Goal: Transaction & Acquisition: Purchase product/service

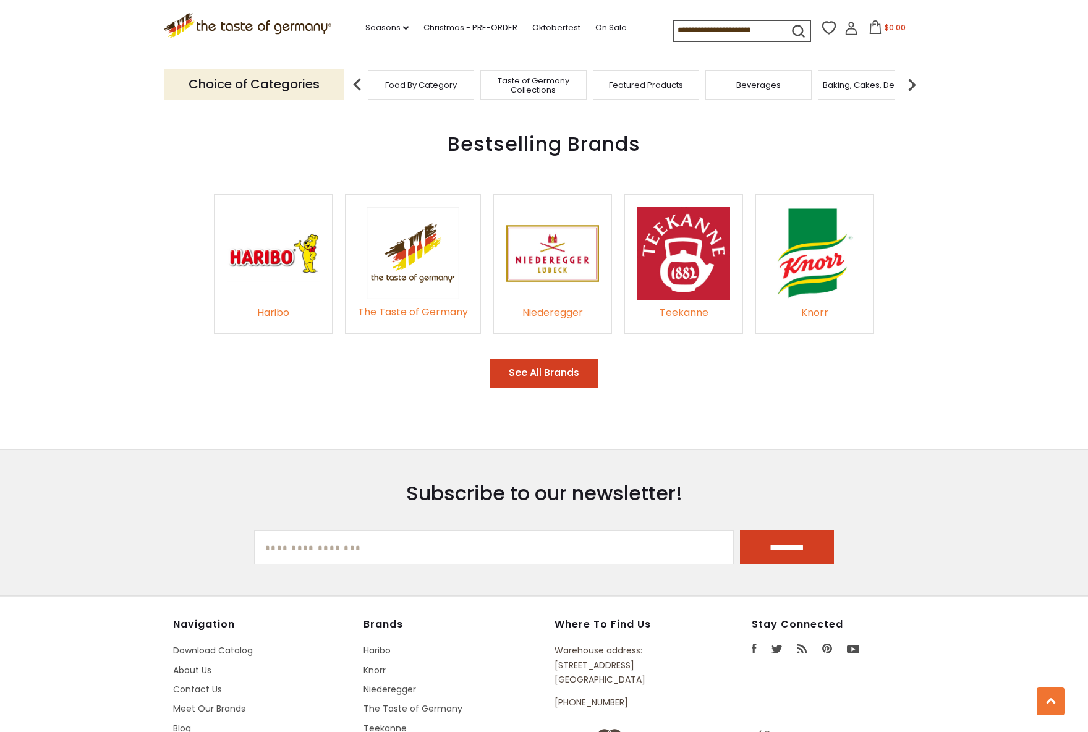
scroll to position [1855, 0]
click at [284, 237] on img at bounding box center [273, 253] width 93 height 93
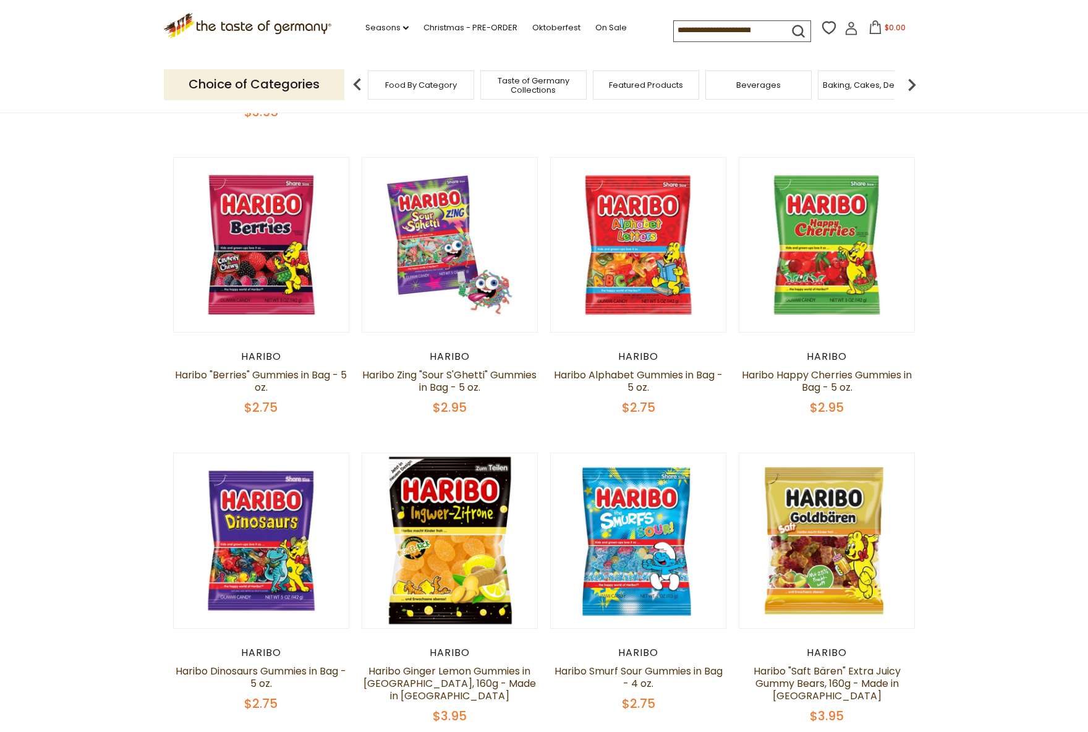
scroll to position [680, 0]
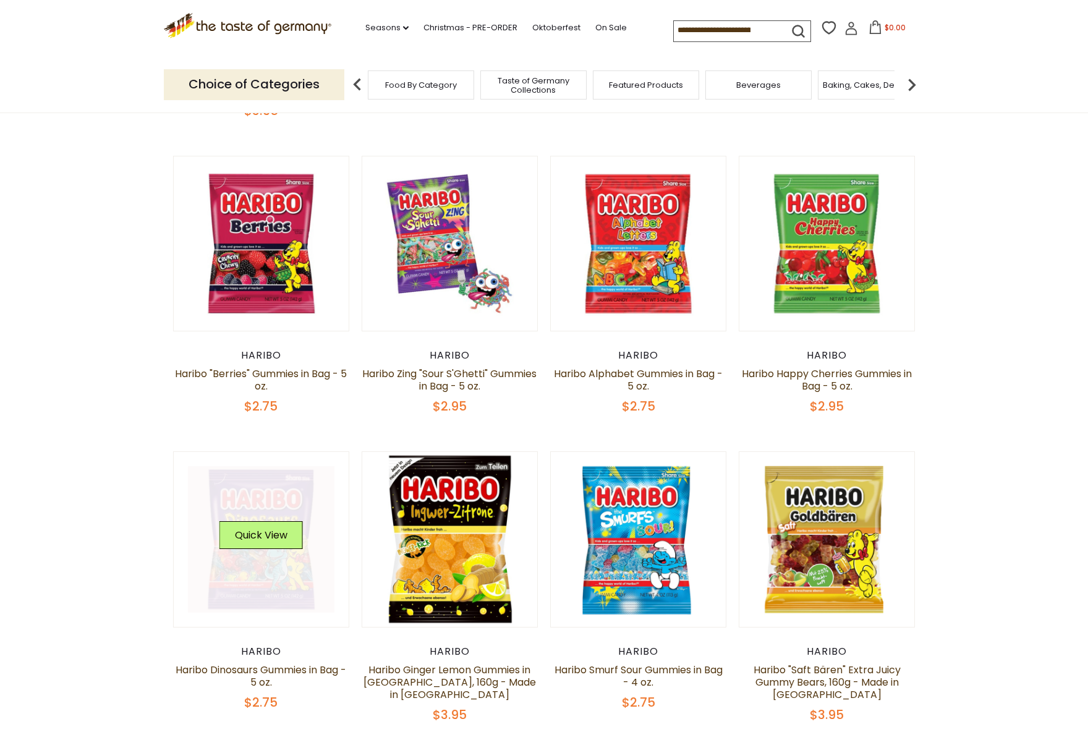
click at [254, 566] on link at bounding box center [261, 539] width 147 height 147
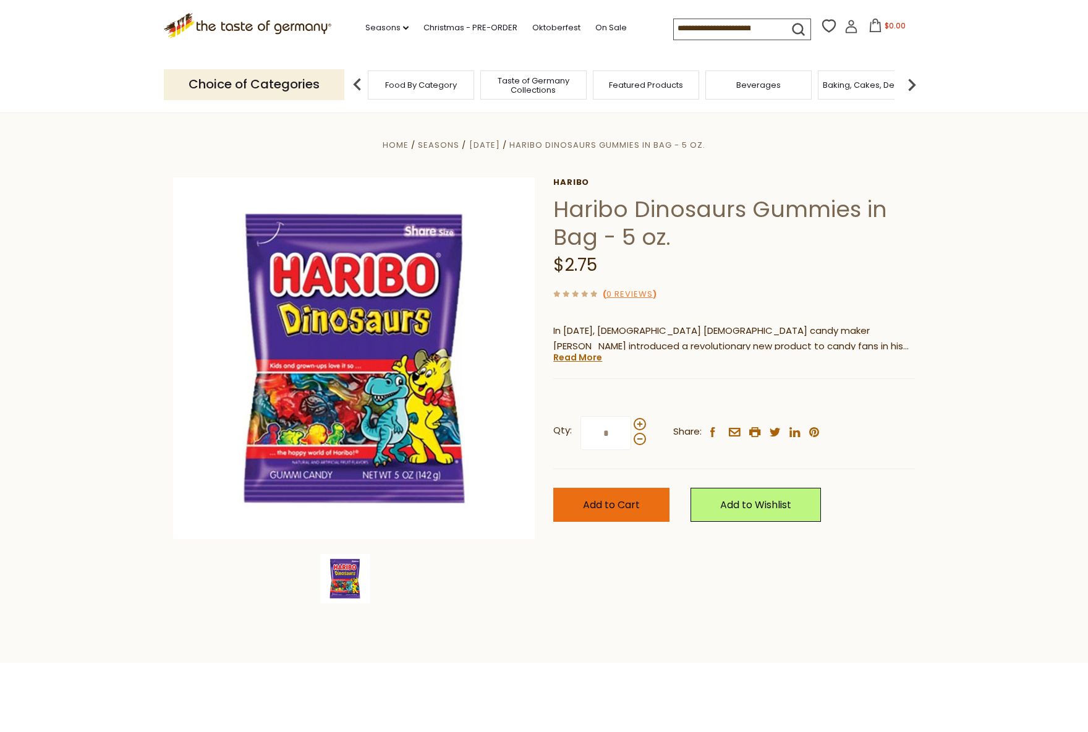
click at [608, 507] on span "Add to Cart" at bounding box center [611, 505] width 57 height 14
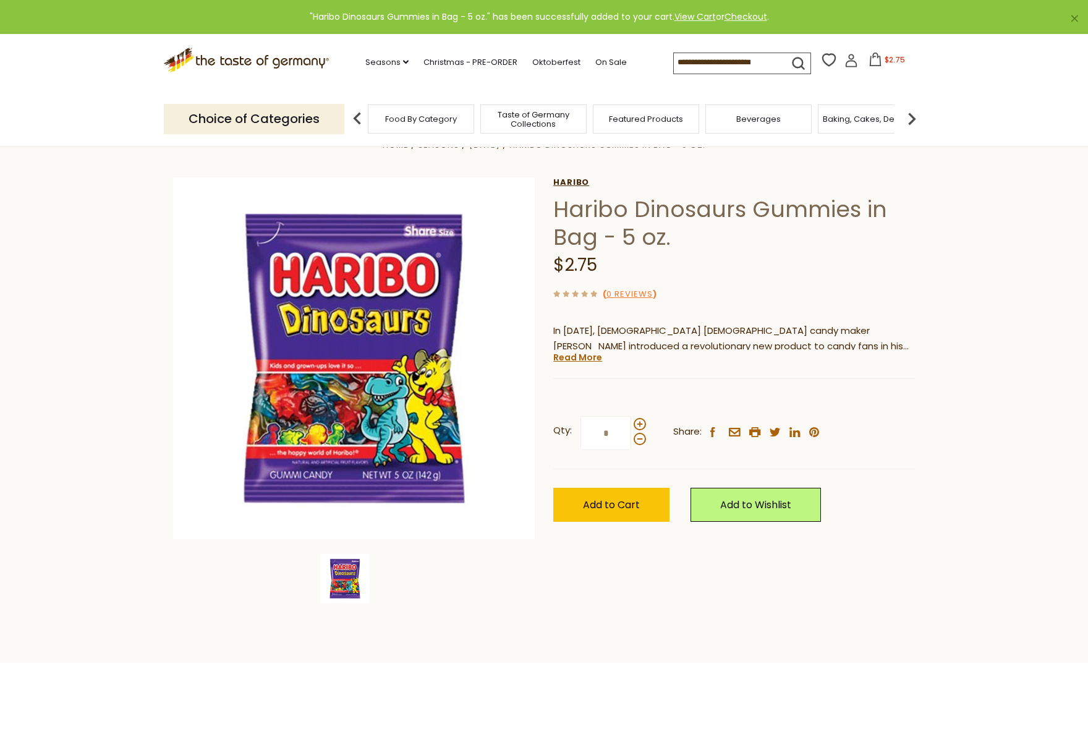
click at [576, 182] on link "Haribo" at bounding box center [734, 182] width 362 height 10
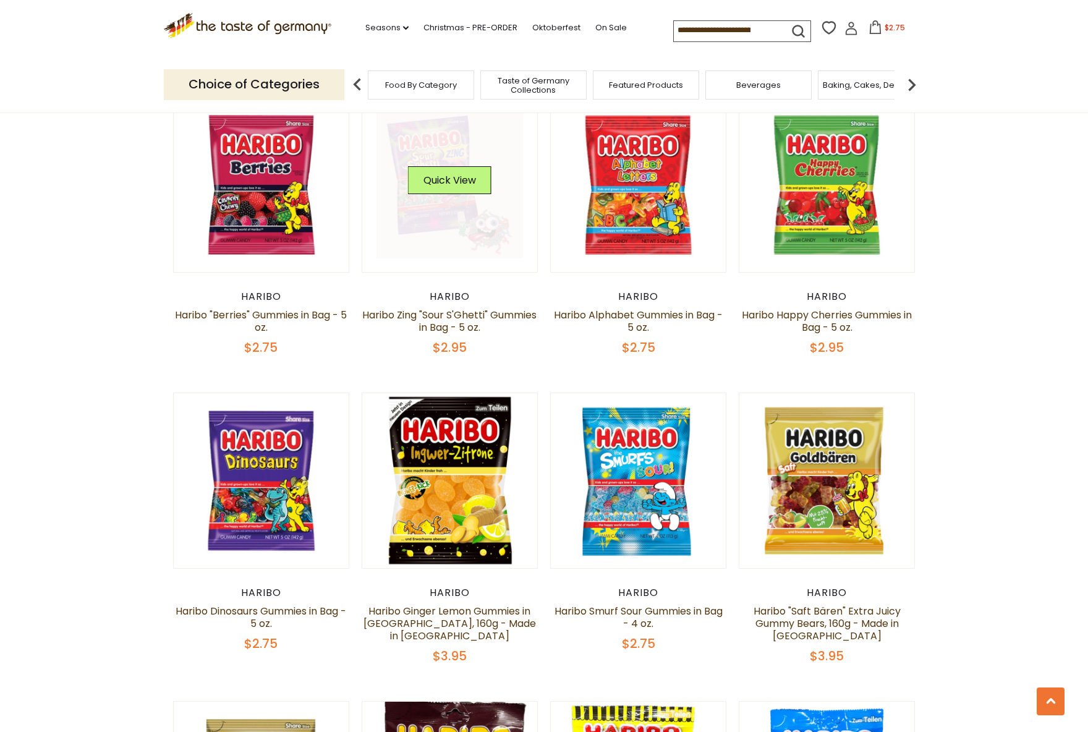
scroll to position [742, 0]
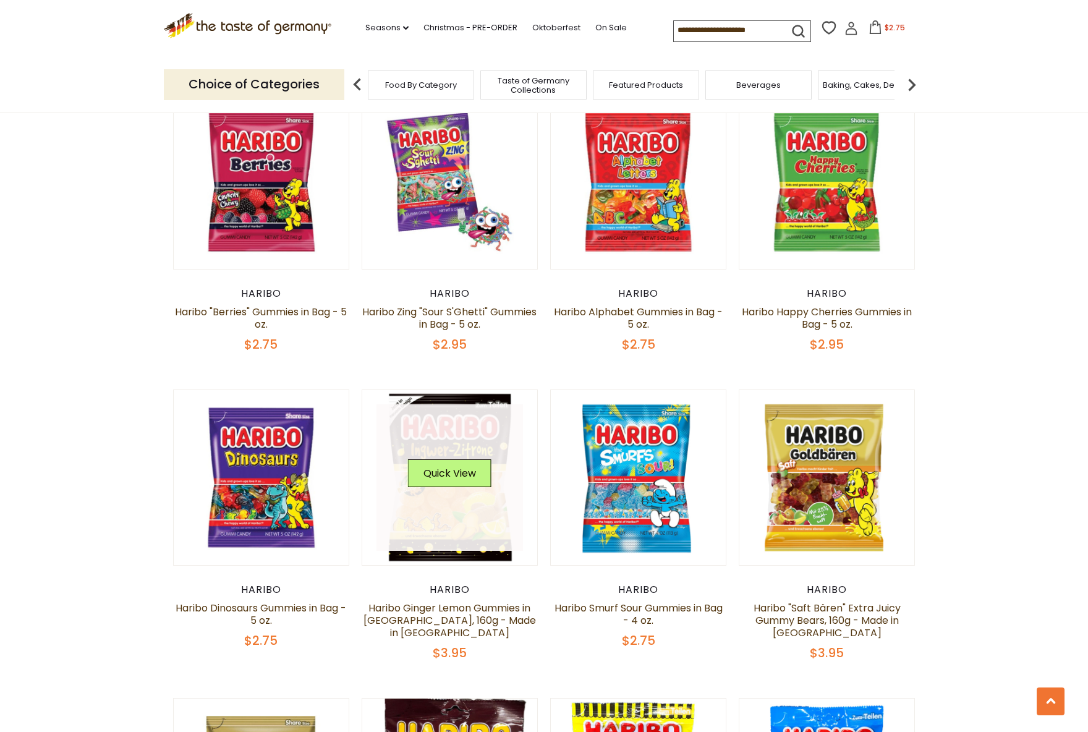
click at [450, 515] on link at bounding box center [450, 477] width 147 height 147
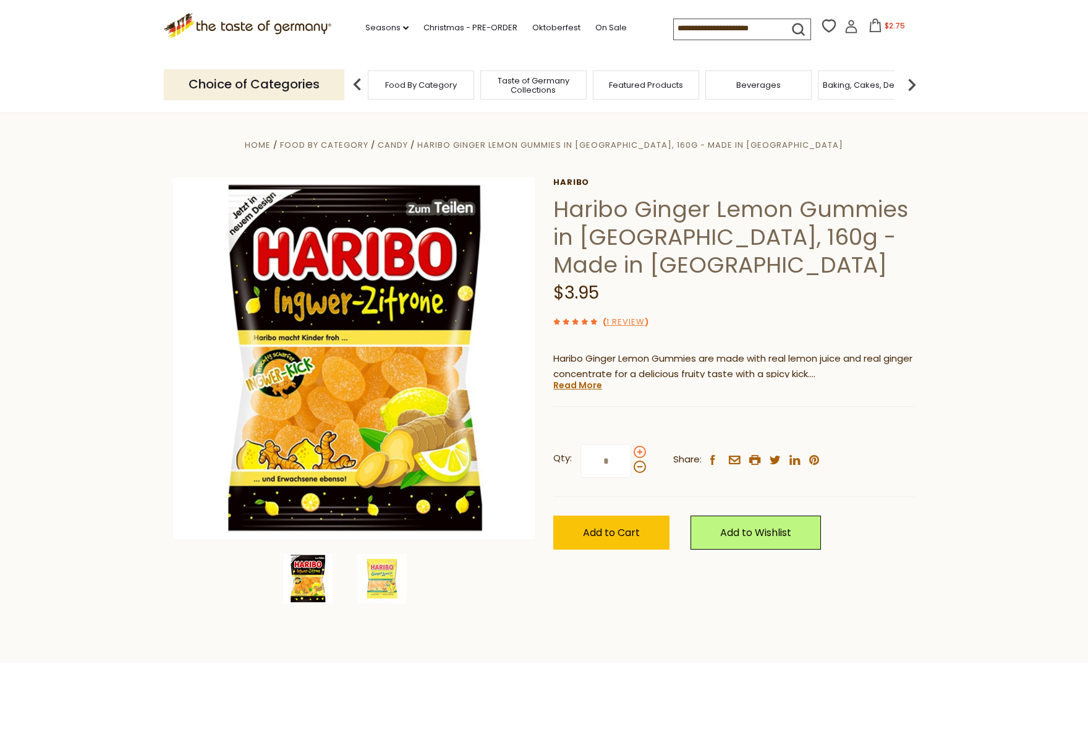
click at [639, 446] on span at bounding box center [640, 452] width 12 height 12
click at [631, 444] on input "*" at bounding box center [606, 461] width 51 height 34
click at [640, 461] on span at bounding box center [640, 467] width 12 height 12
click at [631, 444] on input "*" at bounding box center [606, 461] width 51 height 34
click at [639, 446] on span at bounding box center [640, 452] width 12 height 12
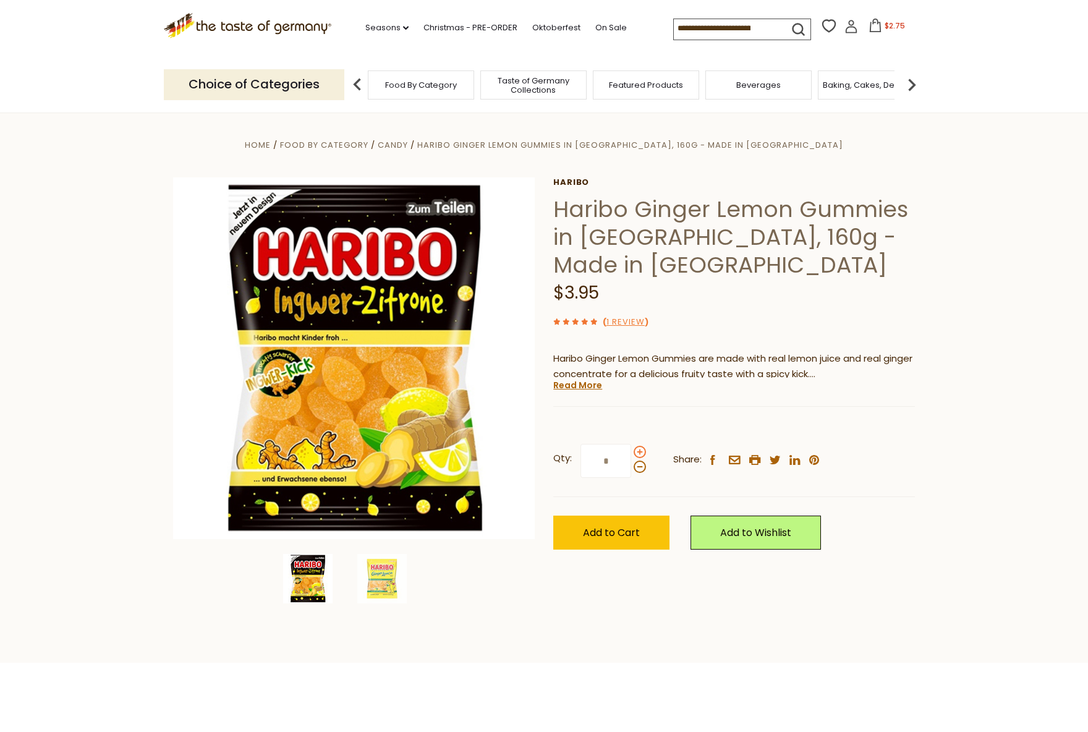
click at [631, 444] on input "*" at bounding box center [606, 461] width 51 height 34
click at [640, 461] on span at bounding box center [640, 467] width 12 height 12
click at [631, 444] on input "*" at bounding box center [606, 461] width 51 height 34
click at [641, 446] on span at bounding box center [640, 452] width 12 height 12
click at [631, 444] on input "*" at bounding box center [606, 461] width 51 height 34
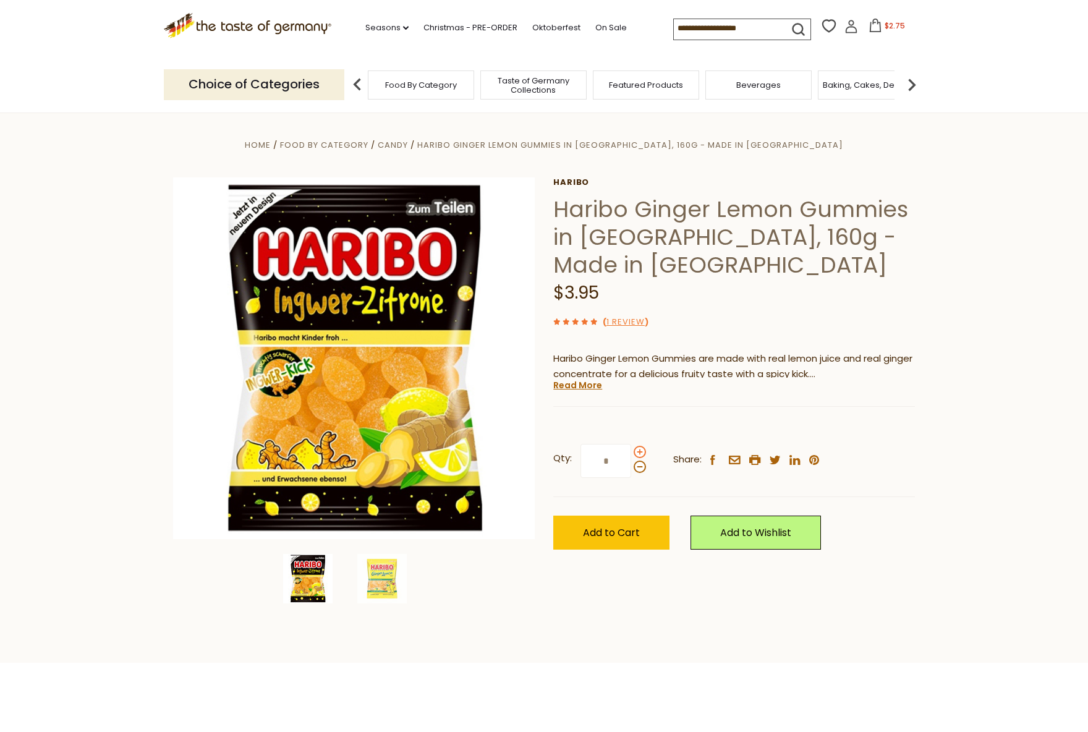
click at [641, 446] on span at bounding box center [640, 452] width 12 height 12
click at [631, 444] on input "*" at bounding box center [606, 461] width 51 height 34
click at [641, 461] on span at bounding box center [640, 467] width 12 height 12
click at [631, 444] on input "*" at bounding box center [606, 461] width 51 height 34
click at [641, 461] on span at bounding box center [640, 467] width 12 height 12
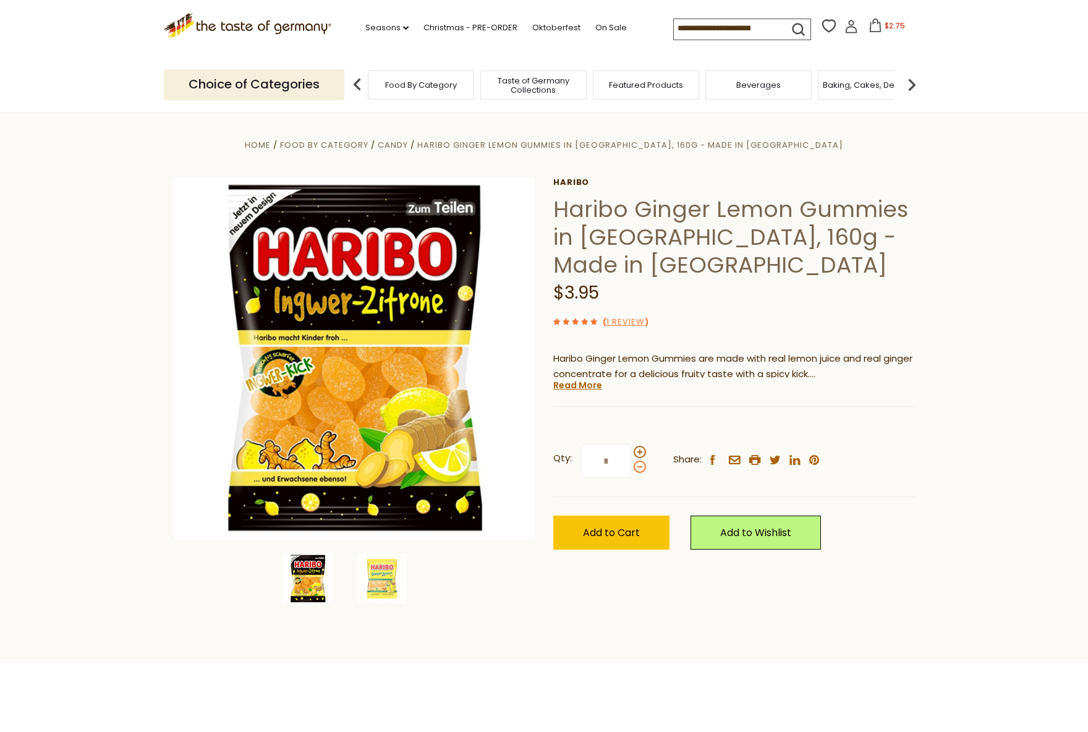
click at [631, 444] on input "*" at bounding box center [606, 461] width 51 height 34
click at [641, 446] on span at bounding box center [640, 452] width 12 height 12
click at [631, 444] on input "*" at bounding box center [606, 461] width 51 height 34
type input "*"
click at [620, 526] on span "Add to Cart" at bounding box center [611, 533] width 57 height 14
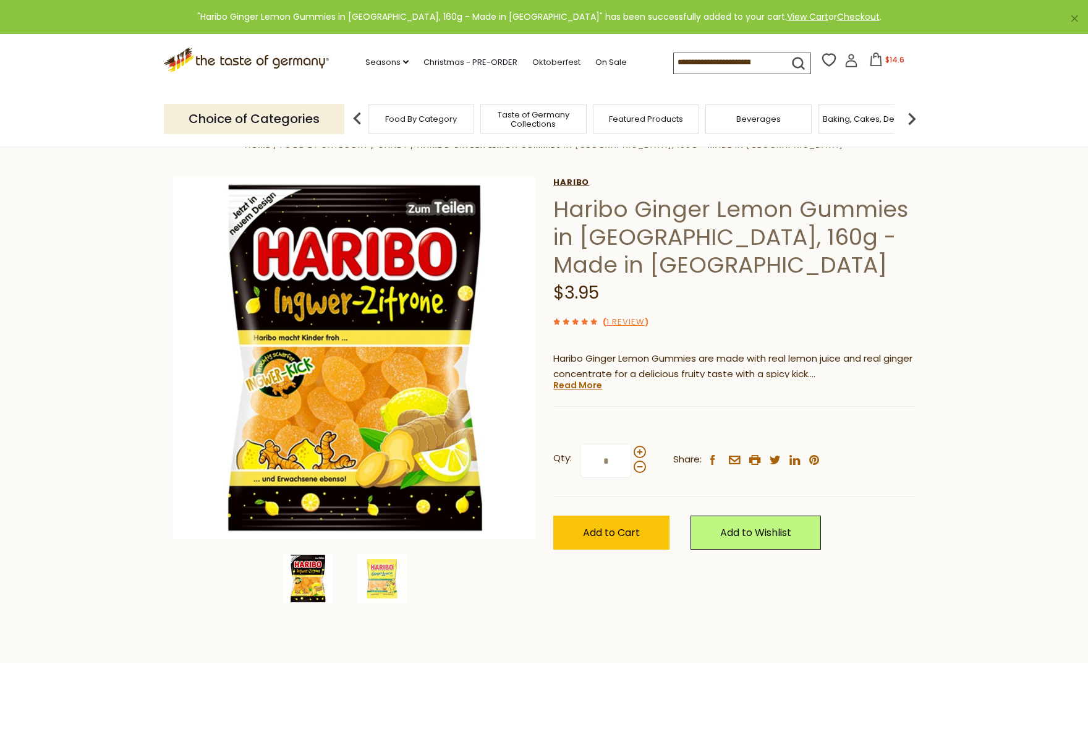
click at [566, 184] on link "Haribo" at bounding box center [734, 182] width 362 height 10
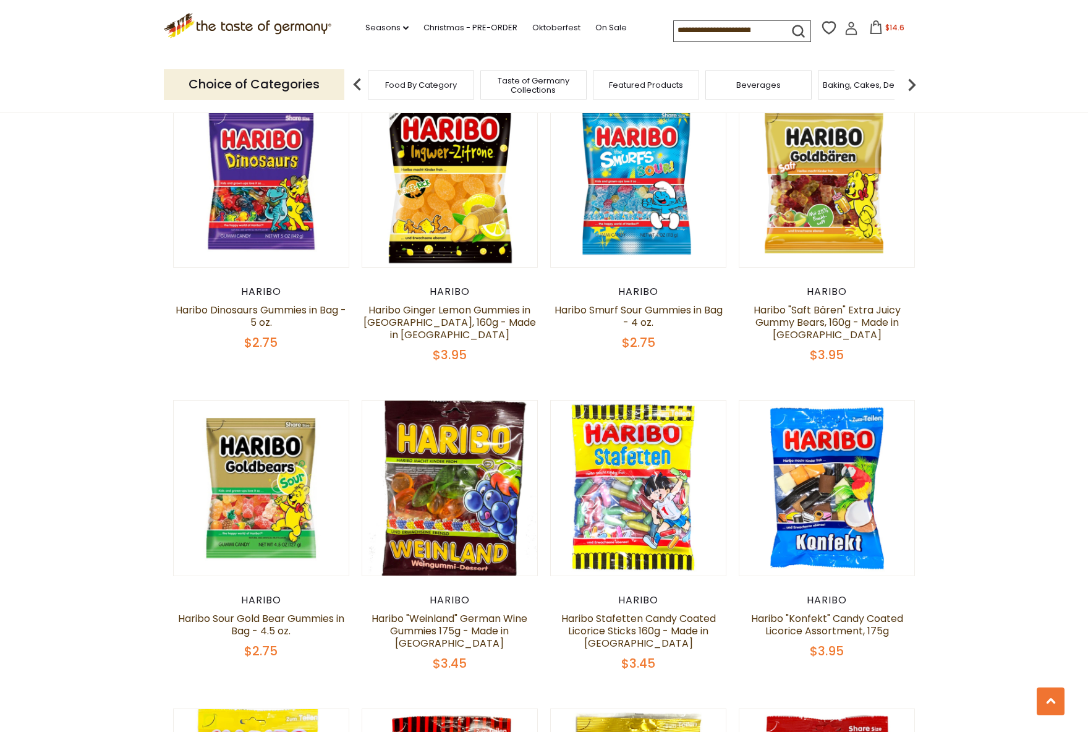
scroll to position [1051, 0]
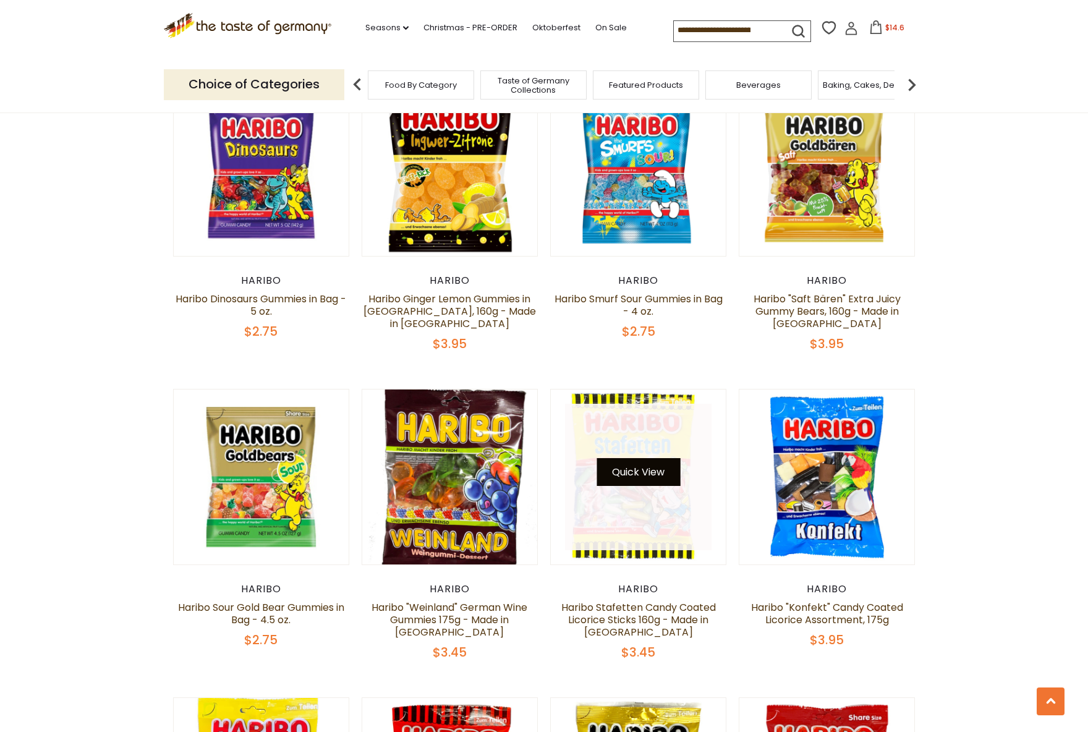
click at [621, 460] on button "Quick View" at bounding box center [638, 472] width 83 height 28
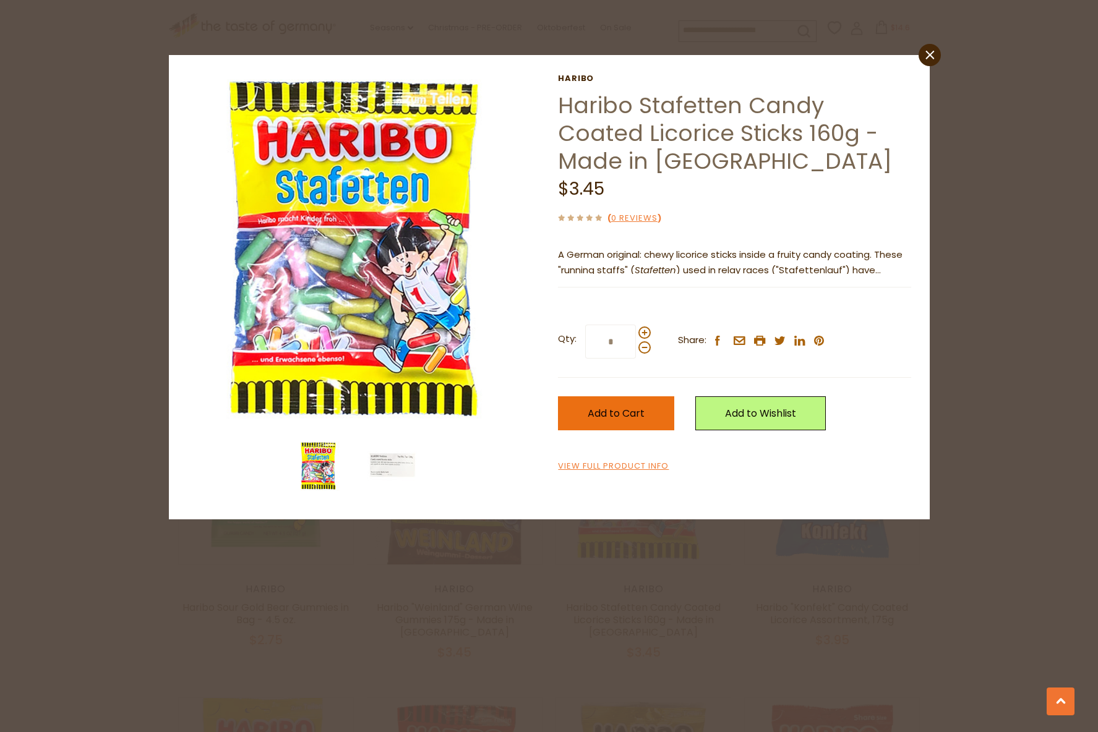
click at [604, 415] on span "Add to Cart" at bounding box center [615, 413] width 57 height 14
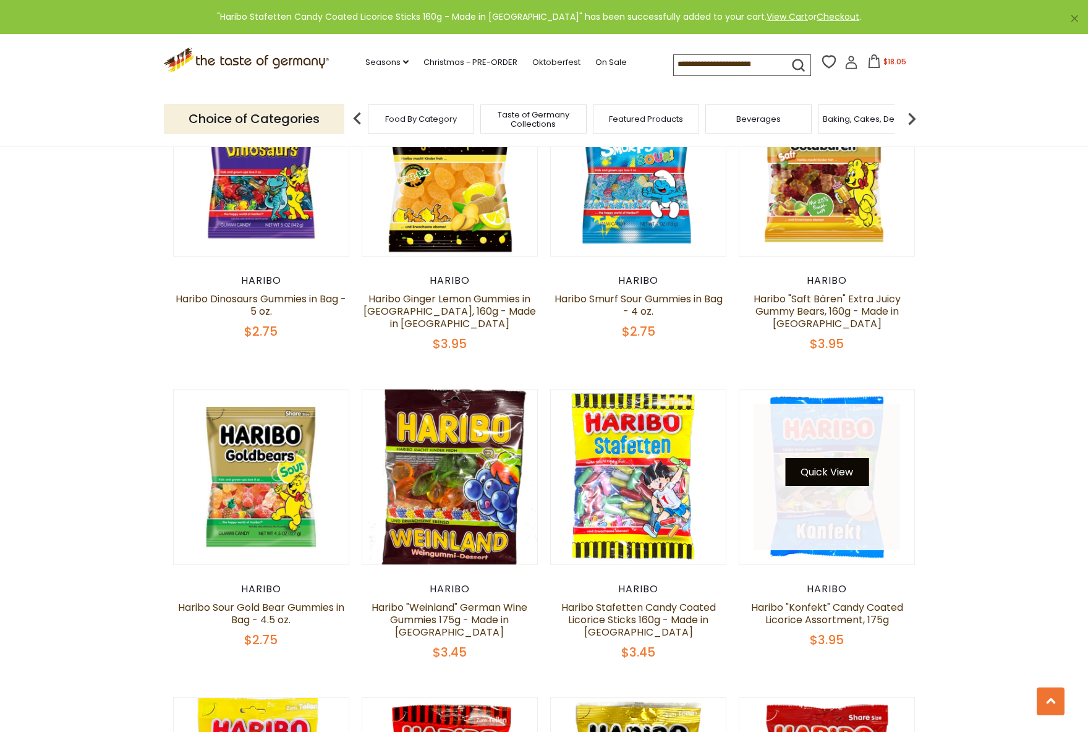
click at [839, 467] on button "Quick View" at bounding box center [826, 472] width 83 height 28
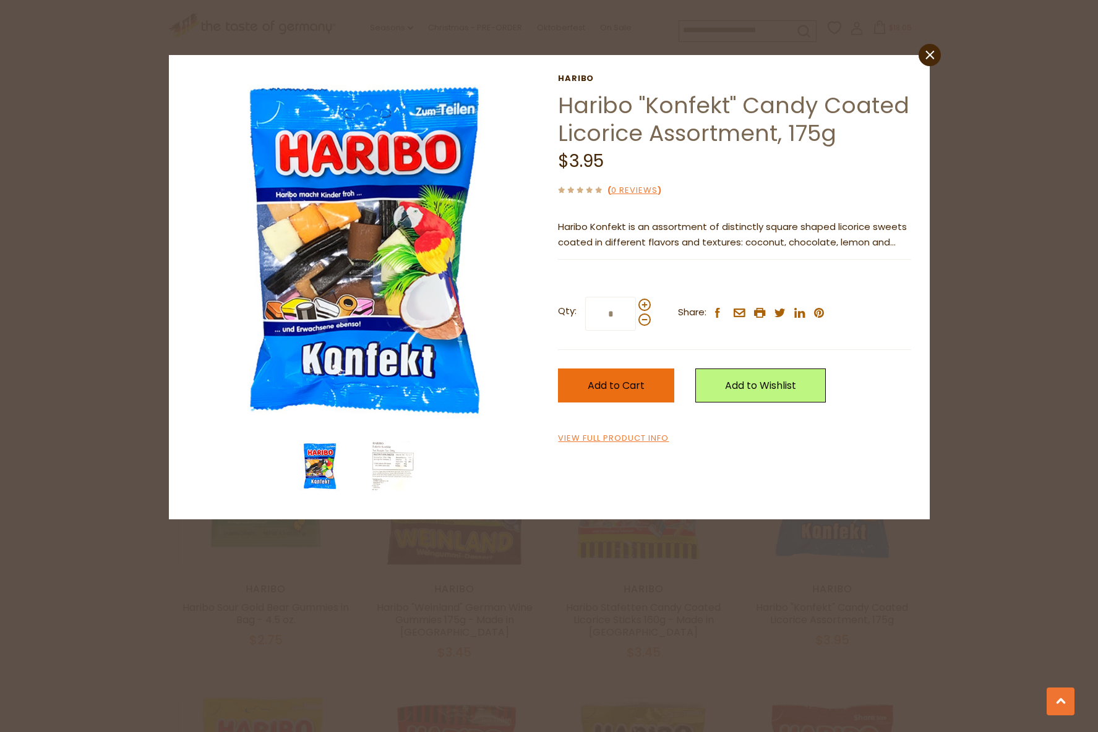
click at [641, 381] on span "Add to Cart" at bounding box center [615, 385] width 57 height 14
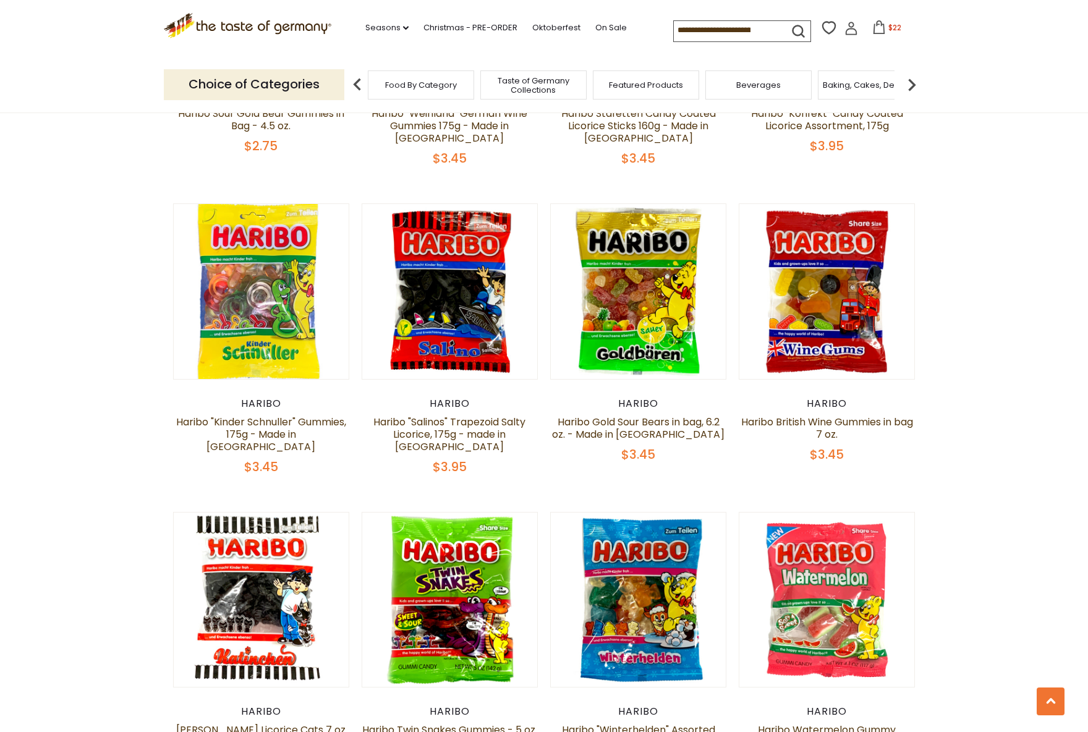
scroll to position [1546, 0]
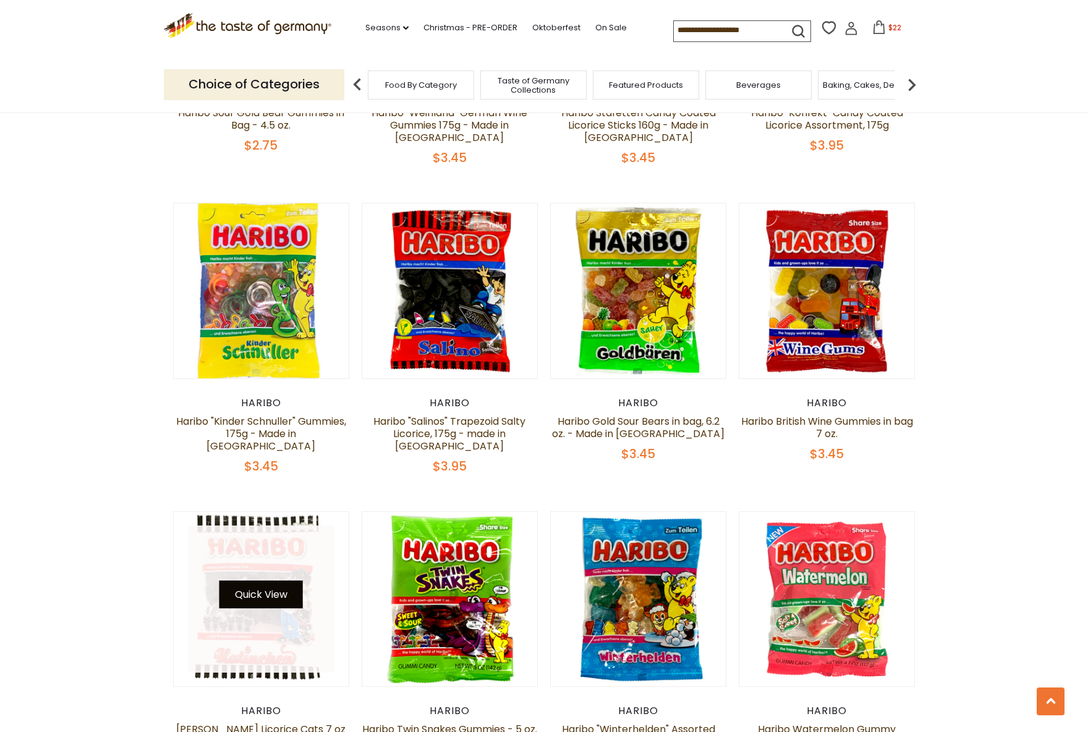
click at [267, 581] on button "Quick View" at bounding box center [261, 595] width 83 height 28
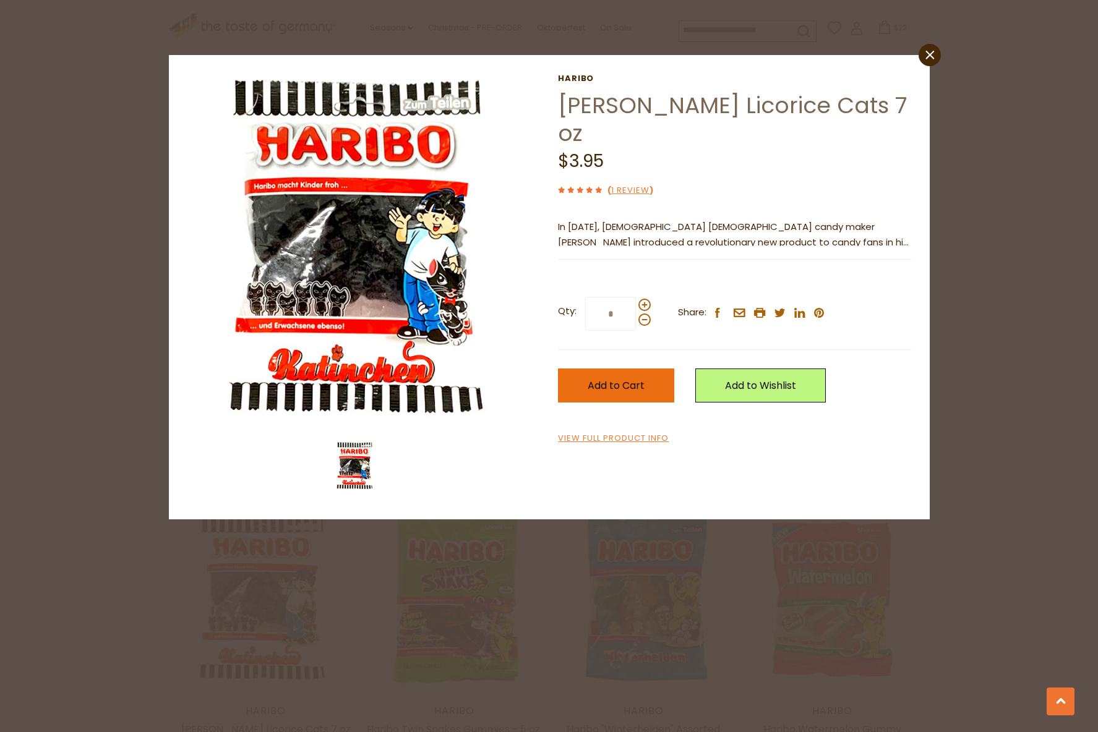
click at [634, 381] on span "Add to Cart" at bounding box center [615, 385] width 57 height 14
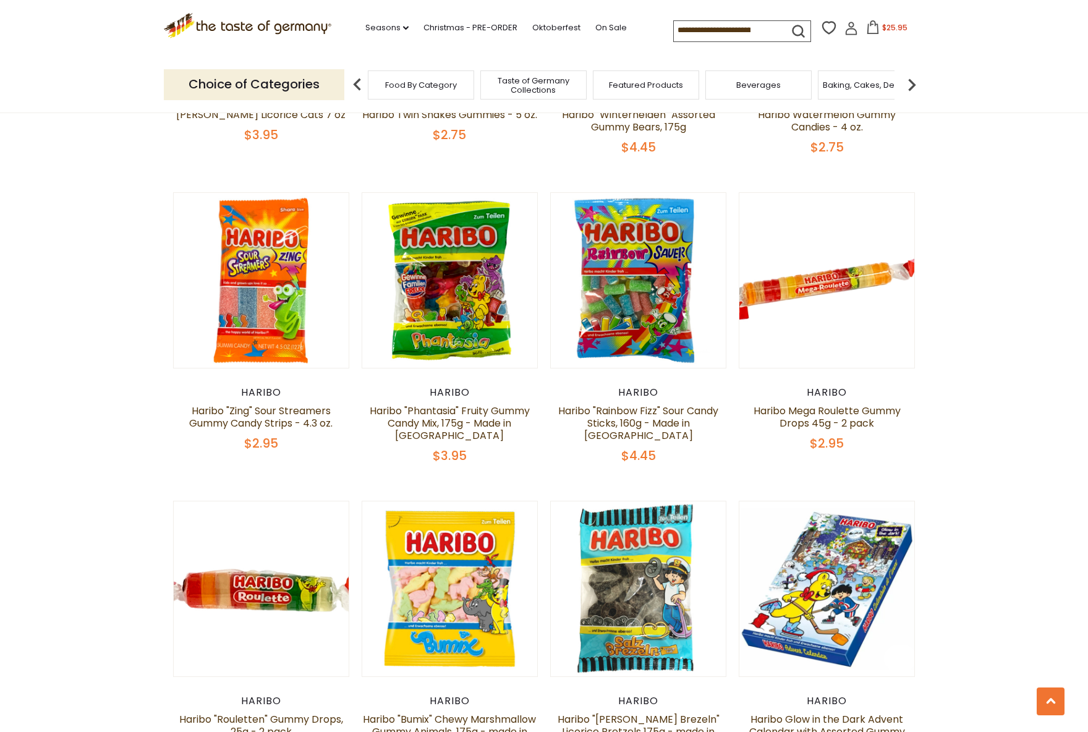
scroll to position [2226, 0]
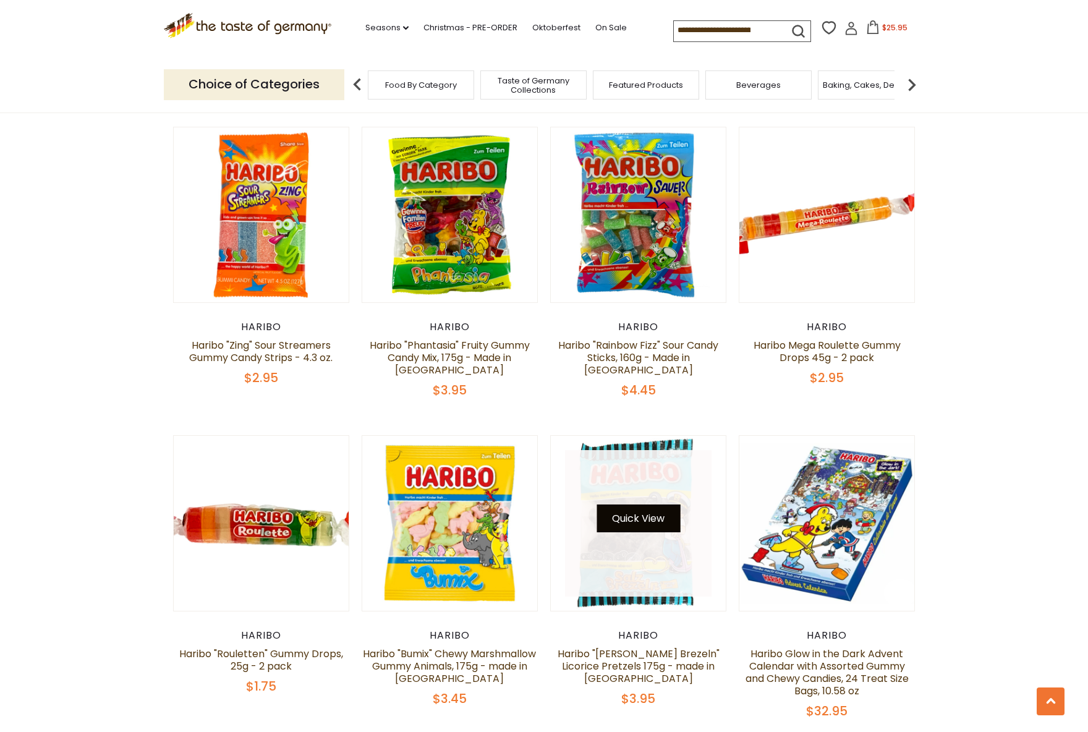
click at [637, 505] on button "Quick View" at bounding box center [638, 519] width 83 height 28
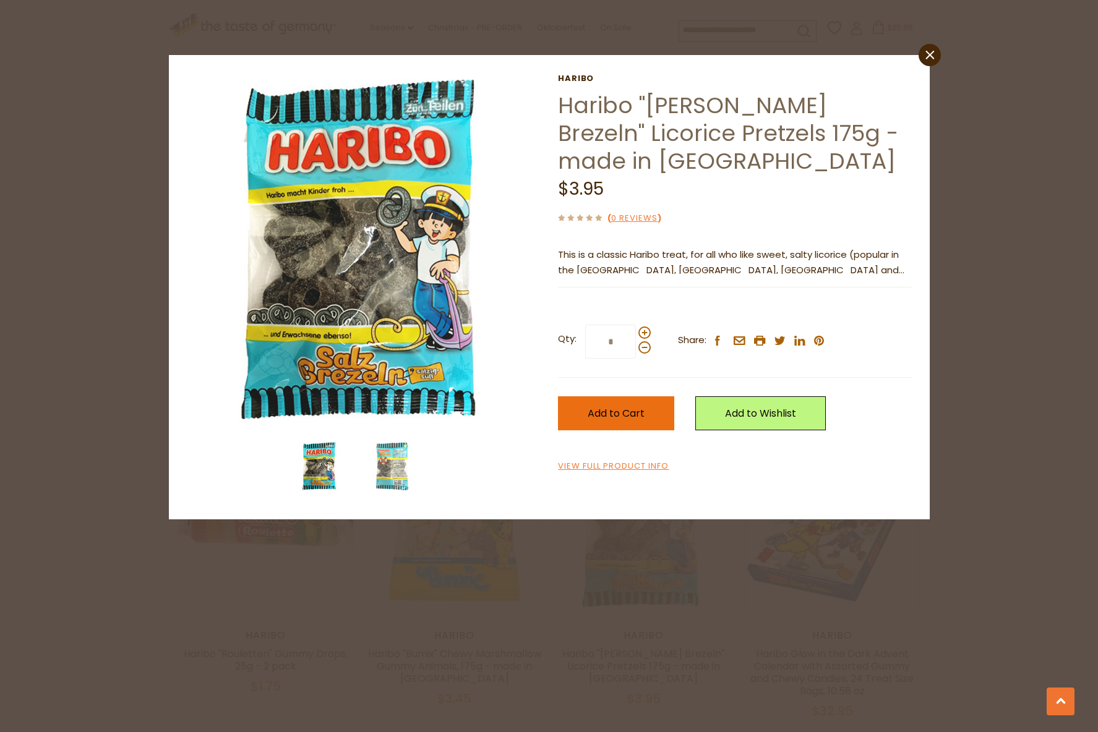
click at [617, 417] on span "Add to Cart" at bounding box center [615, 413] width 57 height 14
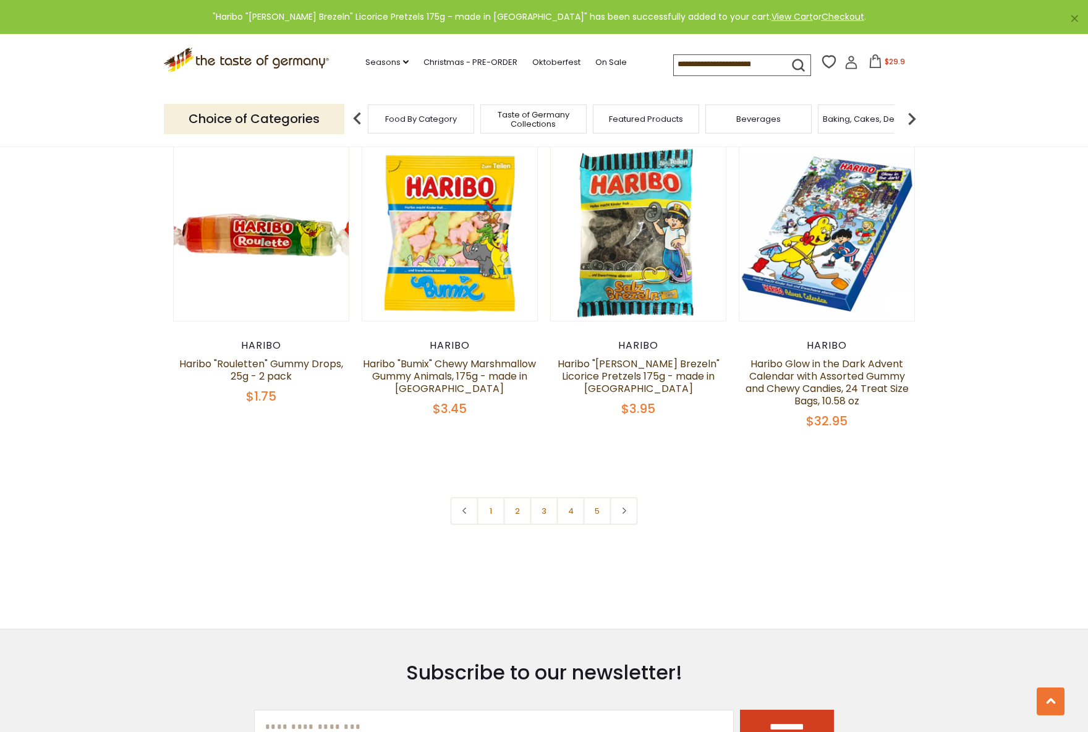
scroll to position [2597, 0]
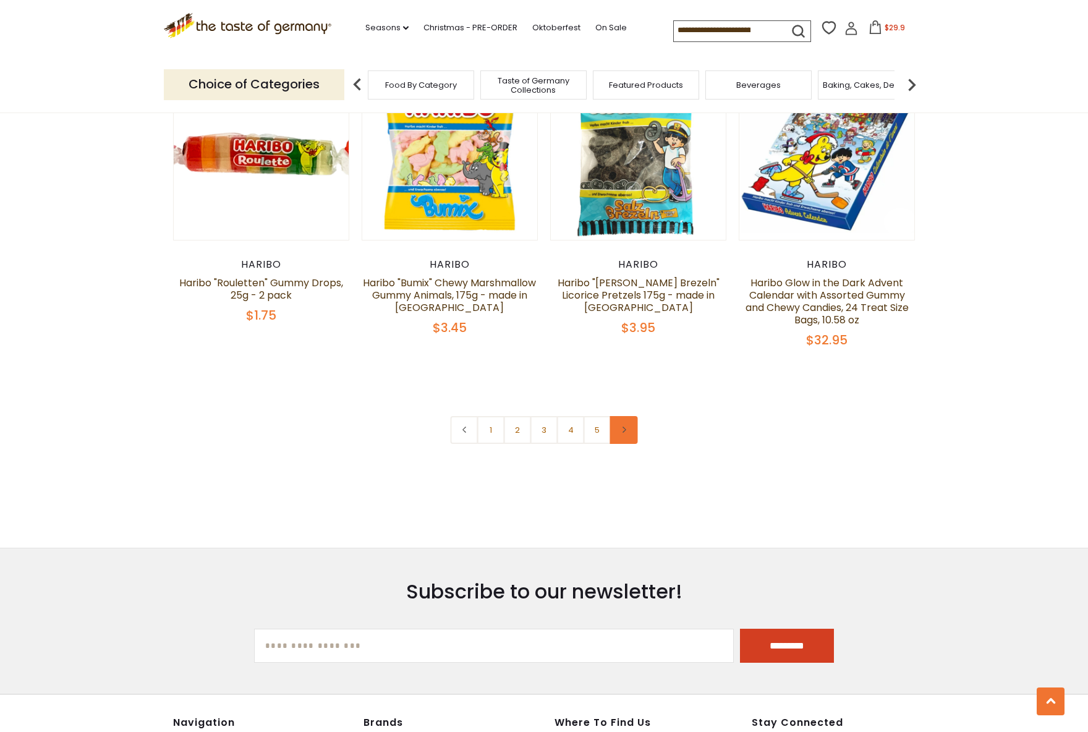
click at [626, 416] on link at bounding box center [624, 430] width 28 height 28
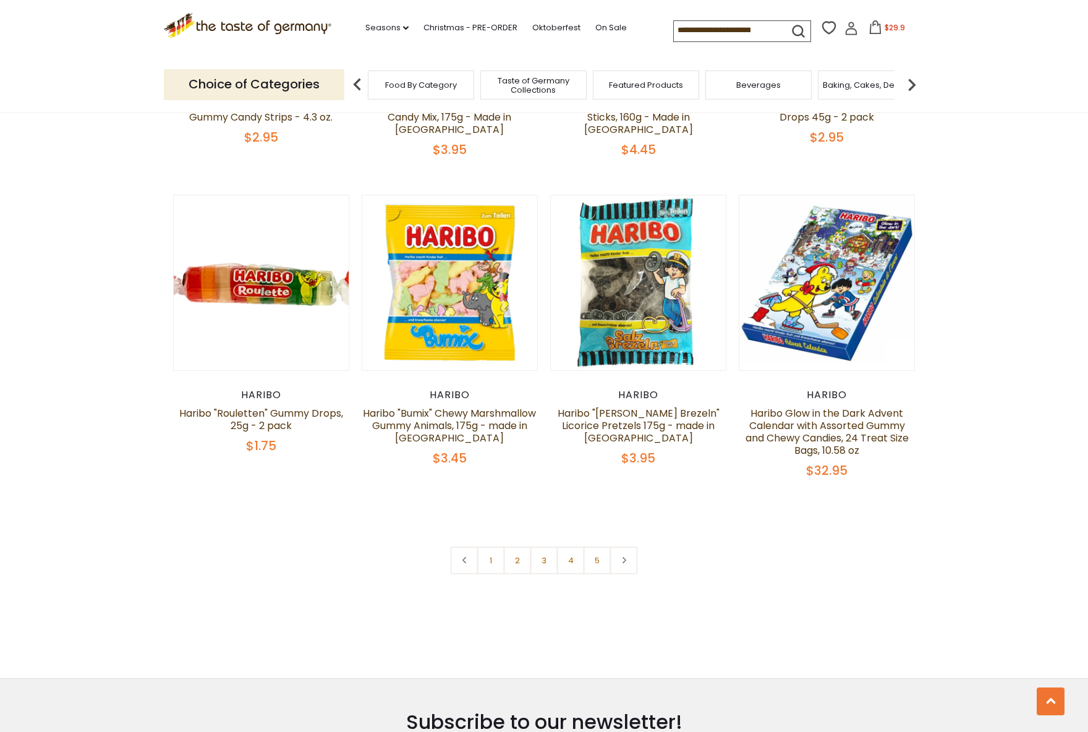
scroll to position [2535, 0]
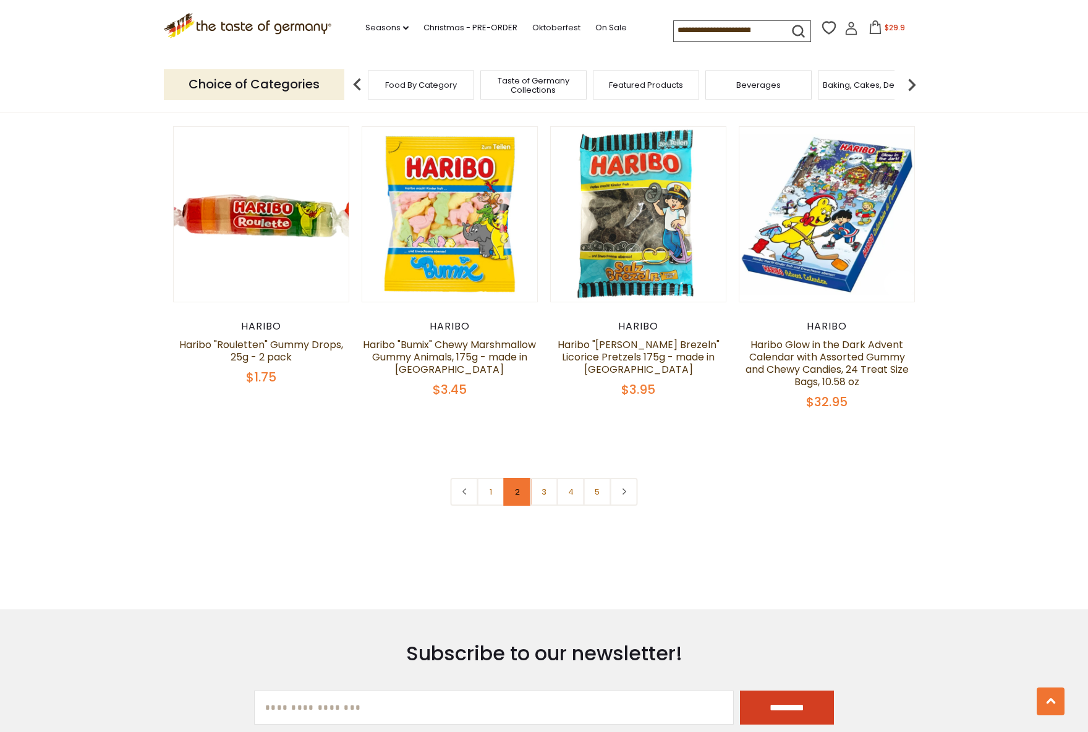
click at [518, 478] on link "2" at bounding box center [518, 492] width 28 height 28
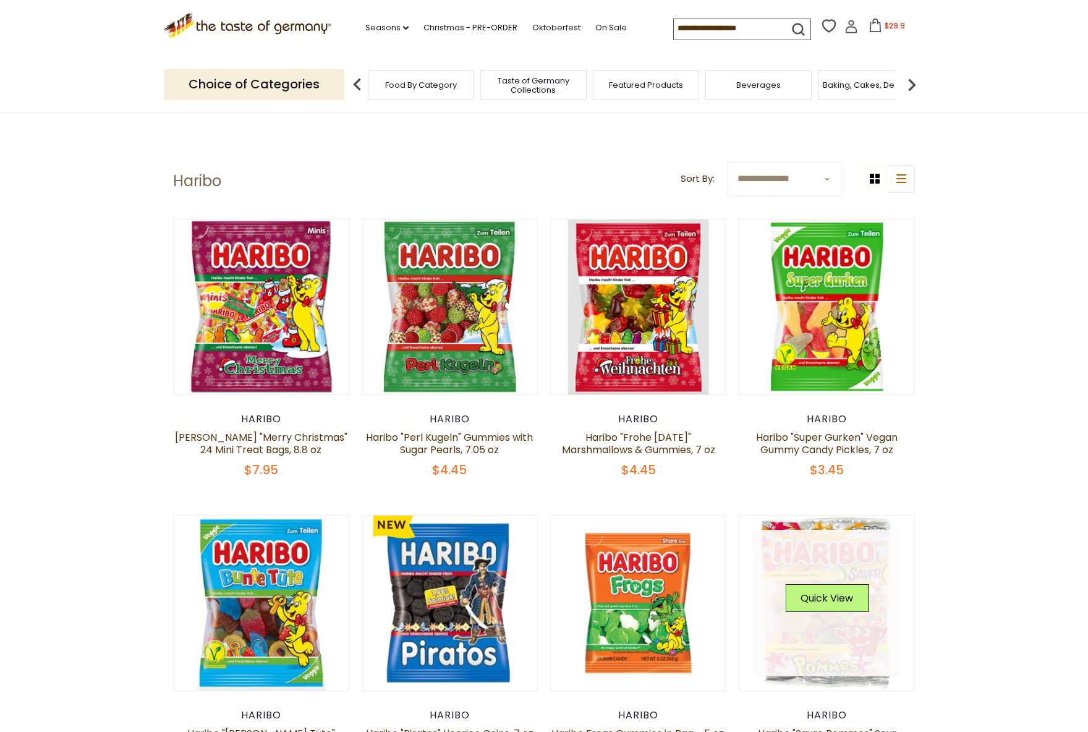
scroll to position [62, 0]
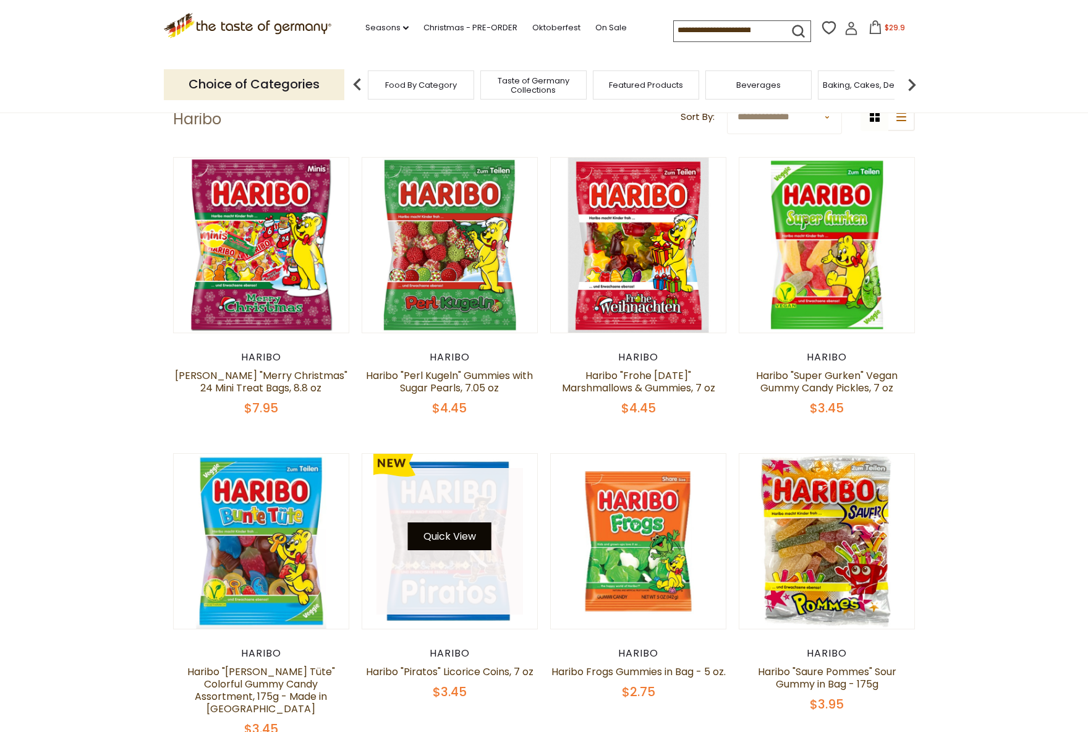
click at [451, 536] on button "Quick View" at bounding box center [449, 537] width 83 height 28
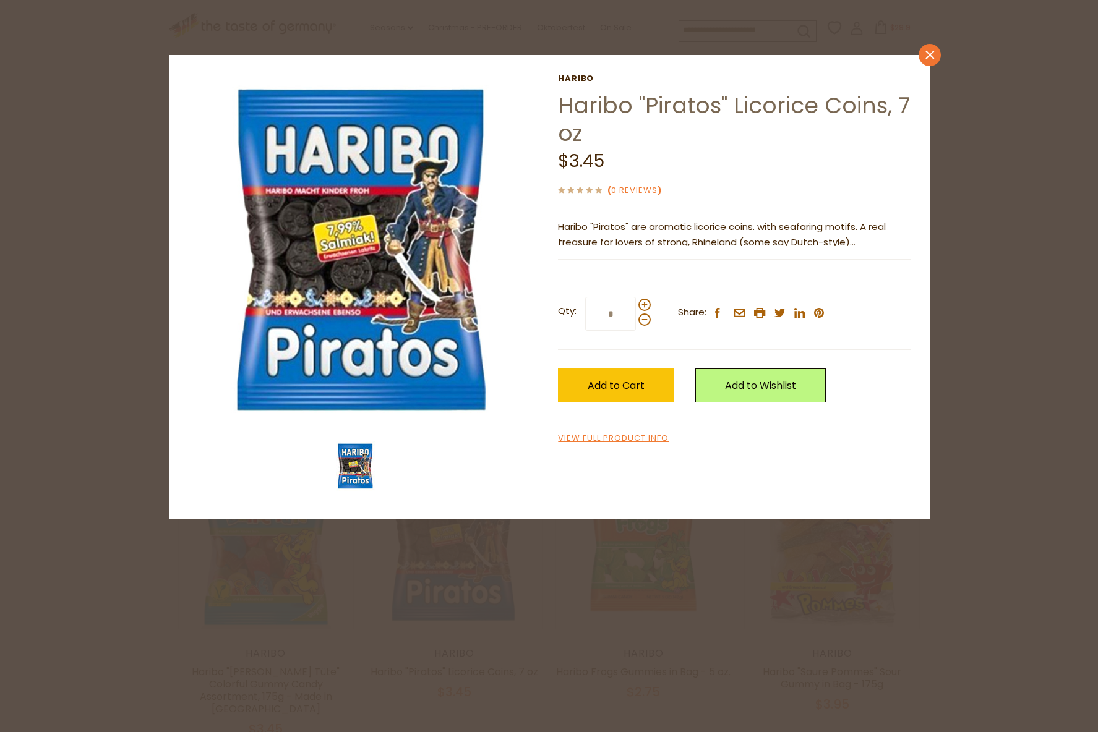
click at [932, 56] on icon "close" at bounding box center [929, 54] width 9 height 9
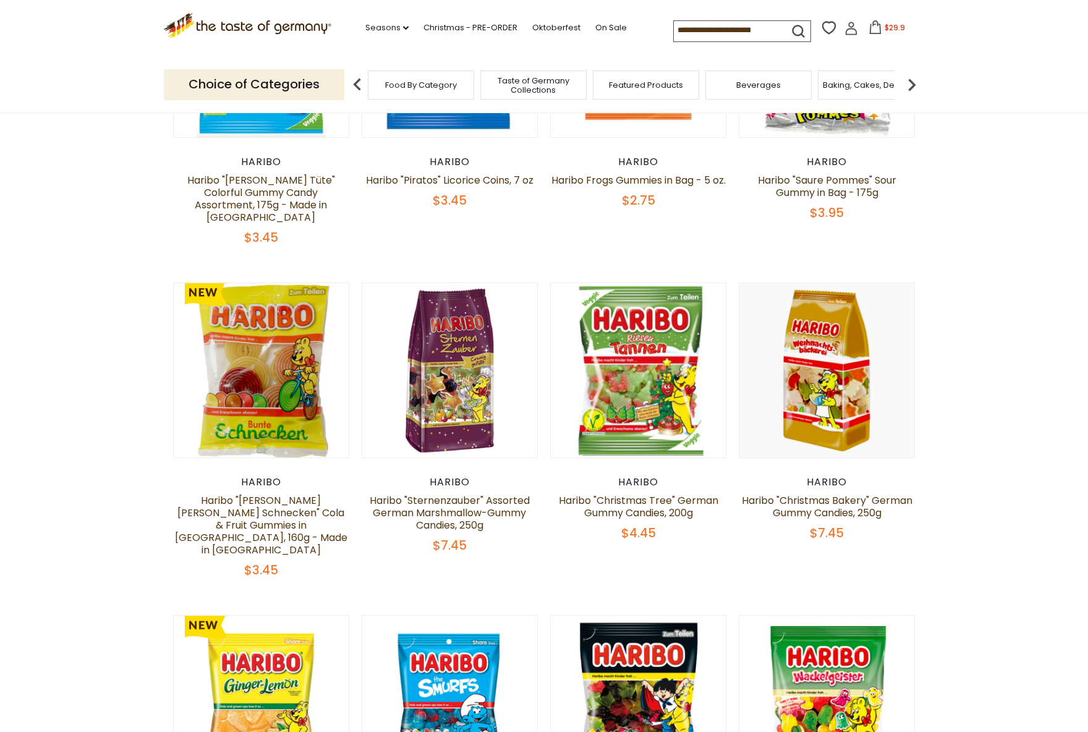
scroll to position [618, 0]
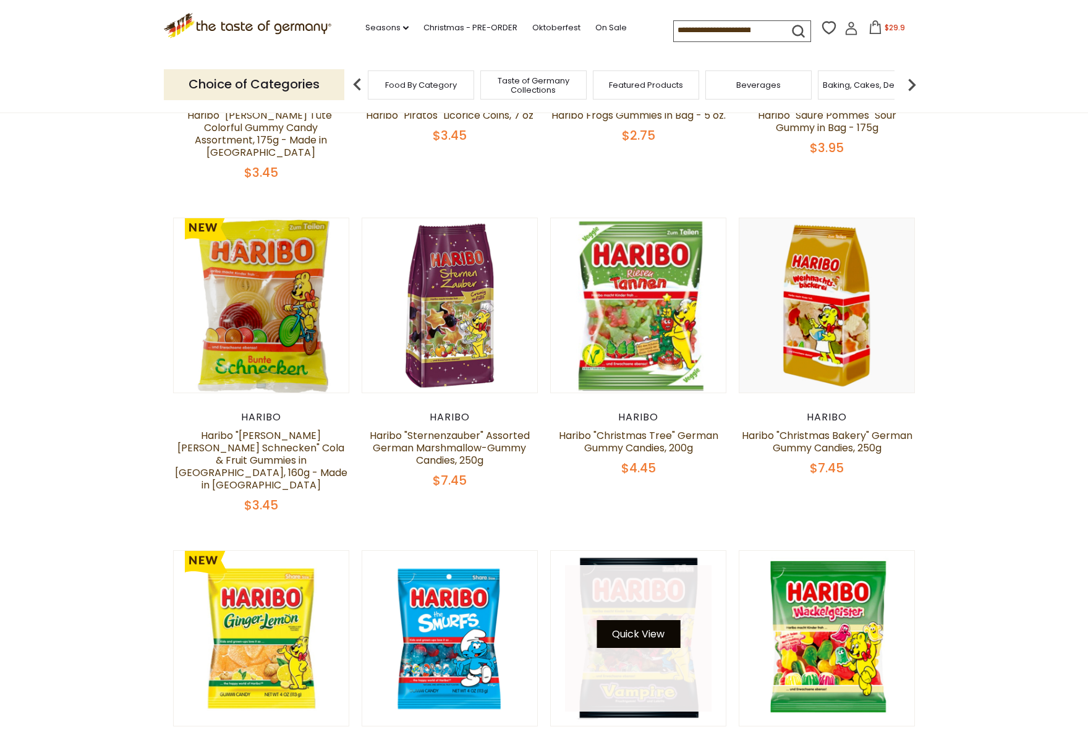
click at [643, 620] on button "Quick View" at bounding box center [638, 634] width 83 height 28
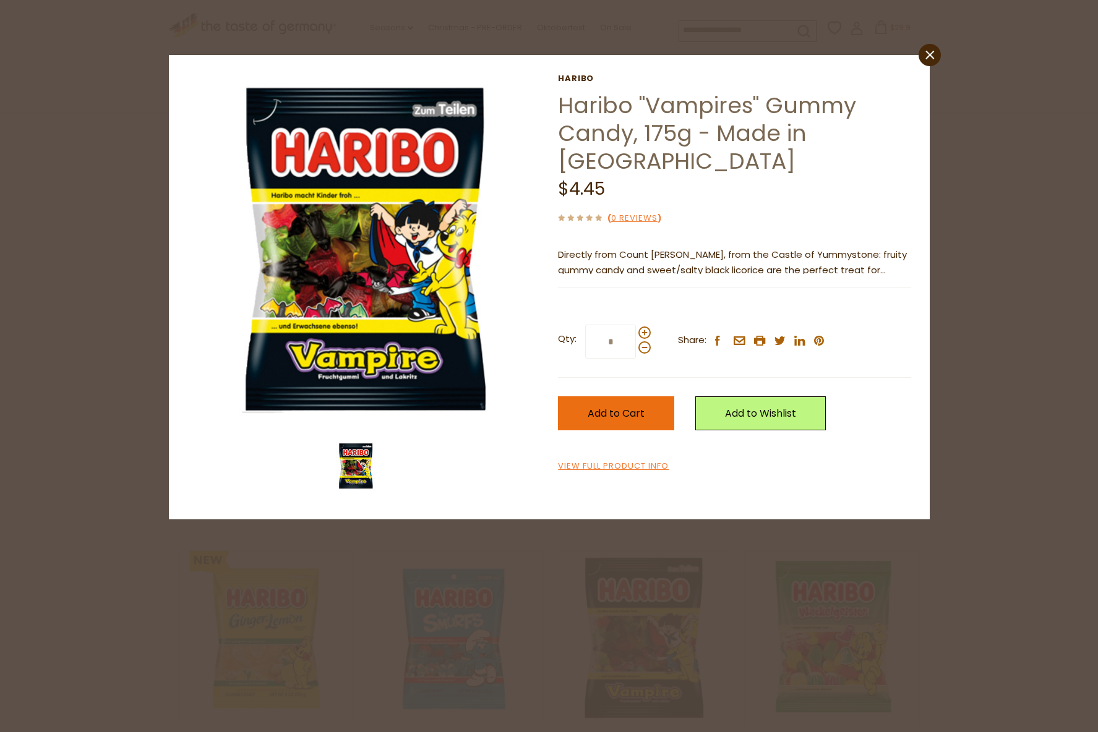
click at [624, 423] on button "Add to Cart" at bounding box center [616, 413] width 116 height 34
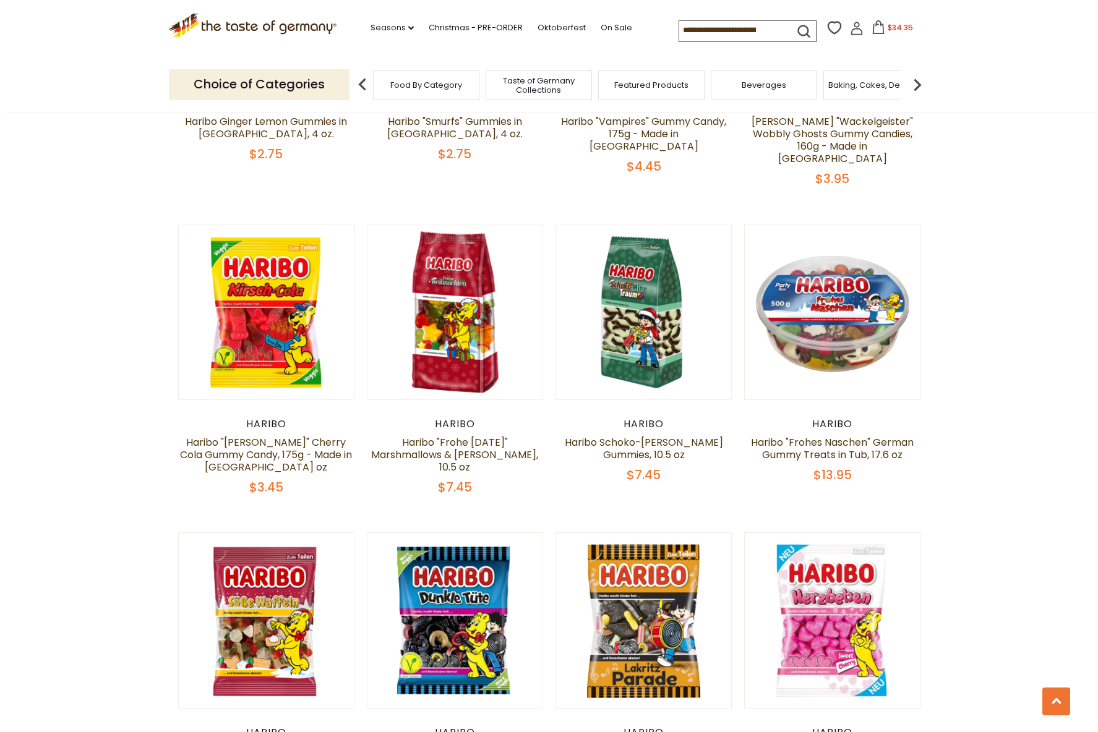
scroll to position [1360, 0]
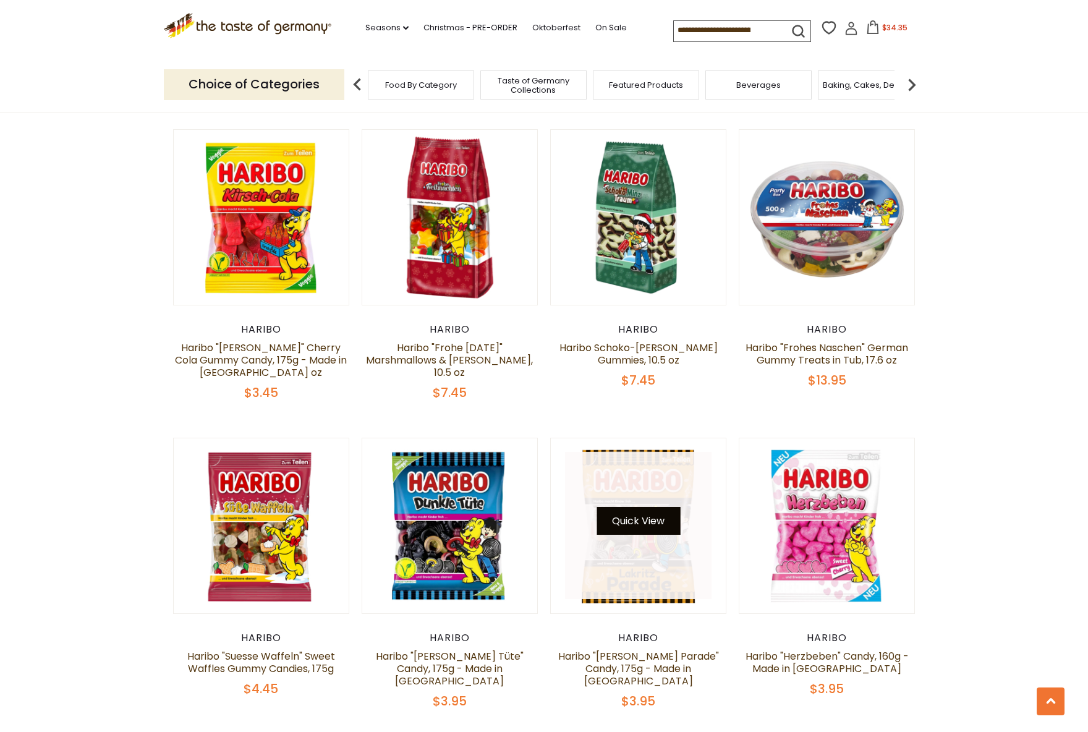
click at [643, 507] on button "Quick View" at bounding box center [638, 521] width 83 height 28
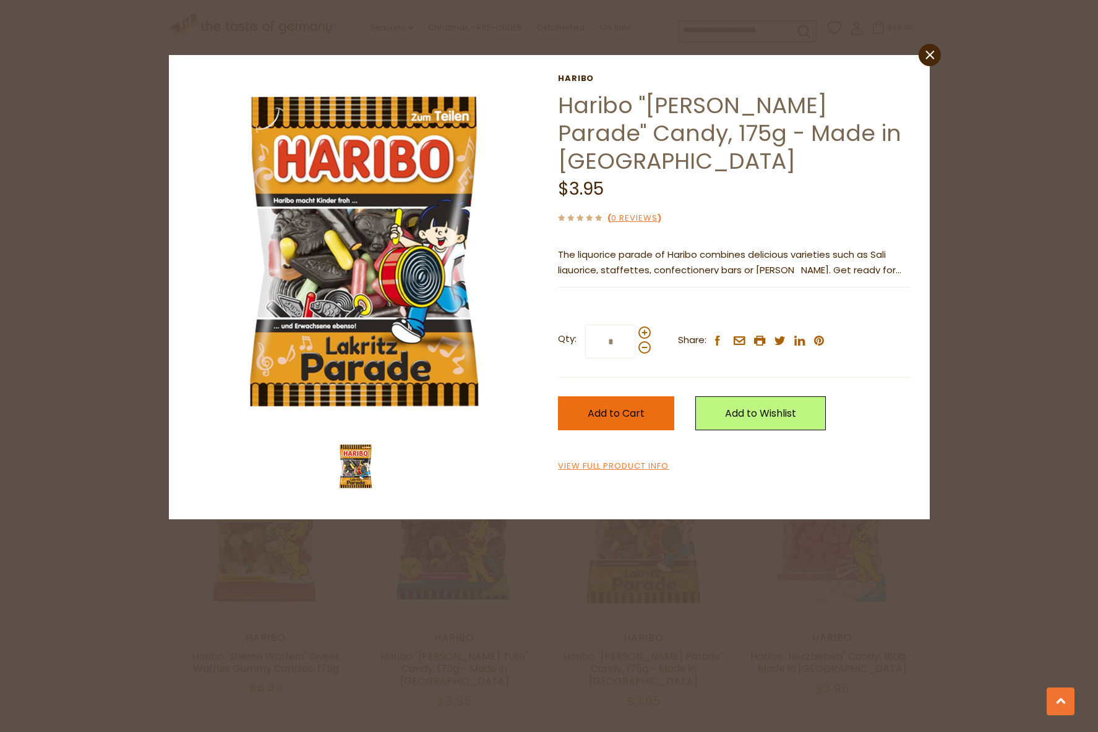
click at [594, 406] on span "Add to Cart" at bounding box center [615, 413] width 57 height 14
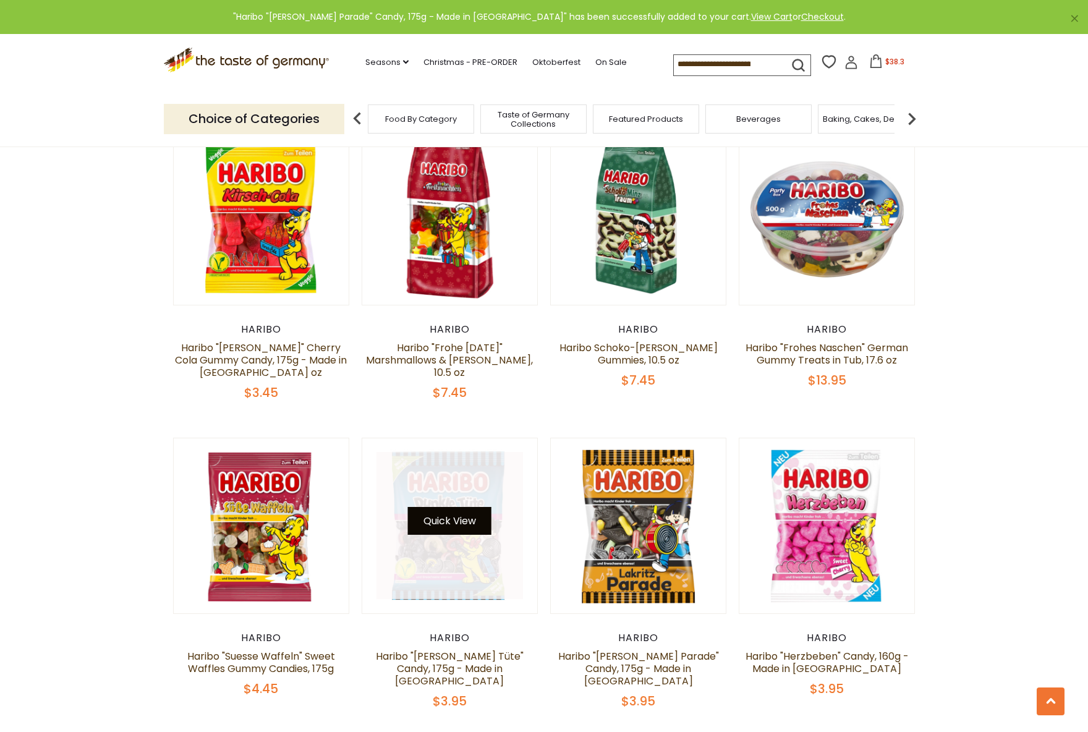
click at [437, 507] on button "Quick View" at bounding box center [449, 521] width 83 height 28
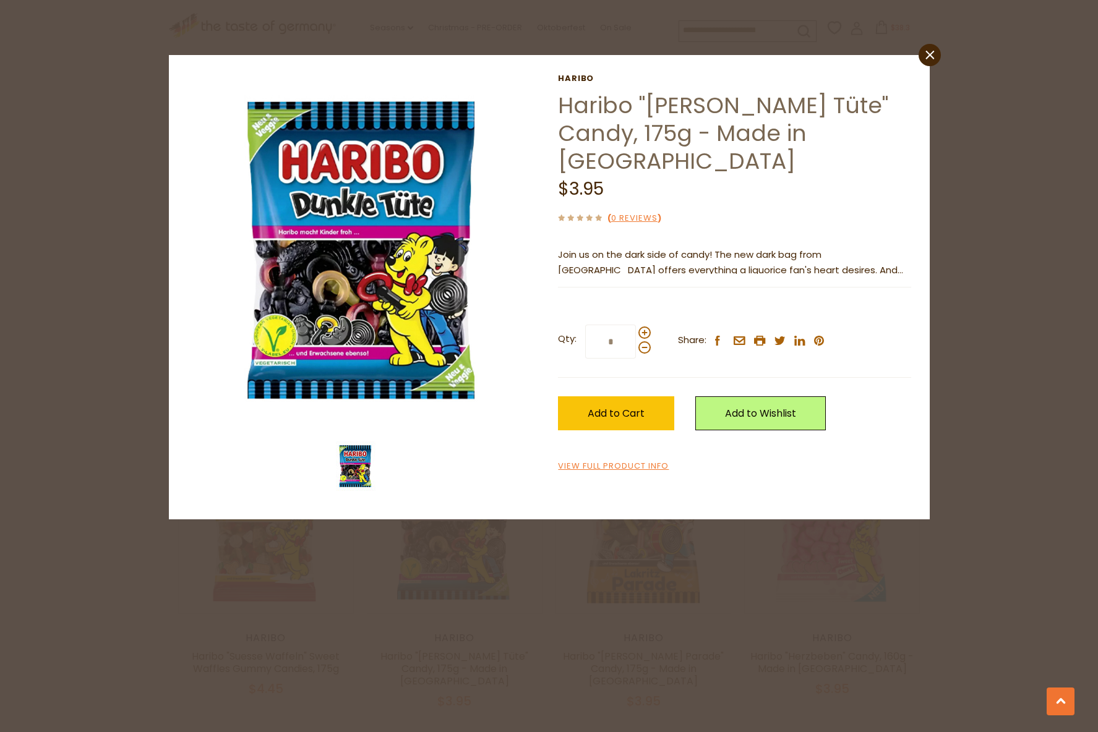
click at [894, 248] on span "Join us on the dark side of candy! The new dark bag from [GEOGRAPHIC_DATA] offe…" at bounding box center [730, 285] width 345 height 75
click at [649, 274] on div "Current stock: 0" at bounding box center [734, 278] width 352 height 8
click at [573, 274] on div "Current stock: 0" at bounding box center [734, 278] width 352 height 8
click at [641, 460] on link "View Full Product Info" at bounding box center [613, 466] width 111 height 13
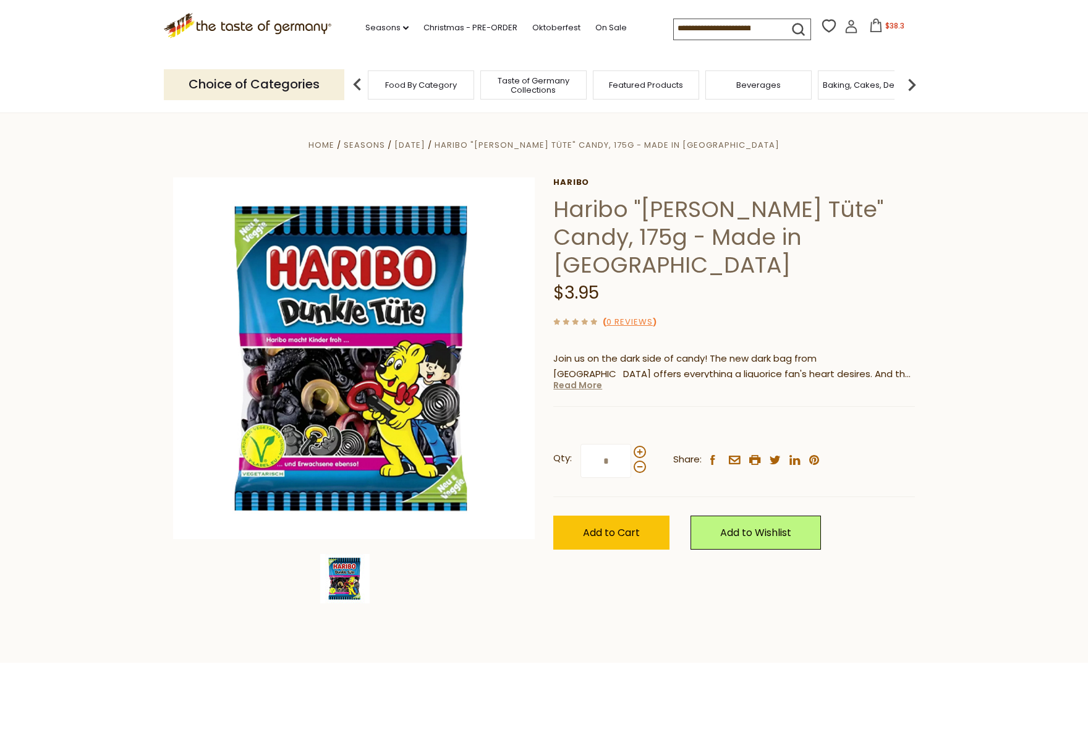
click at [586, 379] on link "Read More" at bounding box center [577, 385] width 49 height 12
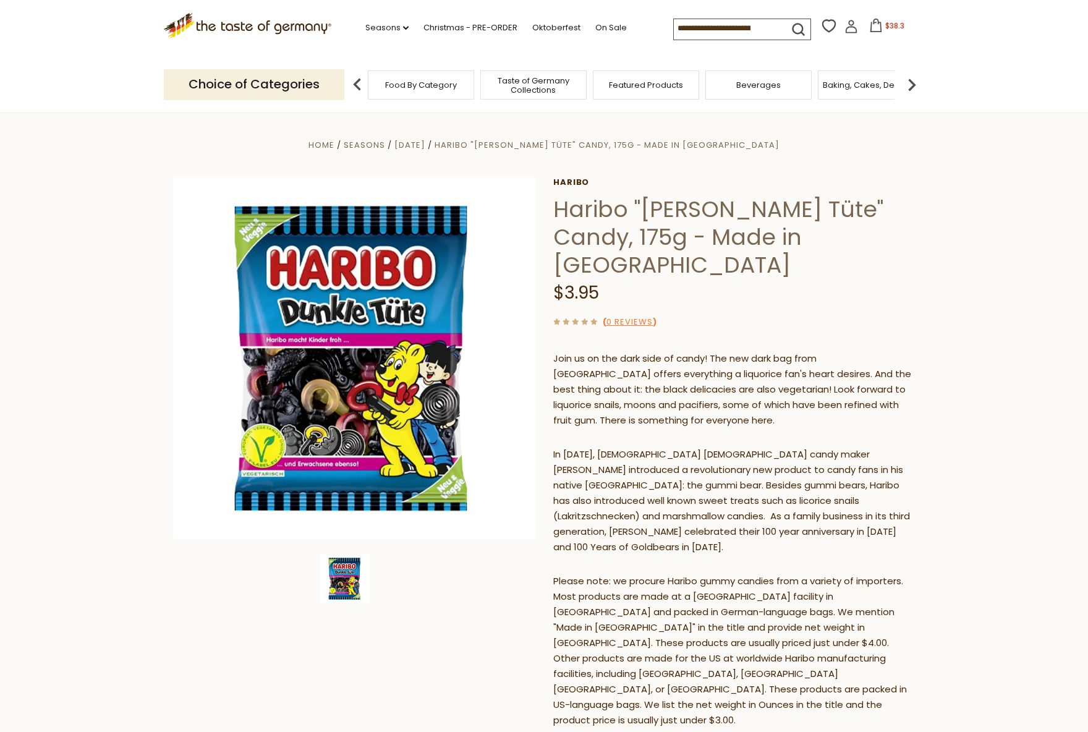
drag, startPoint x: 784, startPoint y: 506, endPoint x: 800, endPoint y: 508, distance: 15.7
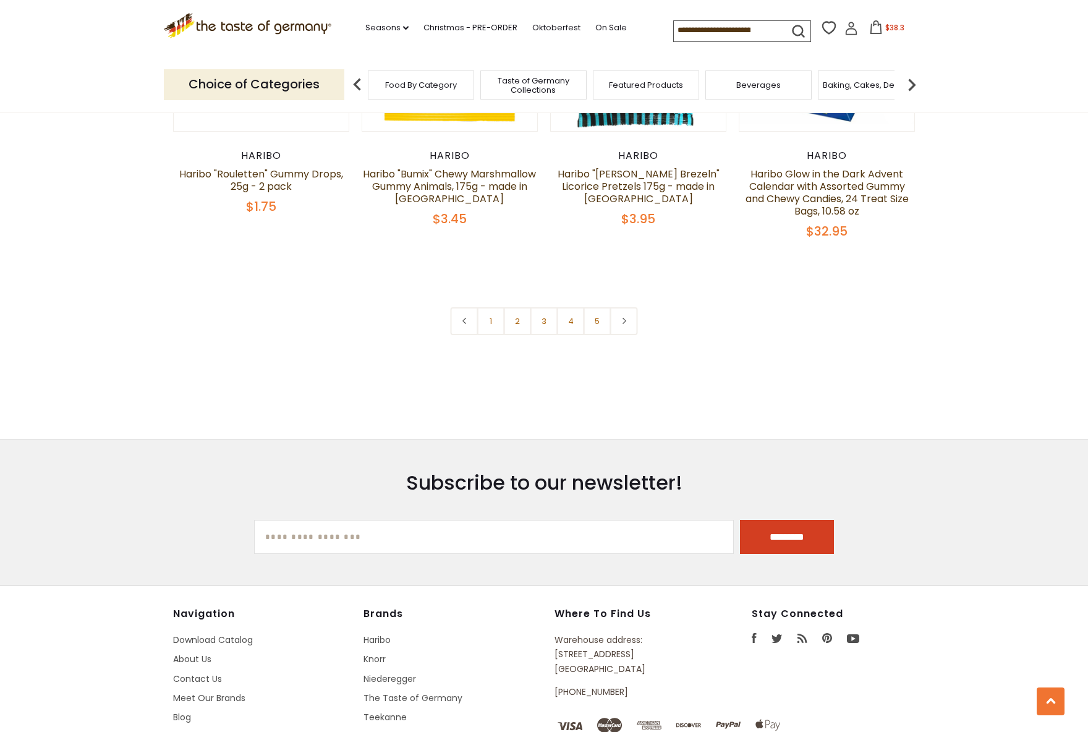
scroll to position [2689, 0]
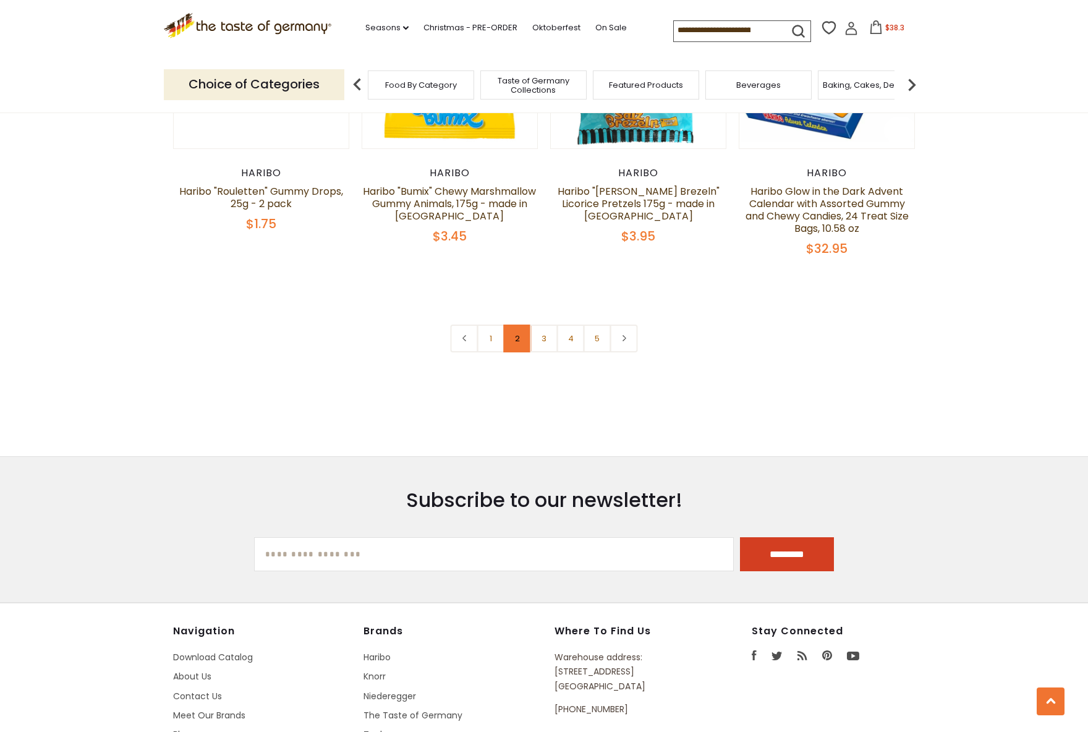
click at [519, 325] on link "2" at bounding box center [518, 339] width 28 height 28
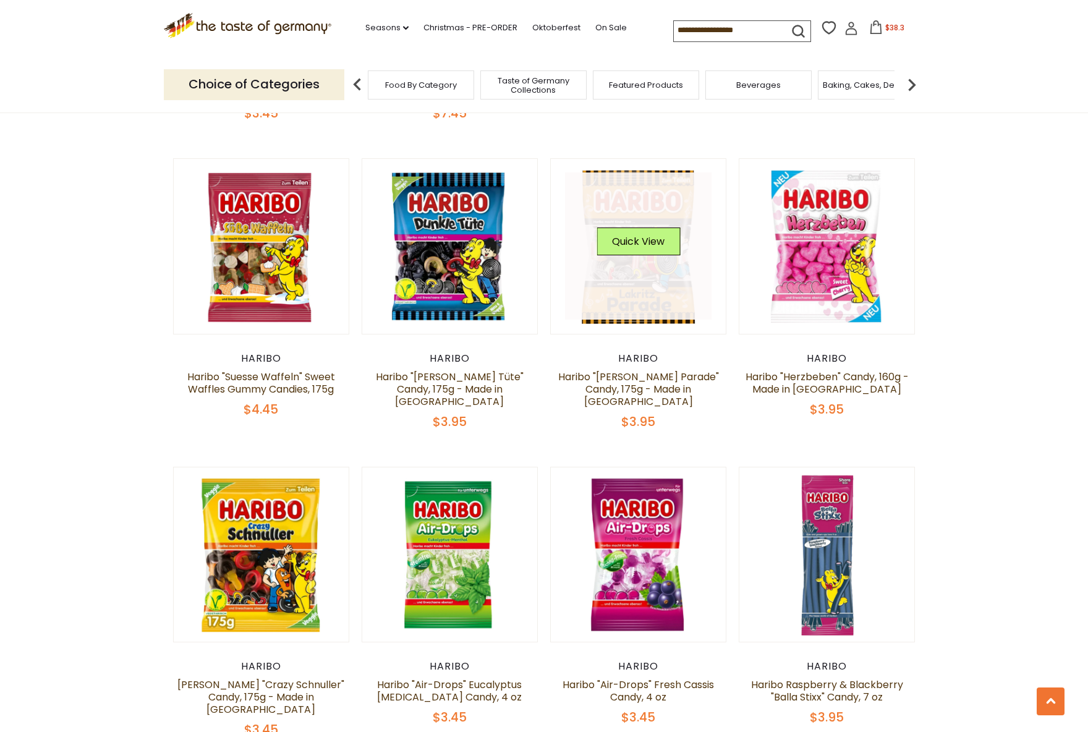
scroll to position [1646, 0]
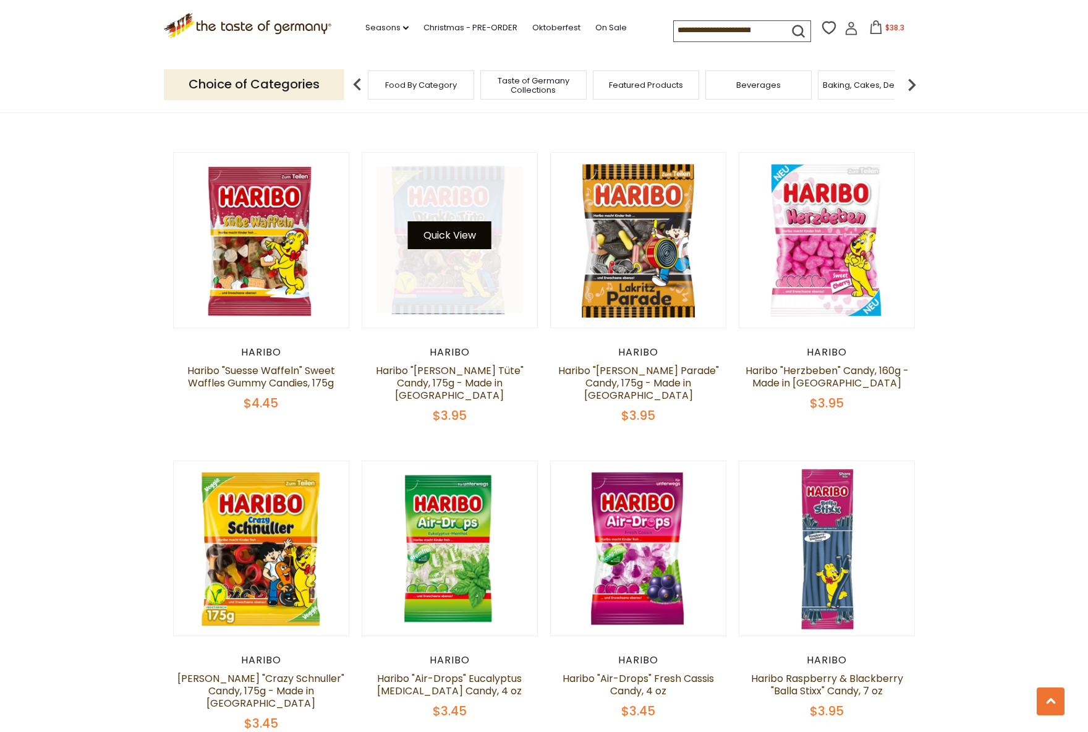
click at [458, 221] on button "Quick View" at bounding box center [449, 235] width 83 height 28
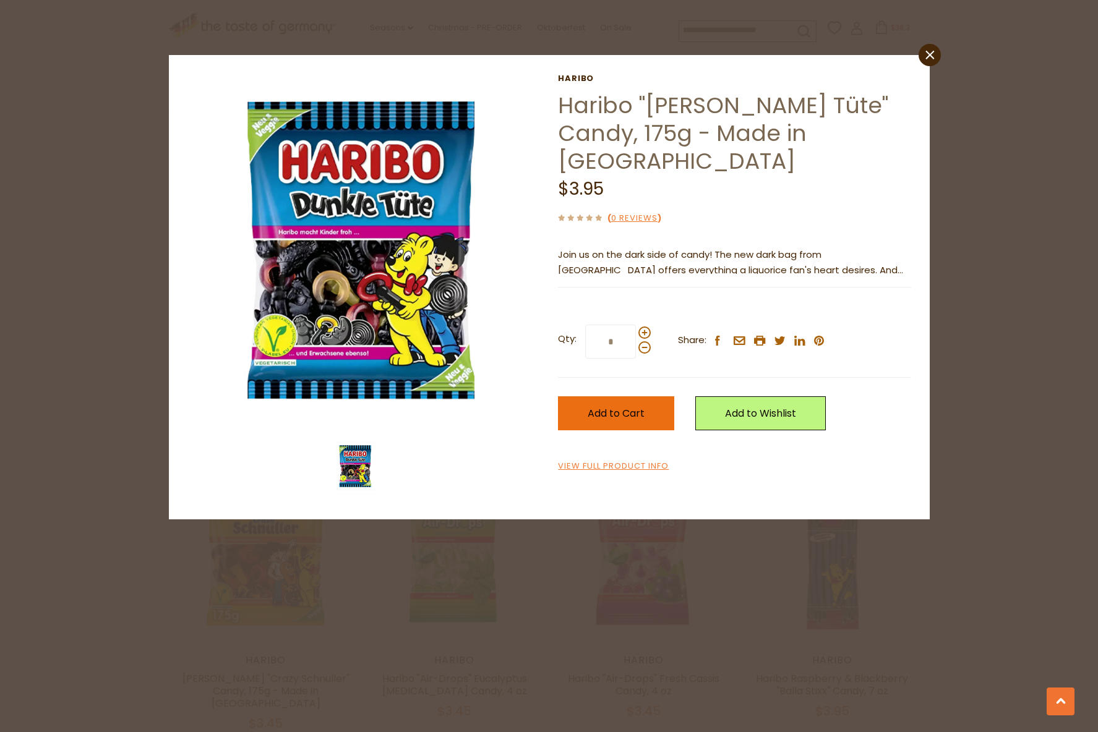
click at [632, 406] on span "Add to Cart" at bounding box center [615, 413] width 57 height 14
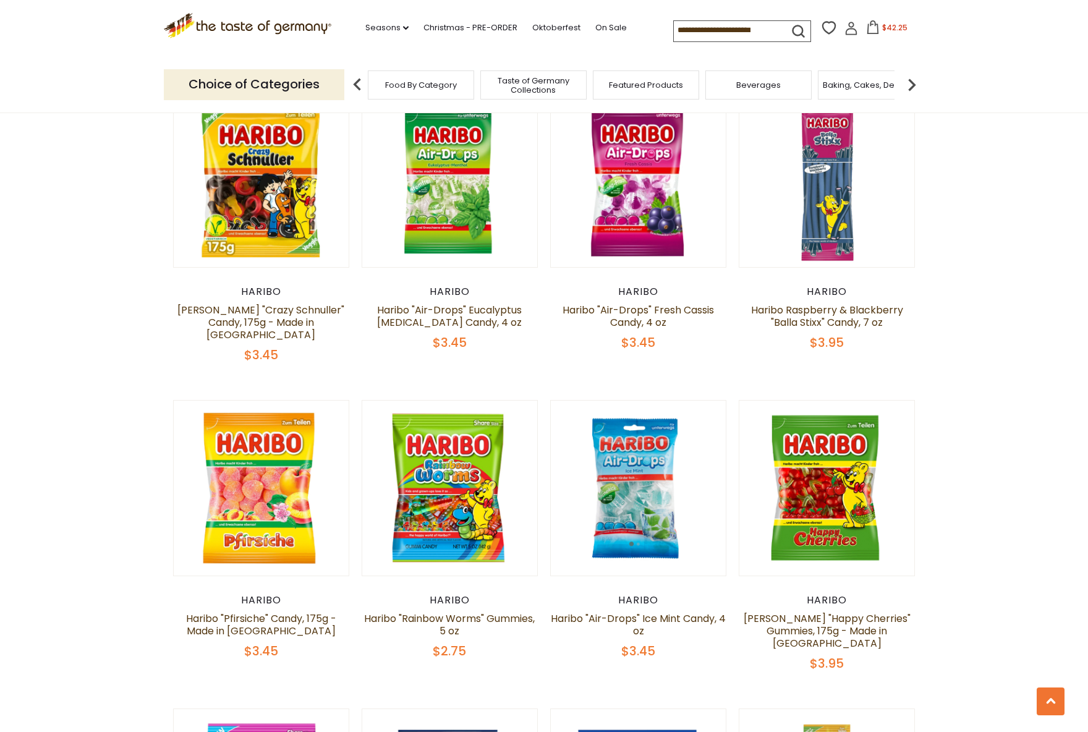
scroll to position [2017, 0]
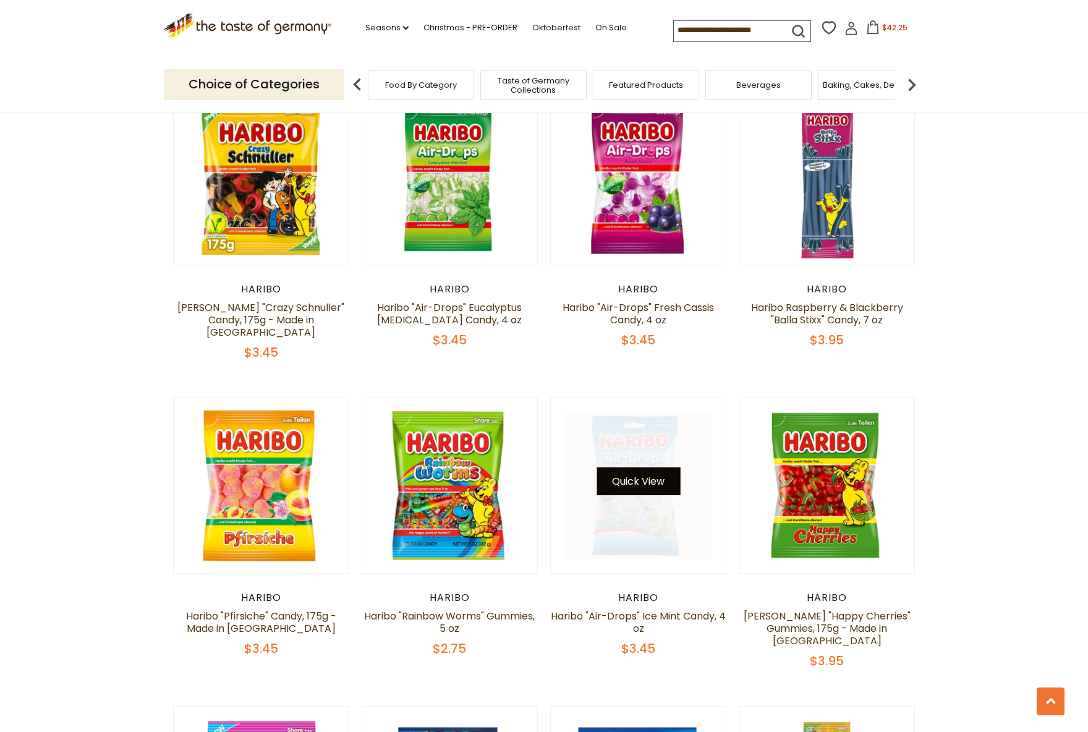
click at [638, 468] on button "Quick View" at bounding box center [638, 482] width 83 height 28
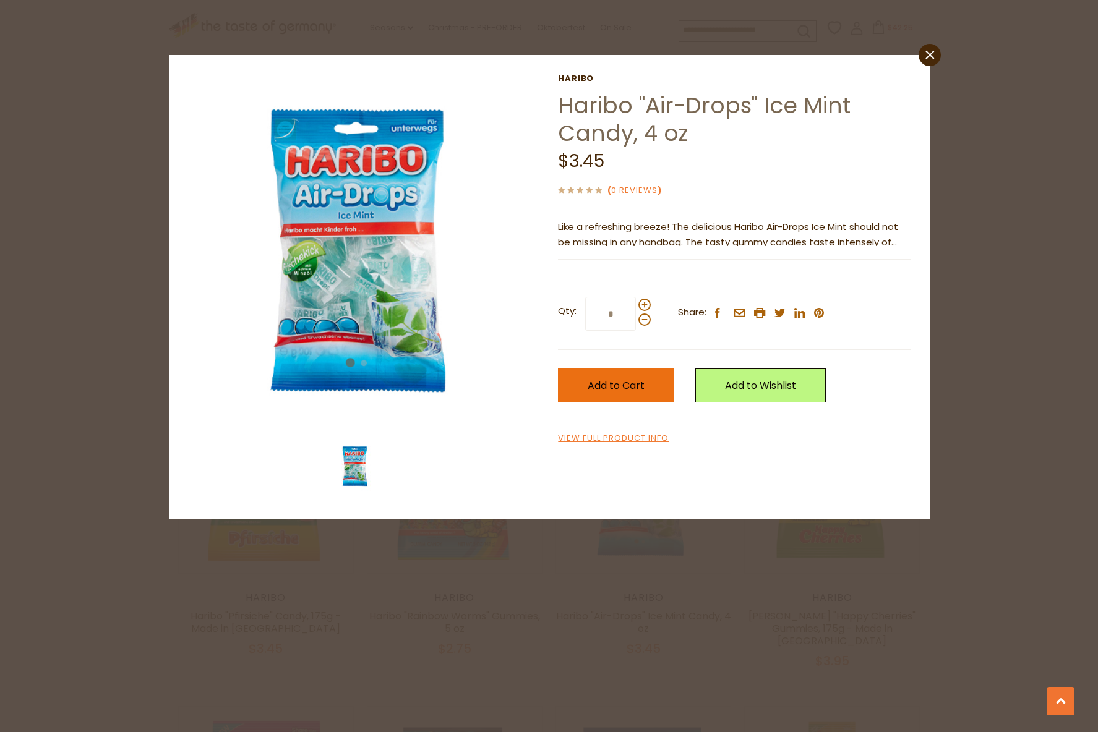
click at [626, 387] on span "Add to Cart" at bounding box center [615, 385] width 57 height 14
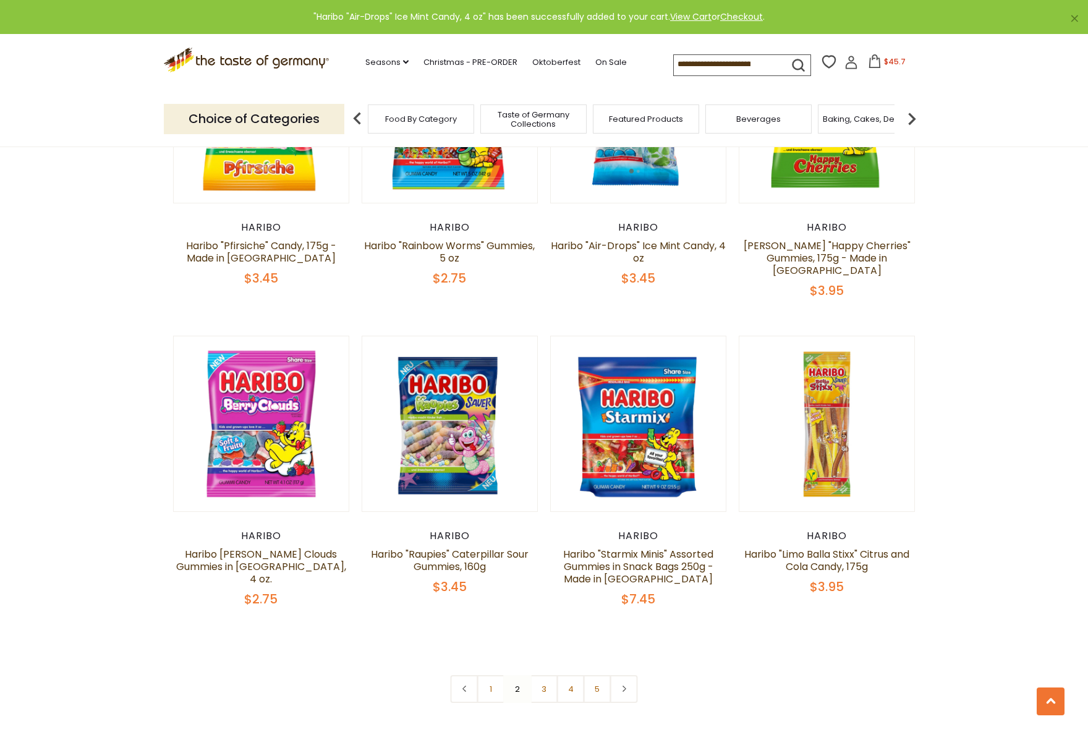
scroll to position [2388, 0]
click at [544, 675] on link "3" at bounding box center [545, 689] width 28 height 28
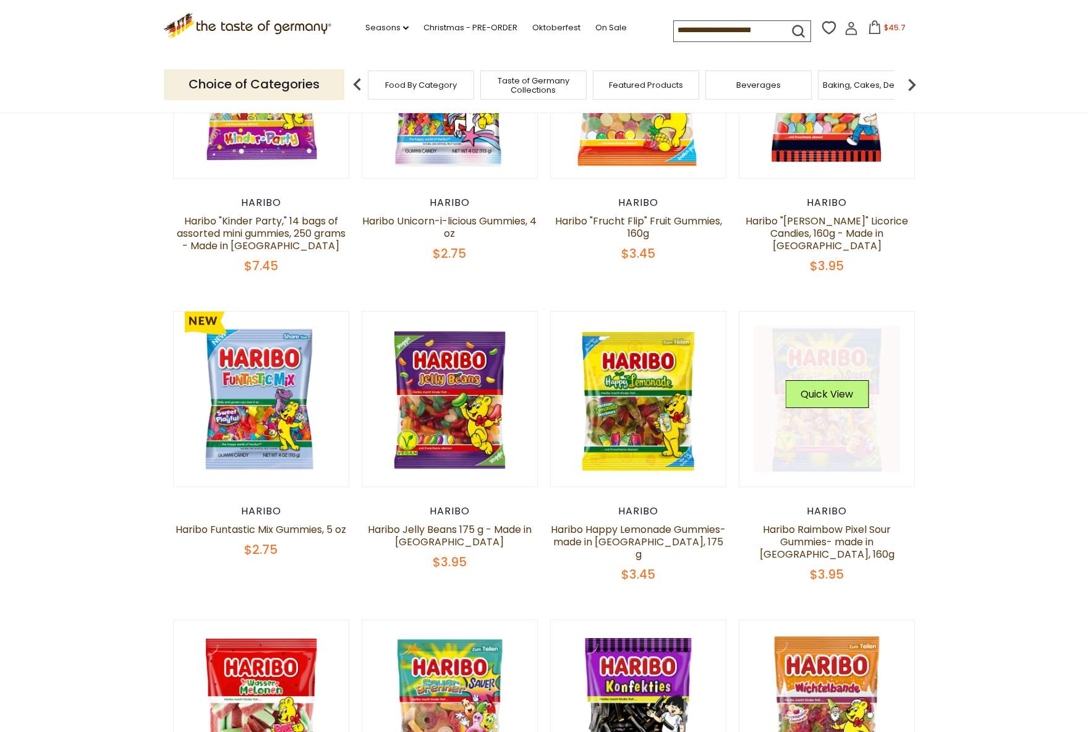
scroll to position [224, 0]
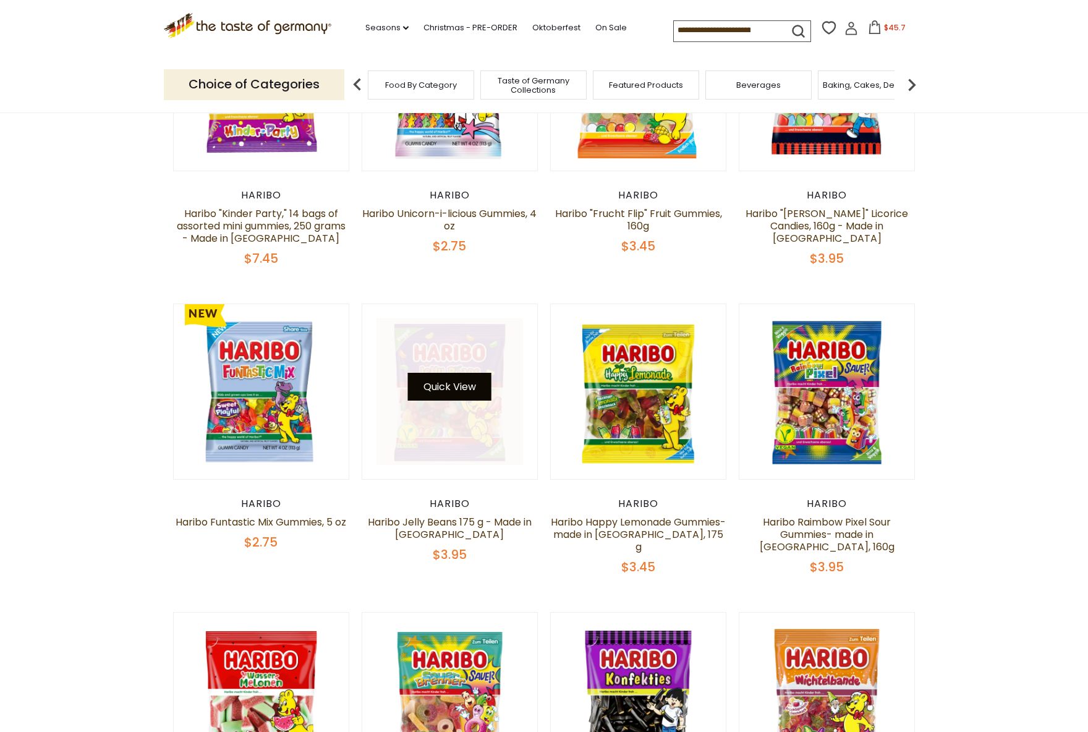
click at [461, 390] on button "Quick View" at bounding box center [449, 387] width 83 height 28
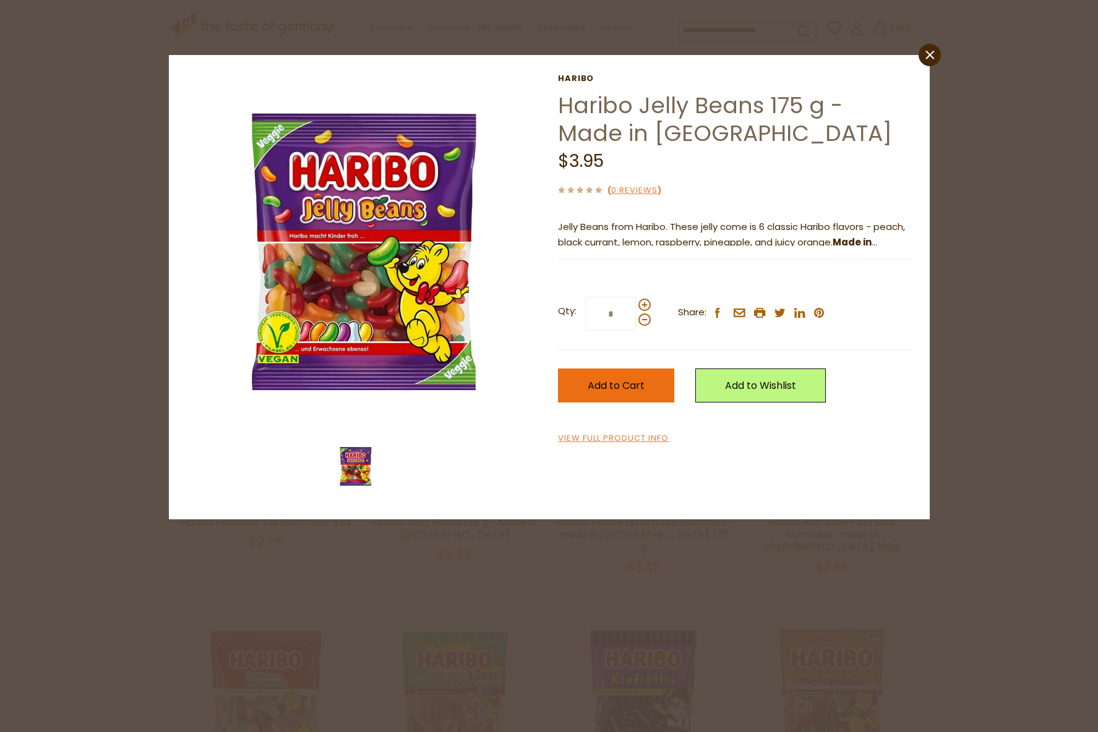
click at [619, 393] on button "Add to Cart" at bounding box center [616, 386] width 116 height 34
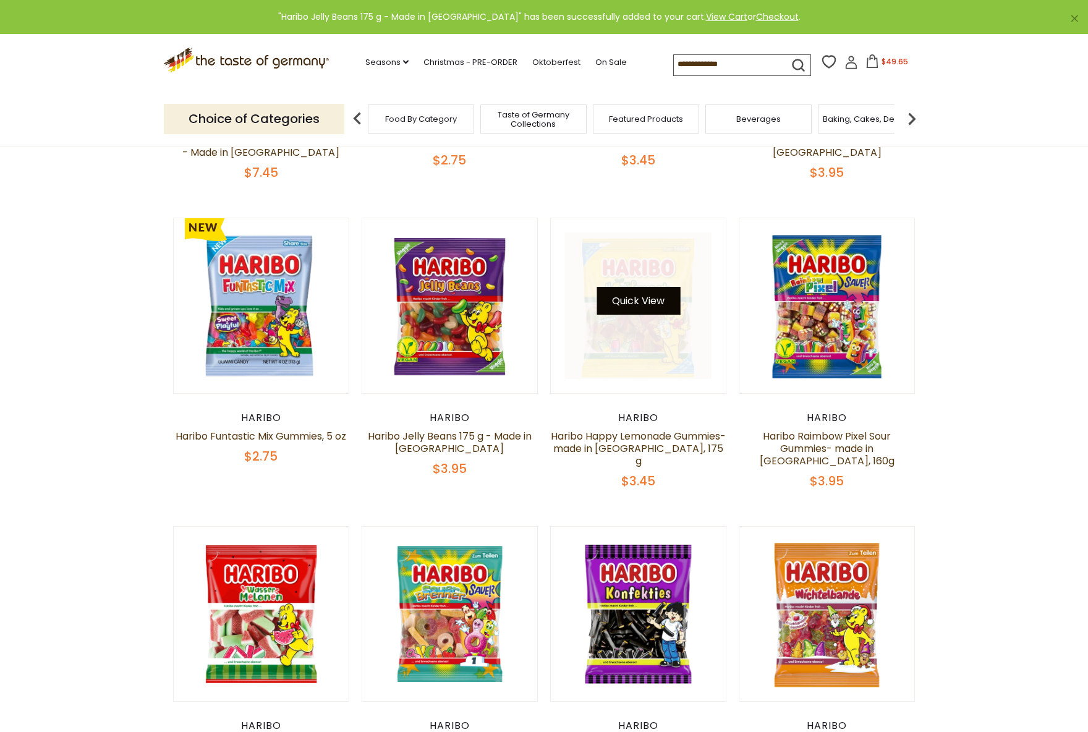
scroll to position [409, 0]
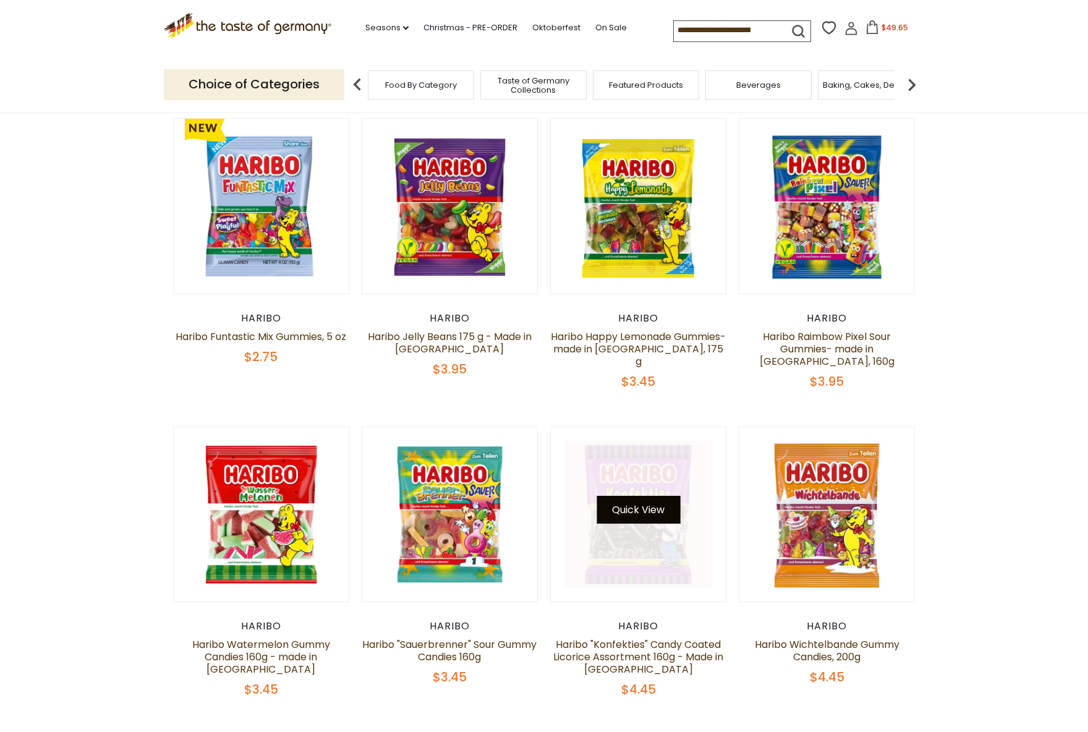
click at [660, 498] on button "Quick View" at bounding box center [638, 510] width 83 height 28
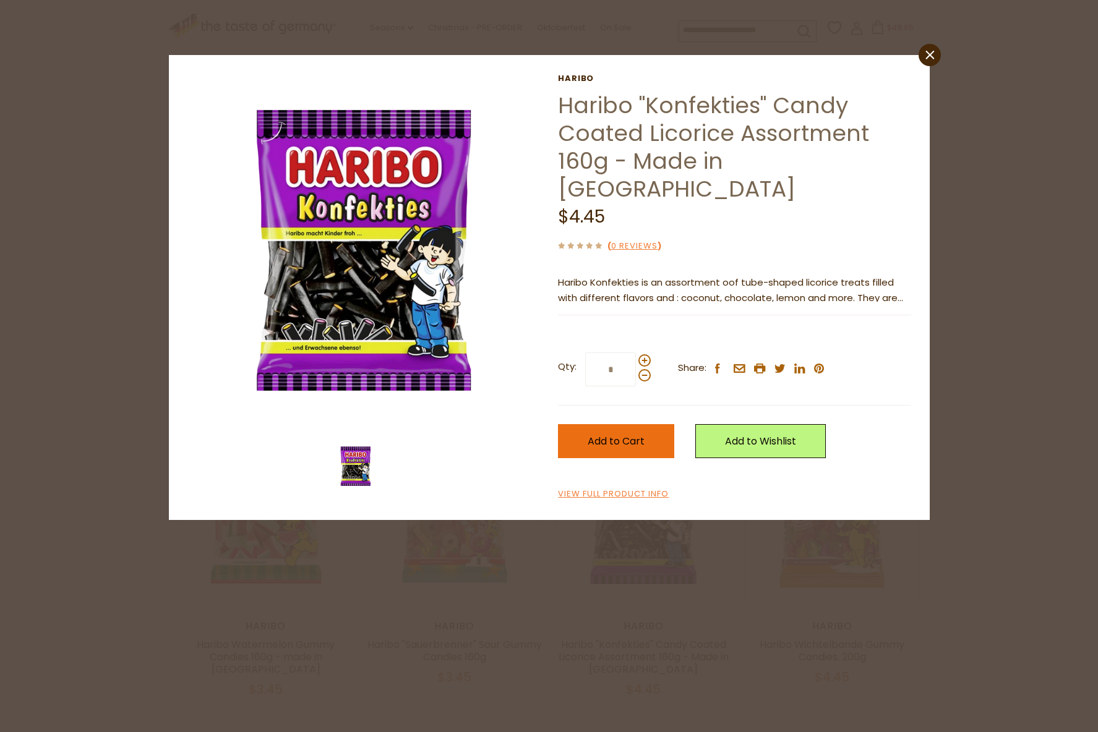
click at [638, 434] on span "Add to Cart" at bounding box center [615, 441] width 57 height 14
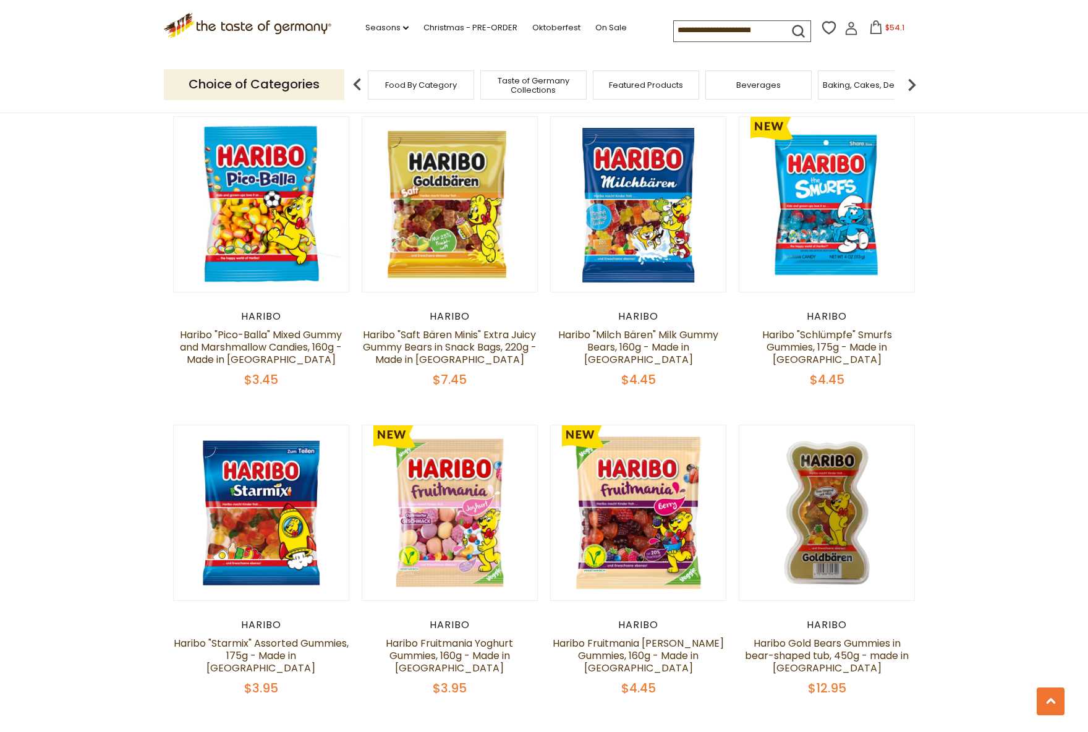
scroll to position [1090, 0]
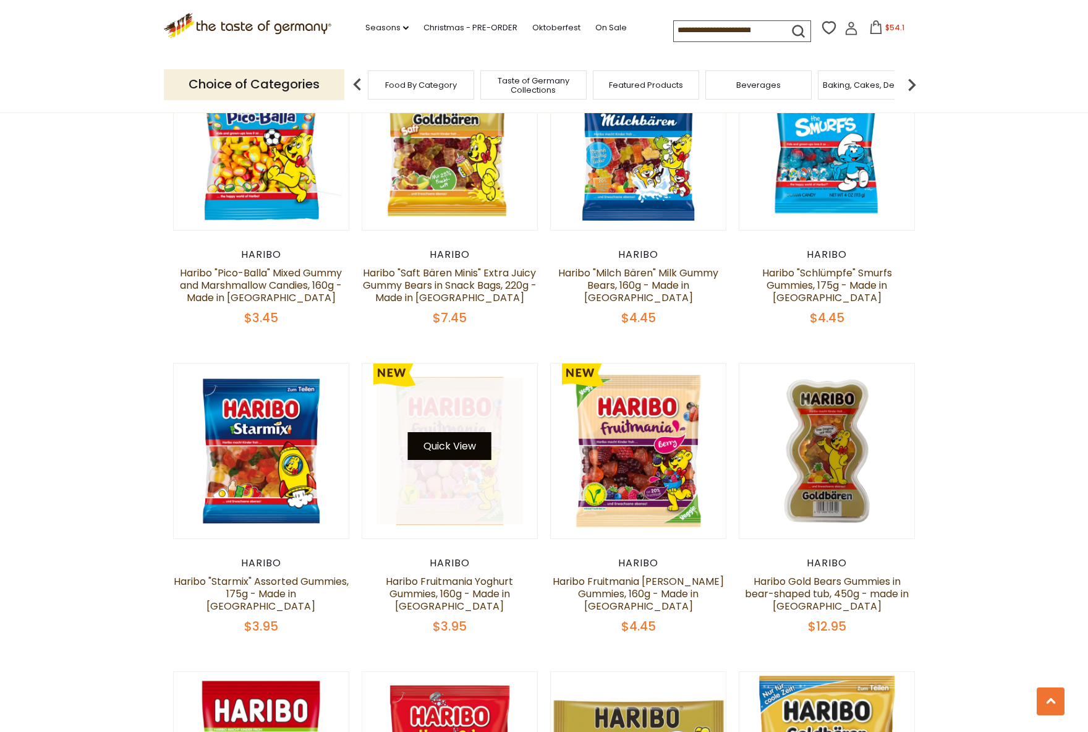
click at [471, 435] on button "Quick View" at bounding box center [449, 446] width 83 height 28
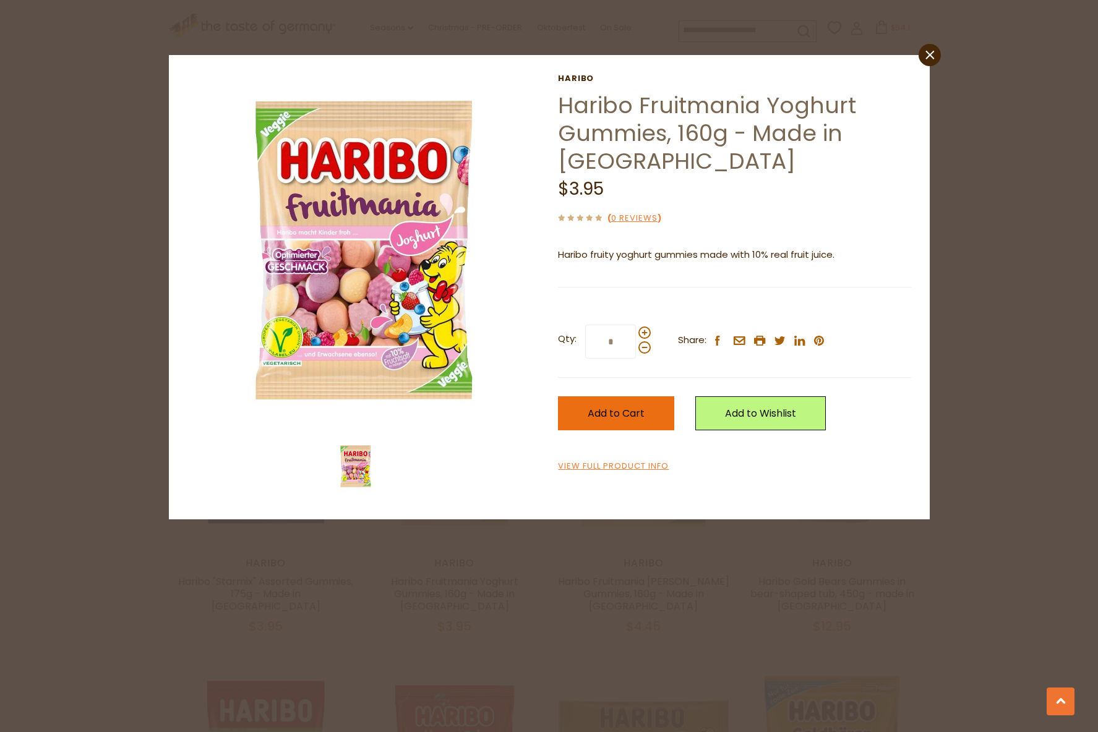
click at [606, 417] on span "Add to Cart" at bounding box center [615, 413] width 57 height 14
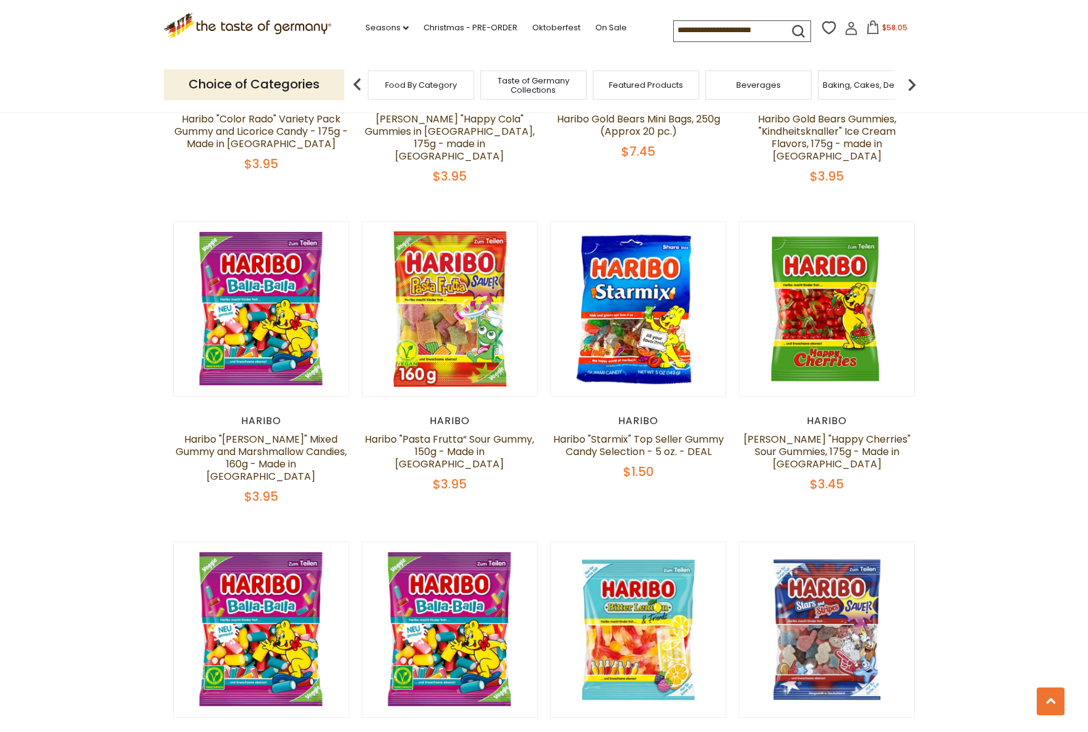
scroll to position [1894, 0]
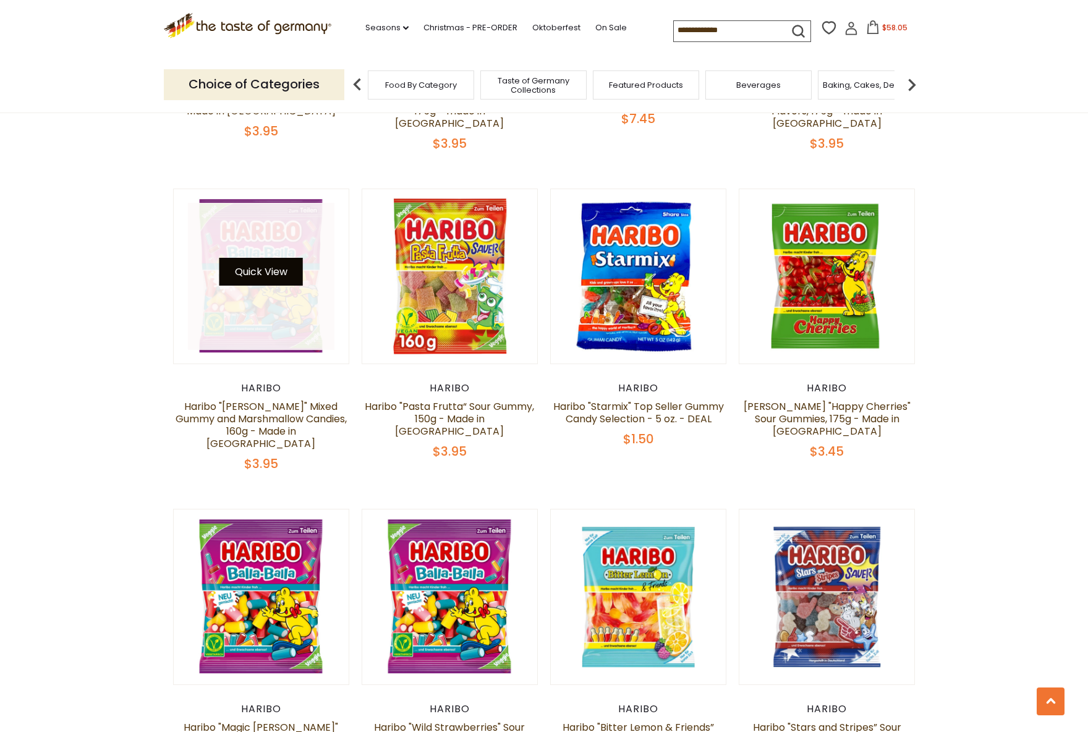
click at [276, 258] on button "Quick View" at bounding box center [261, 272] width 83 height 28
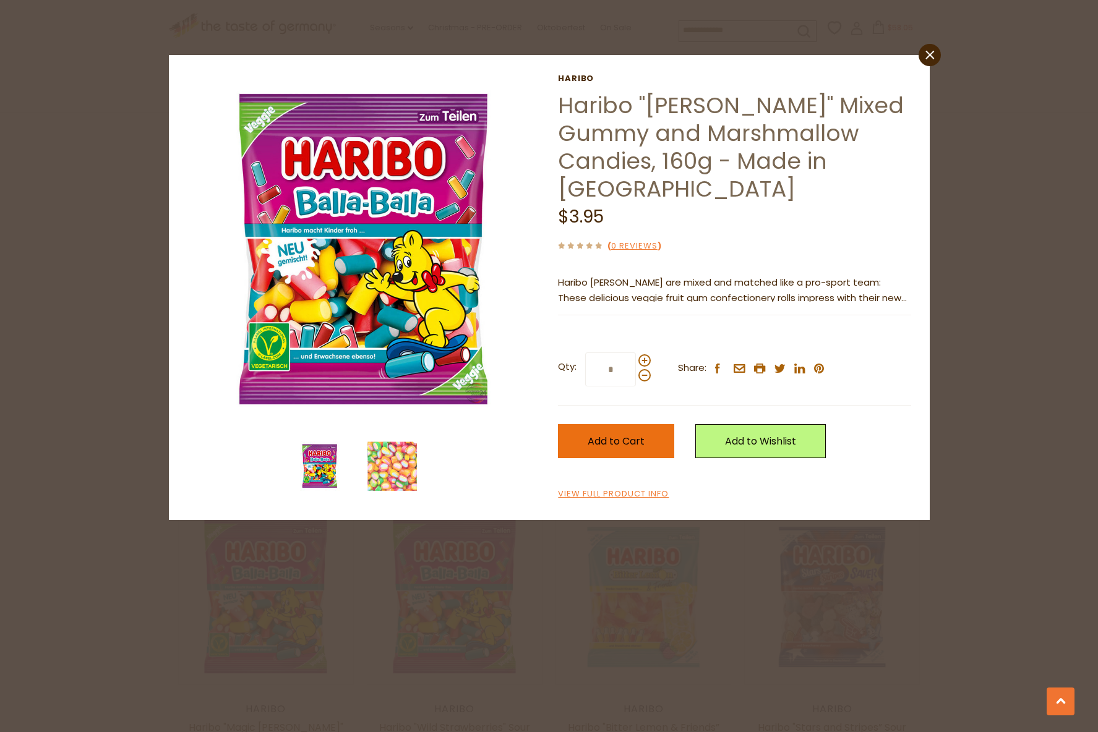
click at [633, 438] on span "Add to Cart" at bounding box center [615, 441] width 57 height 14
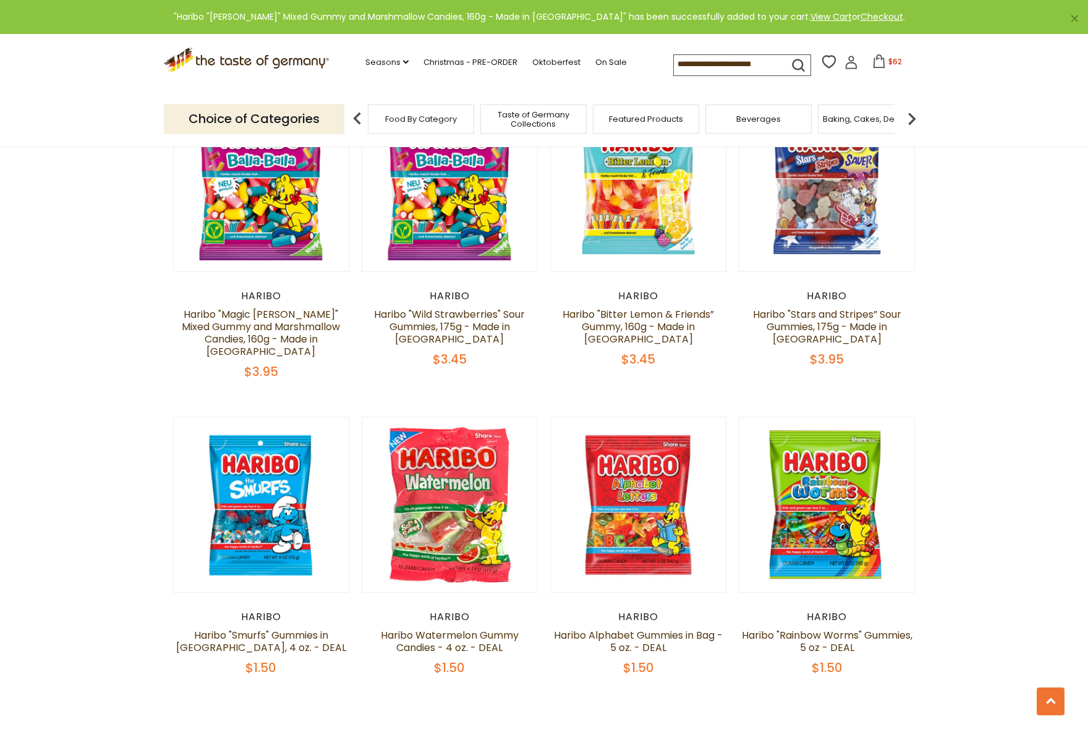
scroll to position [2326, 0]
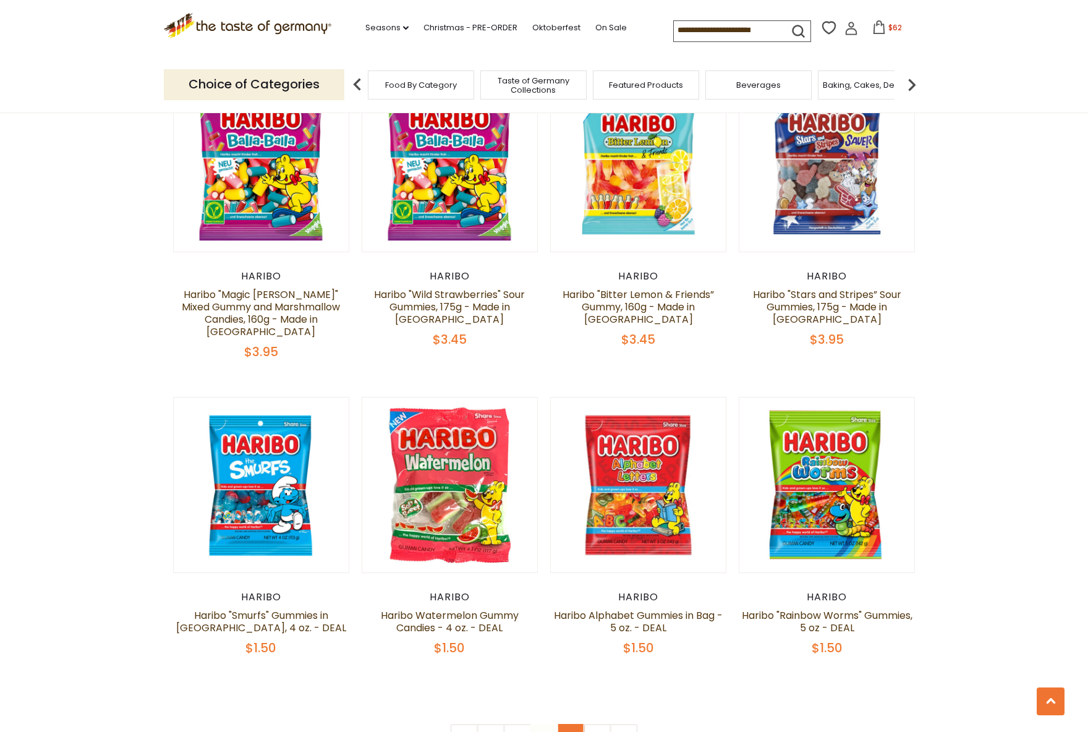
click at [574, 724] on link "4" at bounding box center [571, 738] width 28 height 28
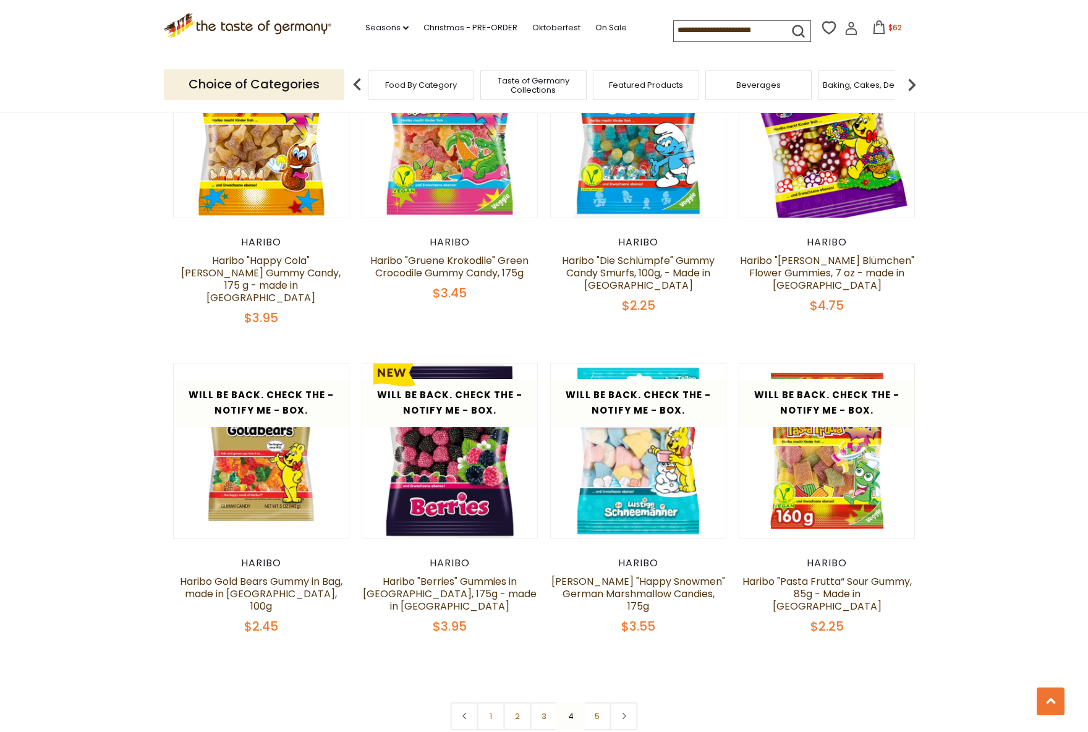
scroll to position [2350, 0]
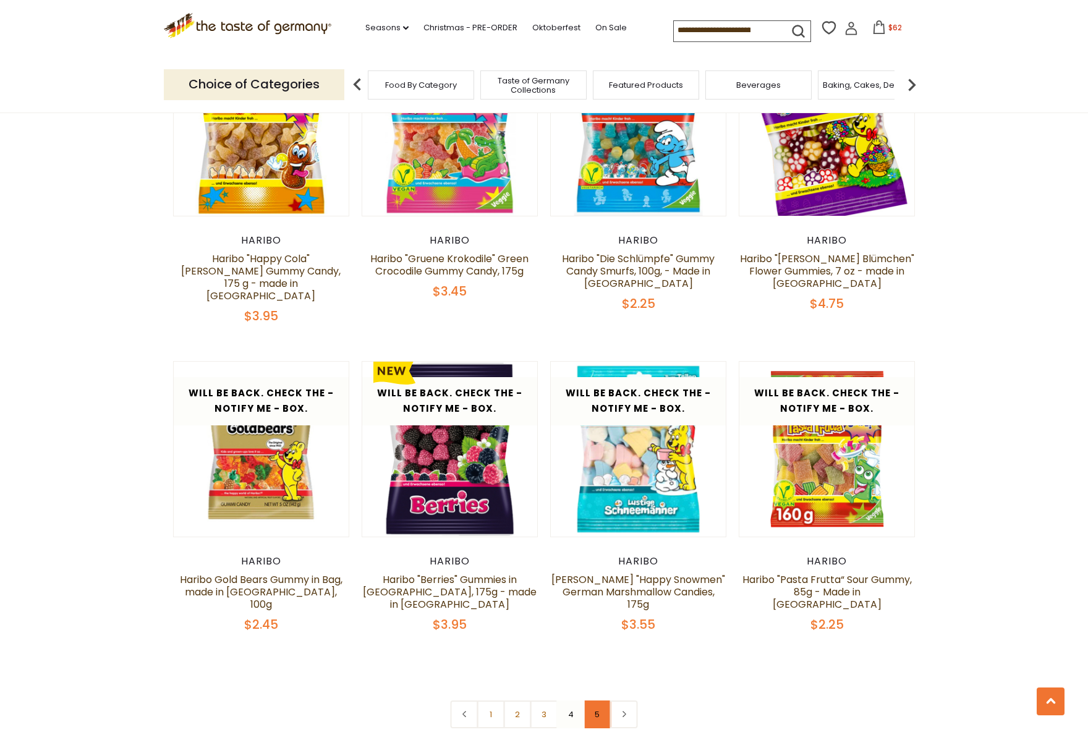
click at [591, 701] on link "5" at bounding box center [598, 715] width 28 height 28
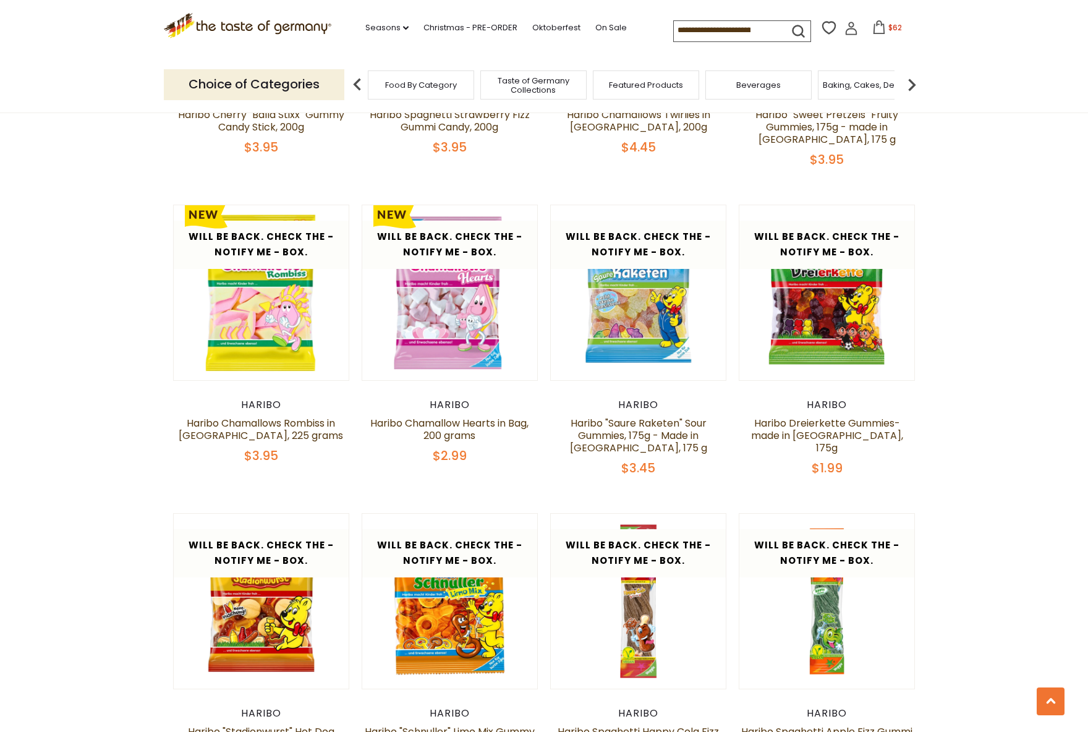
scroll to position [904, 0]
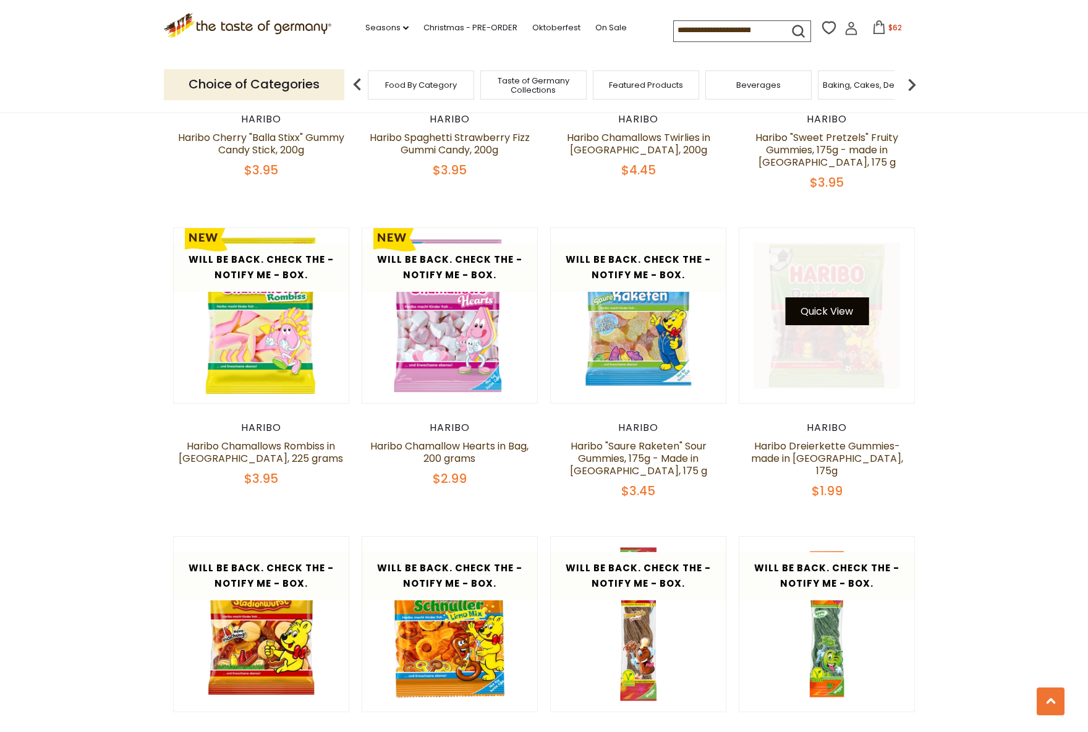
click at [839, 308] on button "Quick View" at bounding box center [826, 311] width 83 height 28
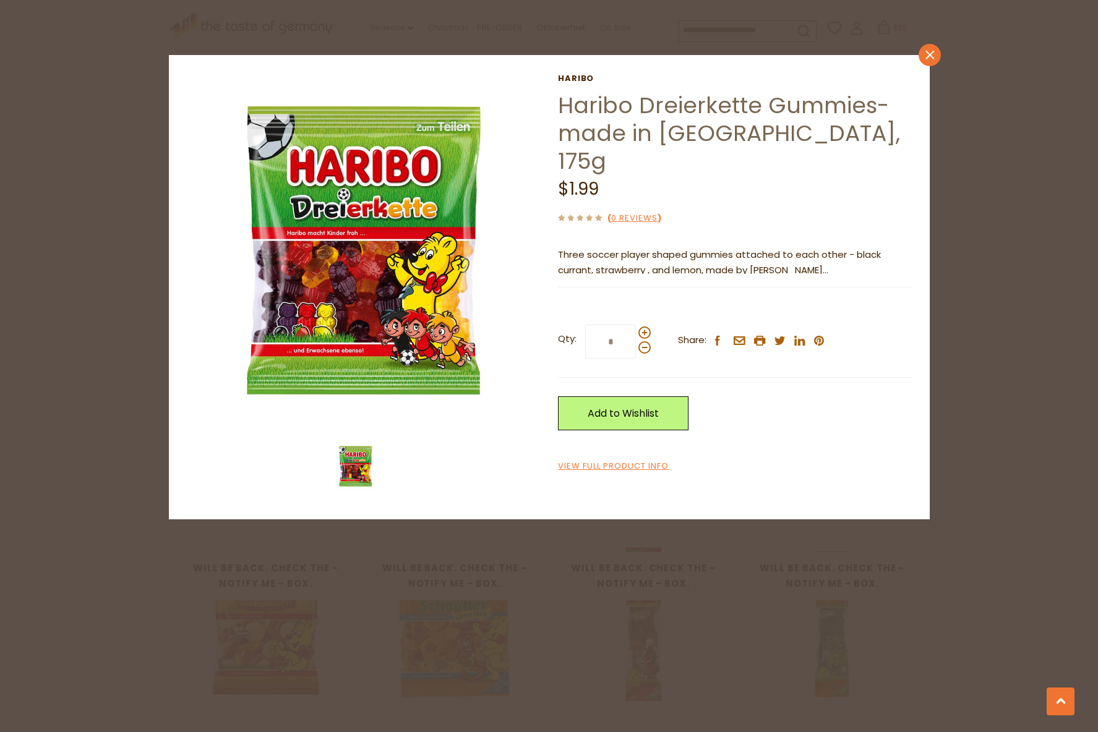
click at [933, 58] on icon at bounding box center [929, 55] width 9 height 9
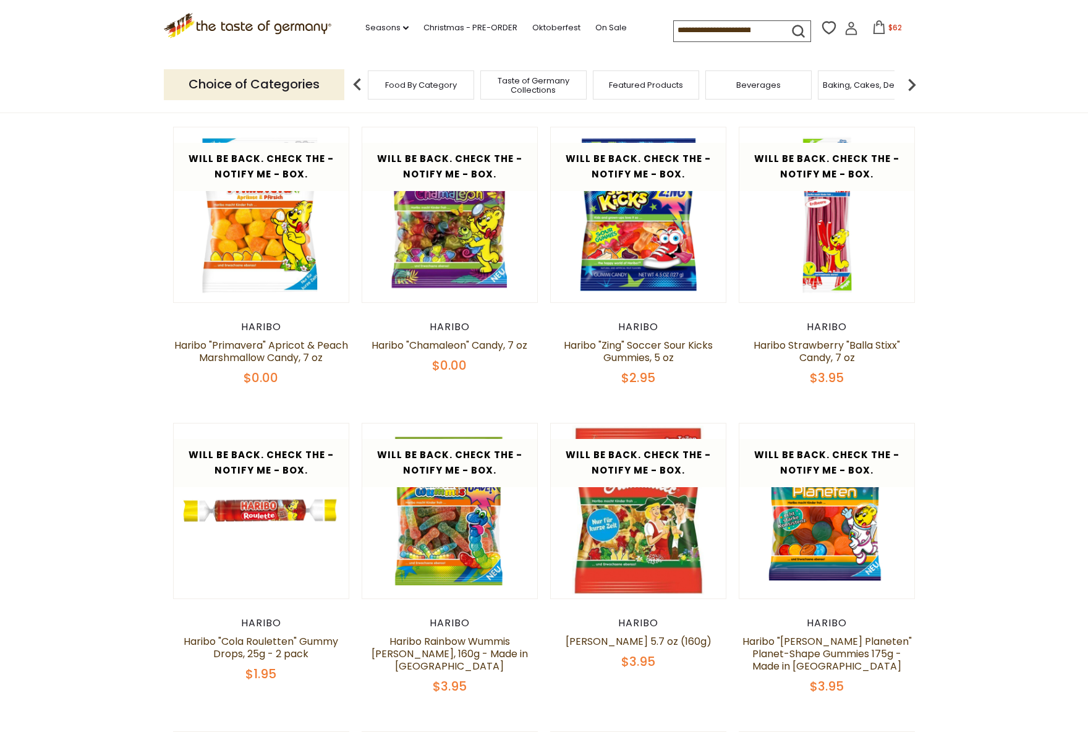
scroll to position [0, 0]
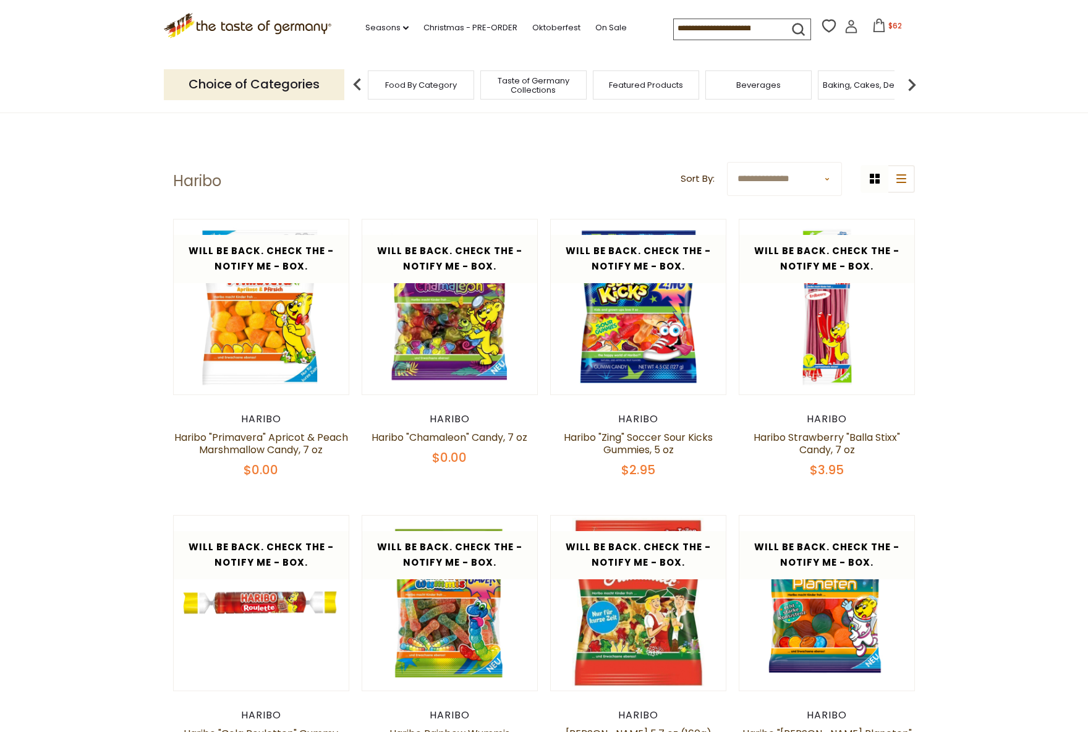
click at [891, 26] on span "$62" at bounding box center [896, 25] width 14 height 11
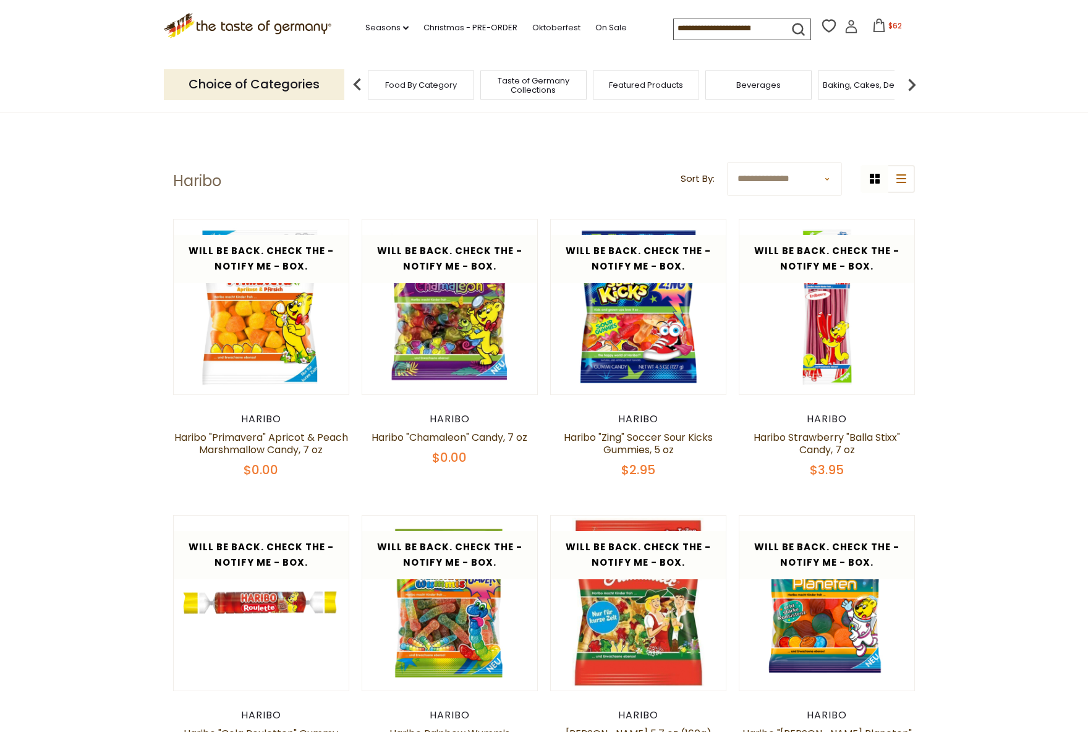
click at [882, 30] on button "$62" at bounding box center [887, 28] width 53 height 19
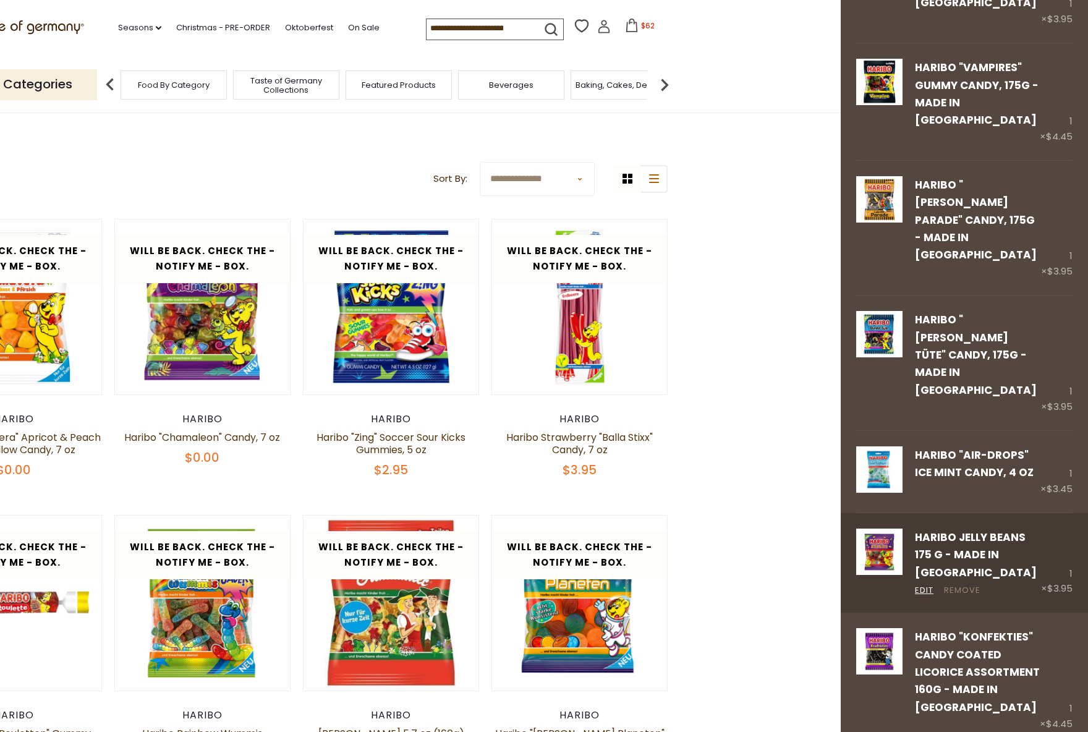
scroll to position [949, 0]
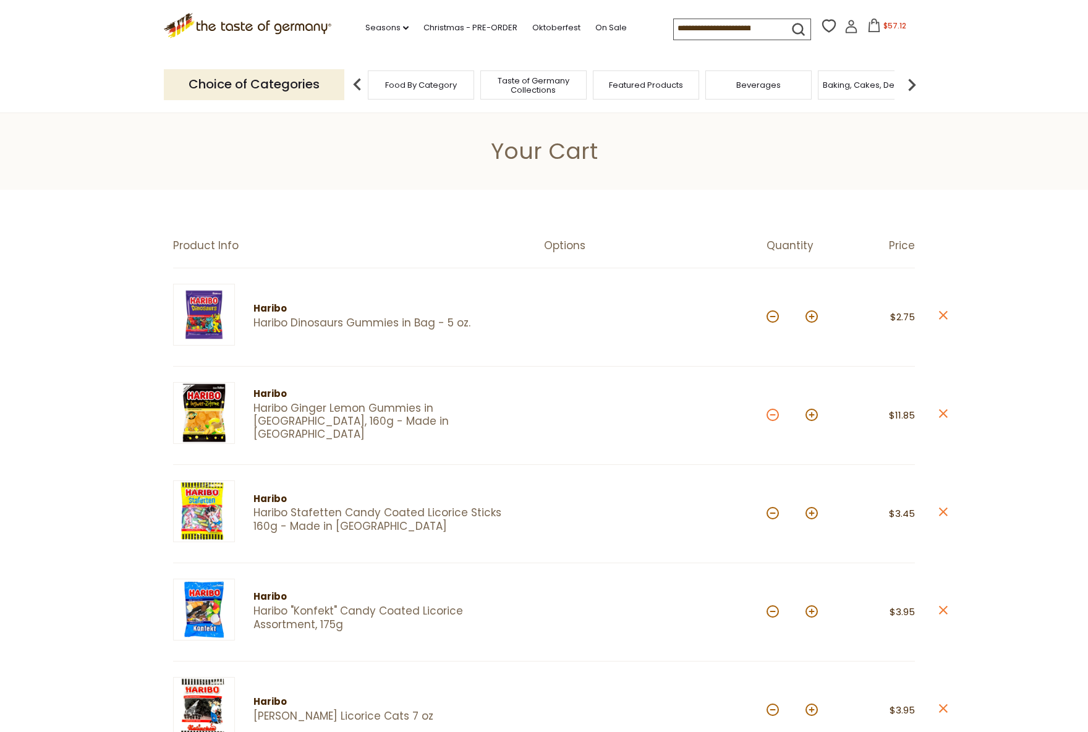
click at [775, 418] on button at bounding box center [773, 415] width 12 height 12
type input "*"
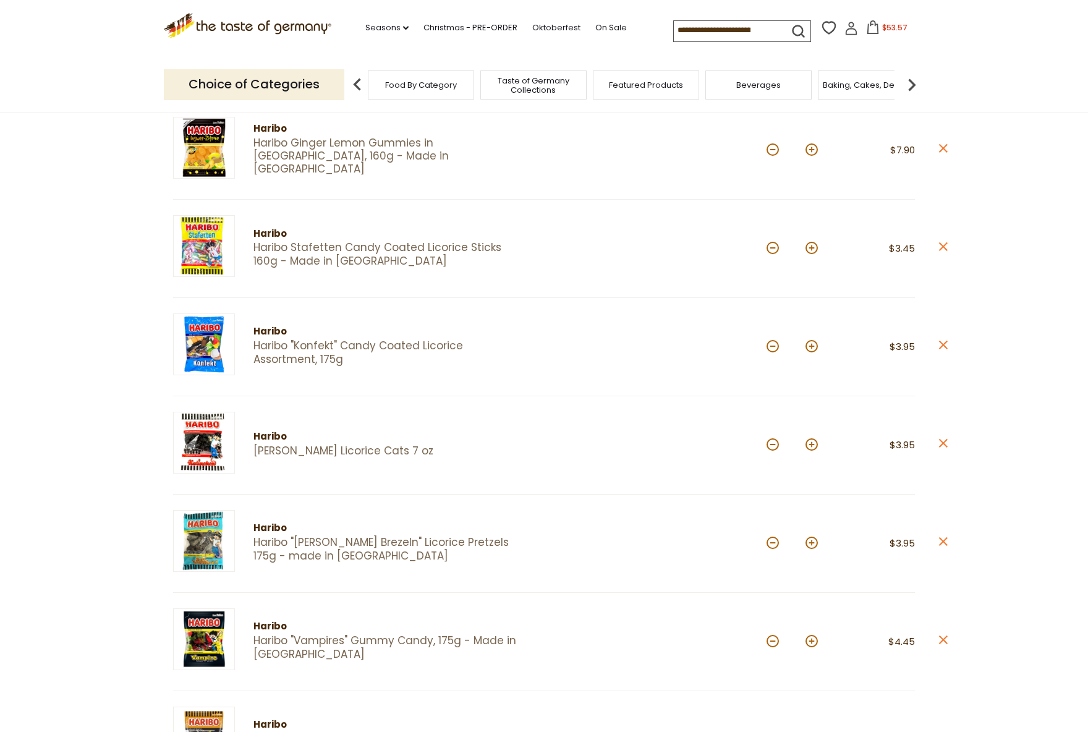
scroll to position [309, 0]
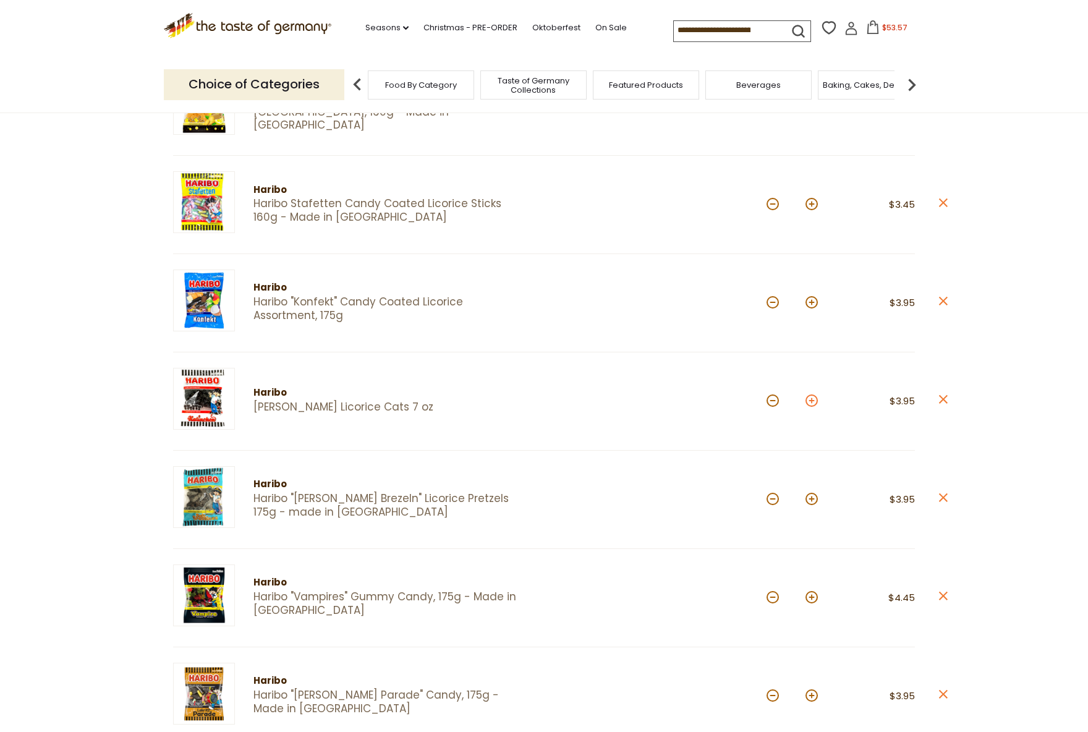
click at [814, 402] on button at bounding box center [812, 401] width 12 height 12
type input "*"
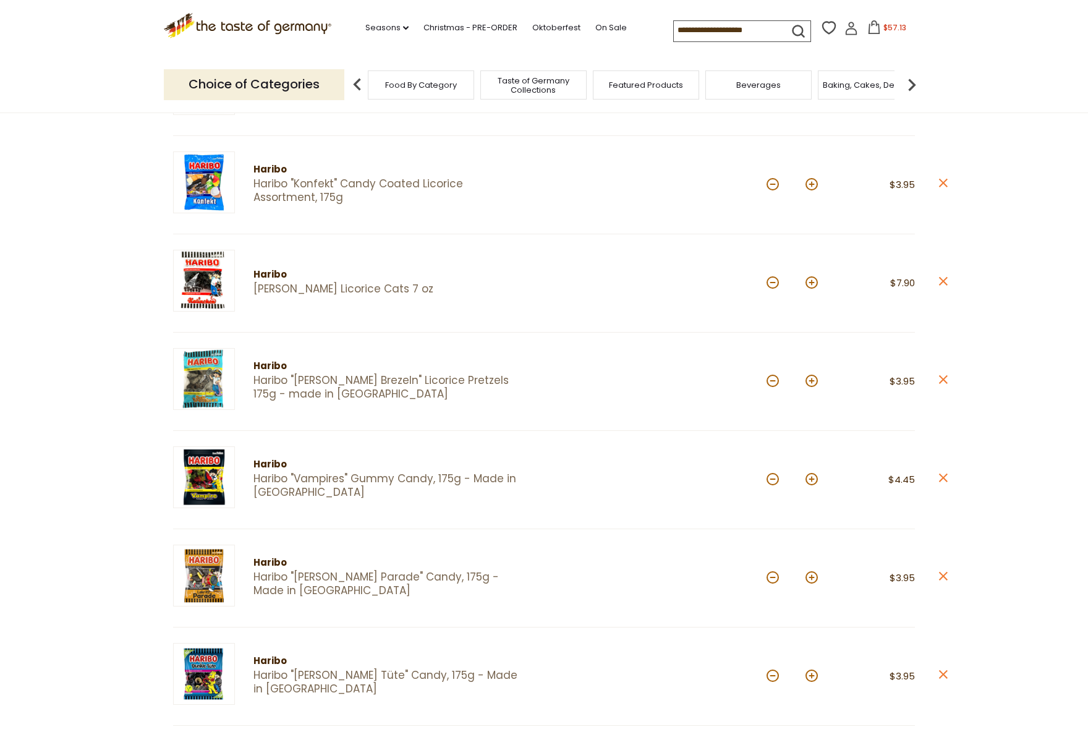
scroll to position [433, 0]
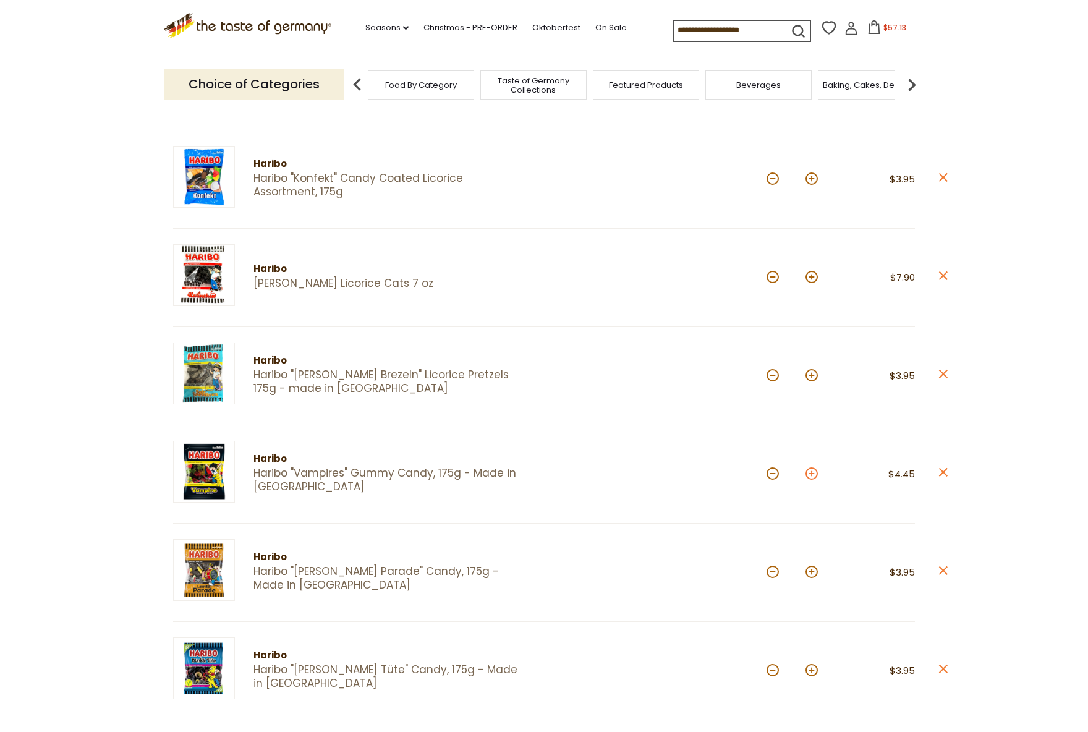
click at [811, 475] on button at bounding box center [812, 474] width 12 height 12
type input "*"
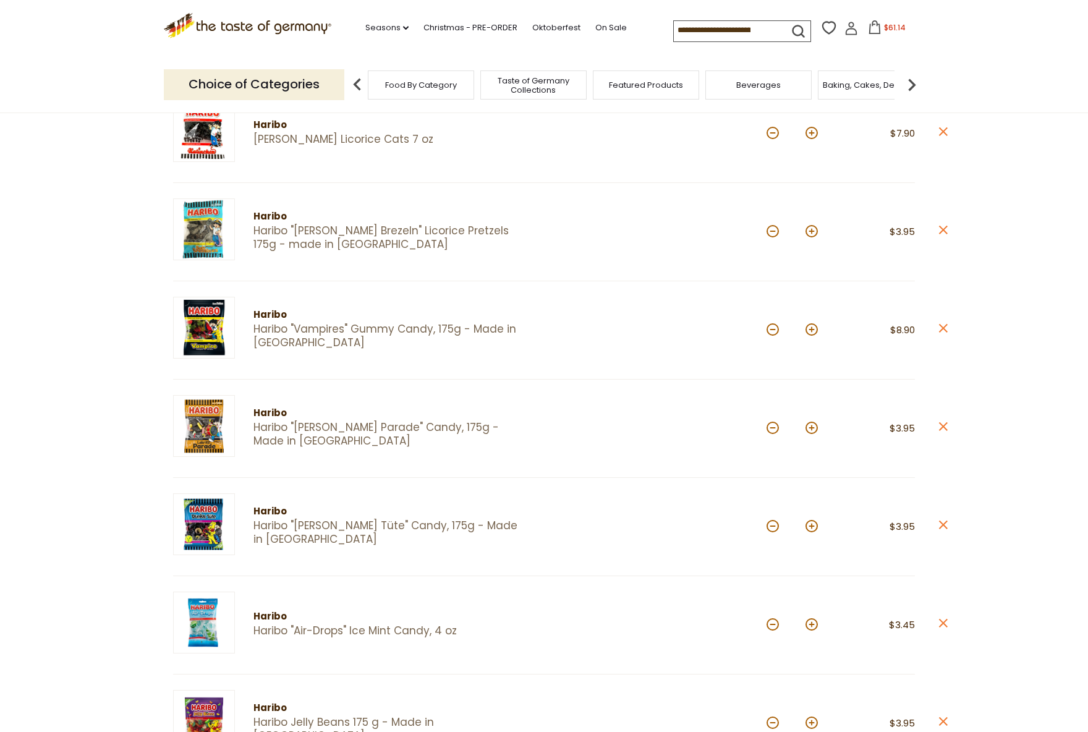
scroll to position [618, 0]
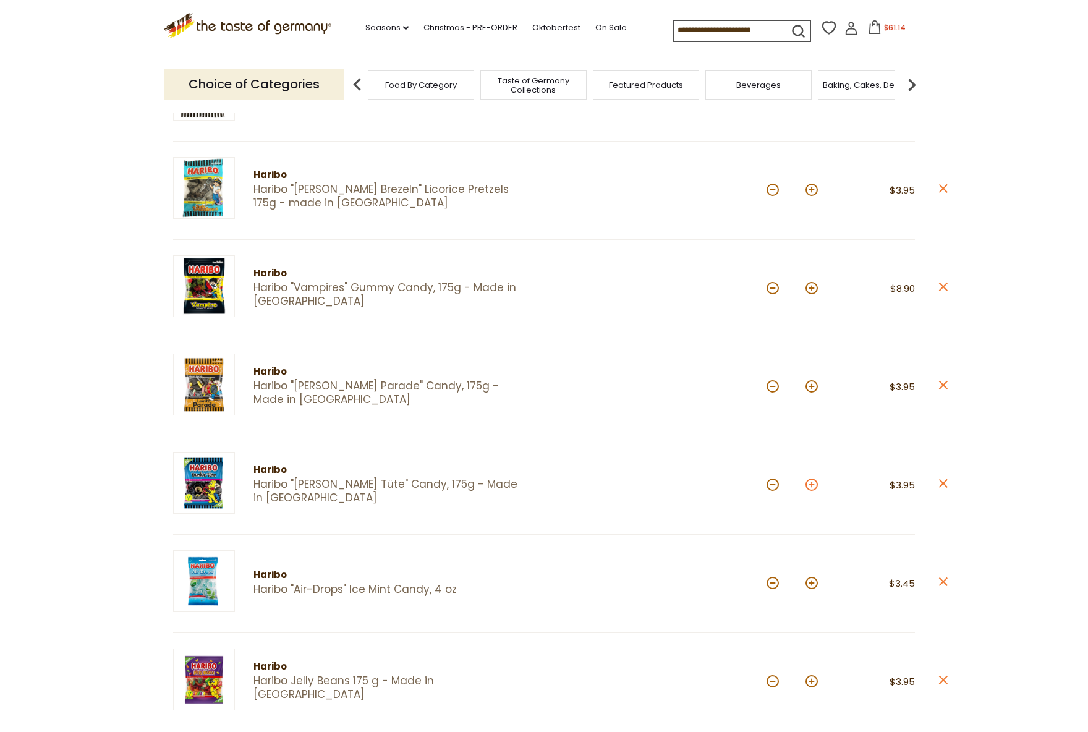
click at [816, 487] on button at bounding box center [812, 485] width 12 height 12
type input "*"
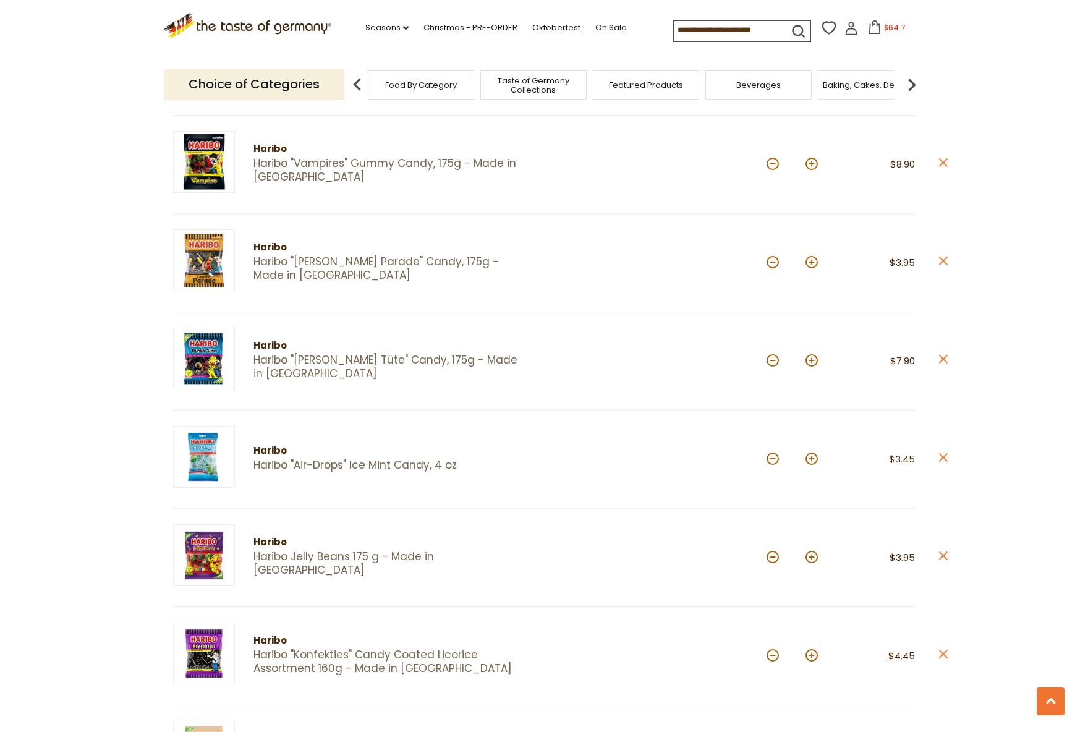
scroll to position [804, 0]
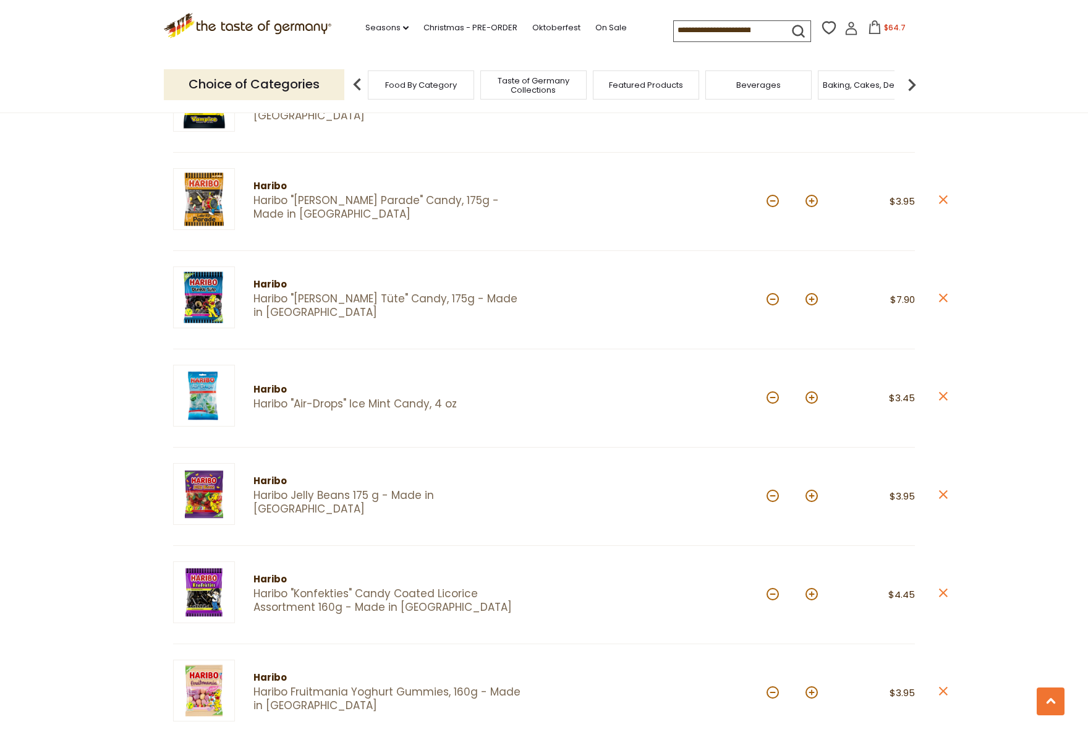
click at [811, 497] on button at bounding box center [812, 496] width 12 height 12
type input "*"
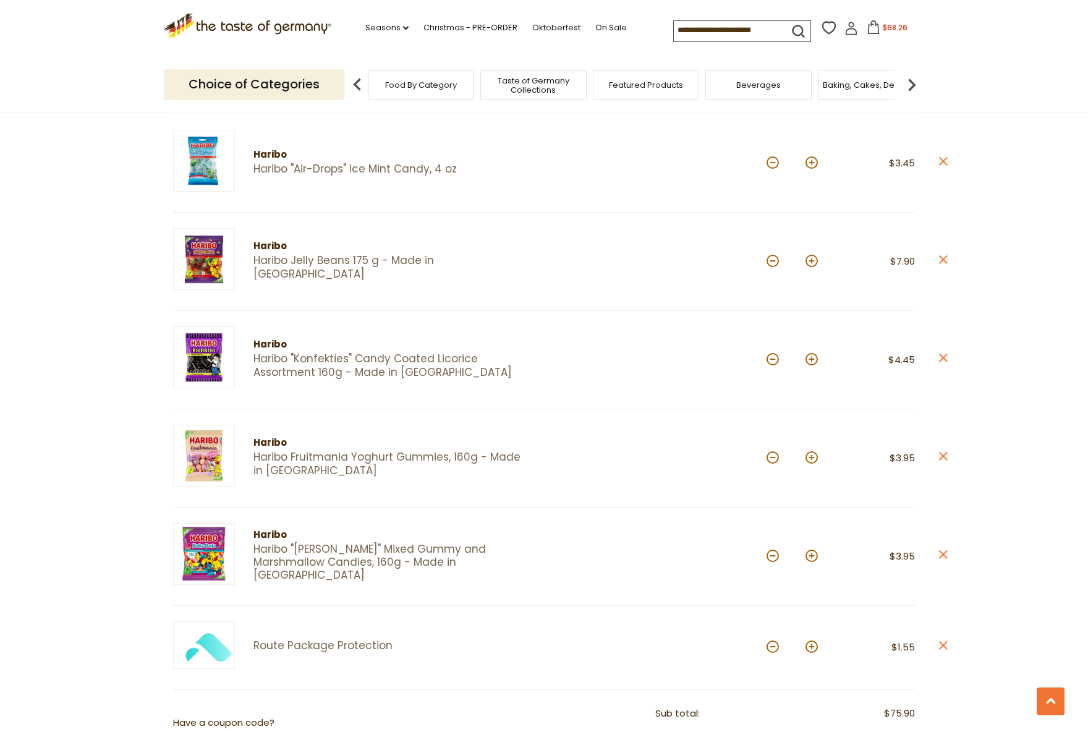
scroll to position [1051, 0]
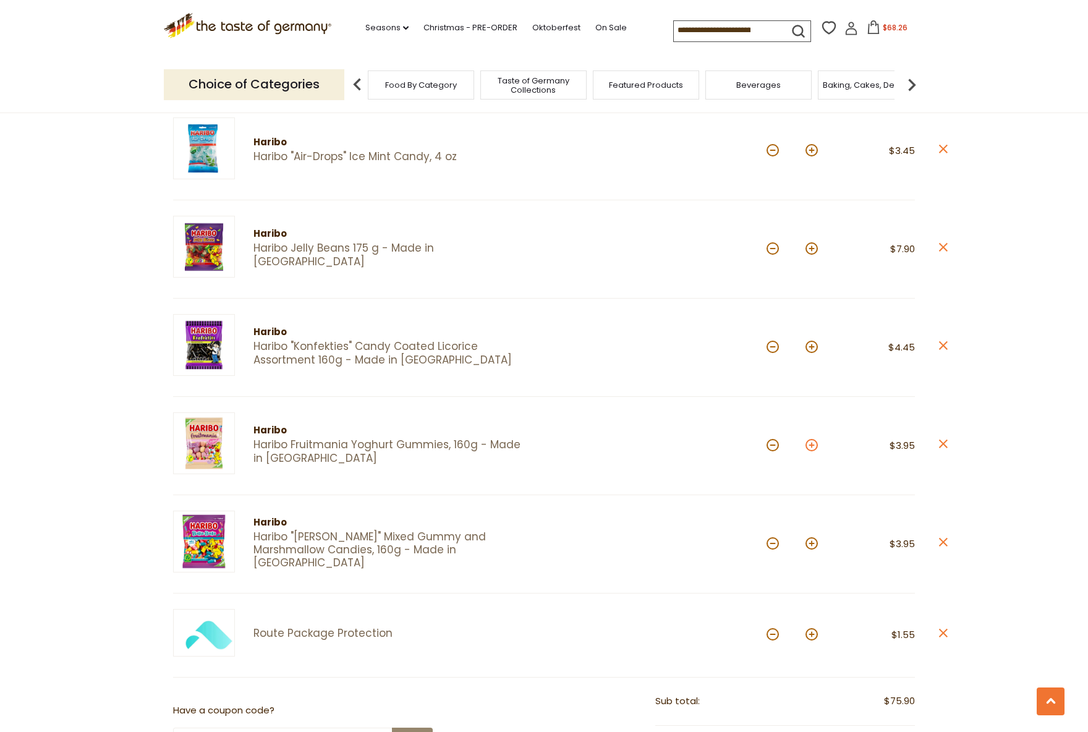
click at [813, 449] on button at bounding box center [812, 445] width 12 height 12
type input "*"
click at [813, 546] on button at bounding box center [812, 543] width 12 height 12
type input "*"
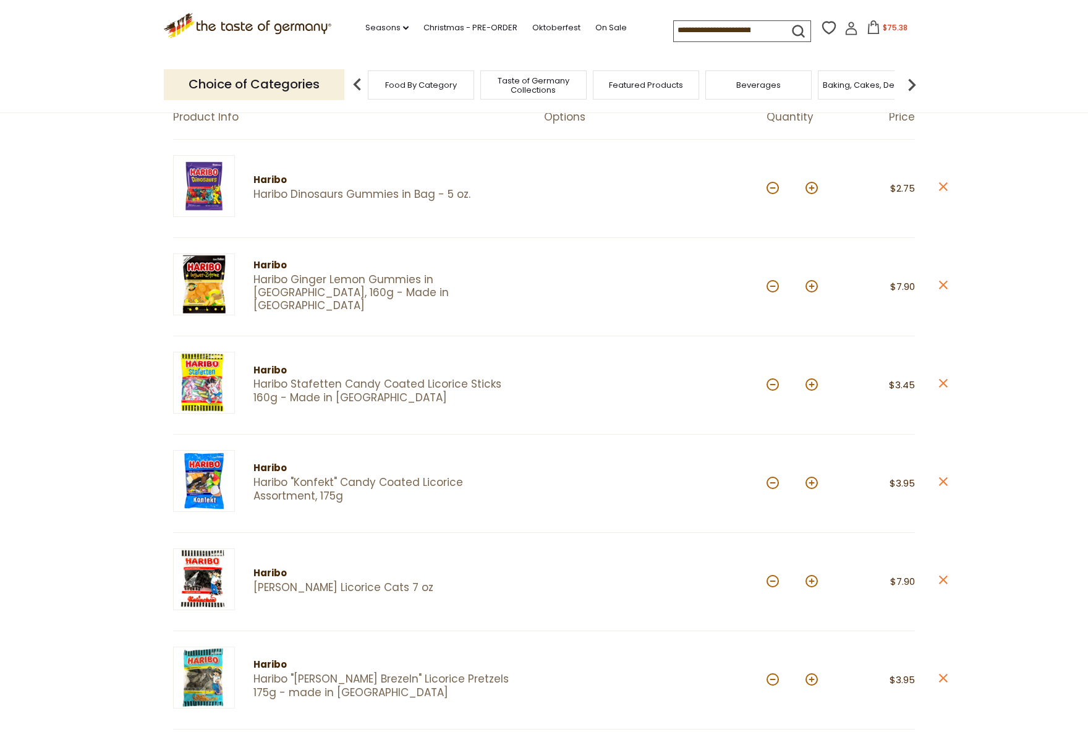
scroll to position [124, 0]
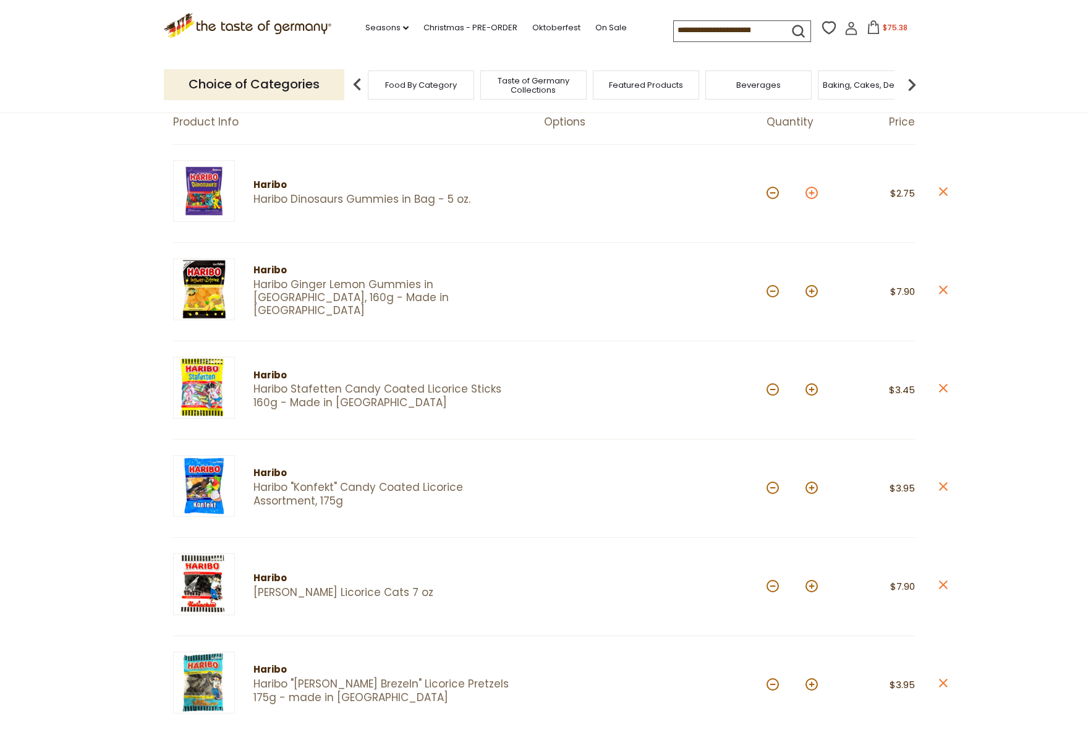
click at [811, 197] on button at bounding box center [812, 193] width 12 height 12
type input "*"
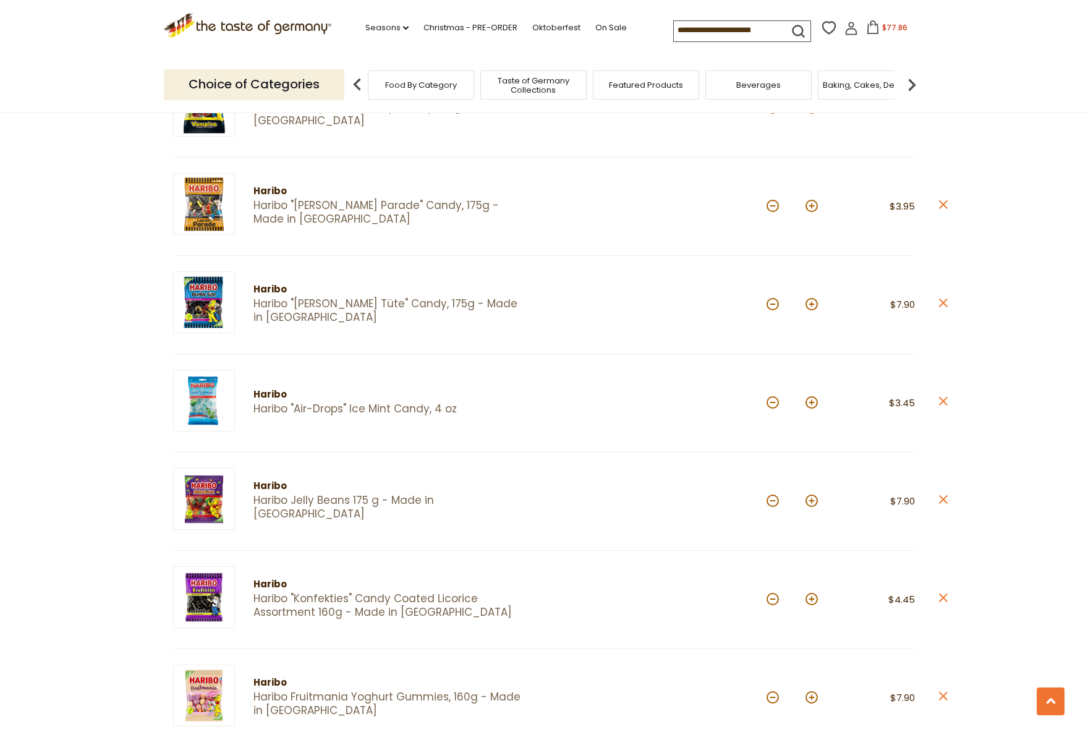
scroll to position [804, 0]
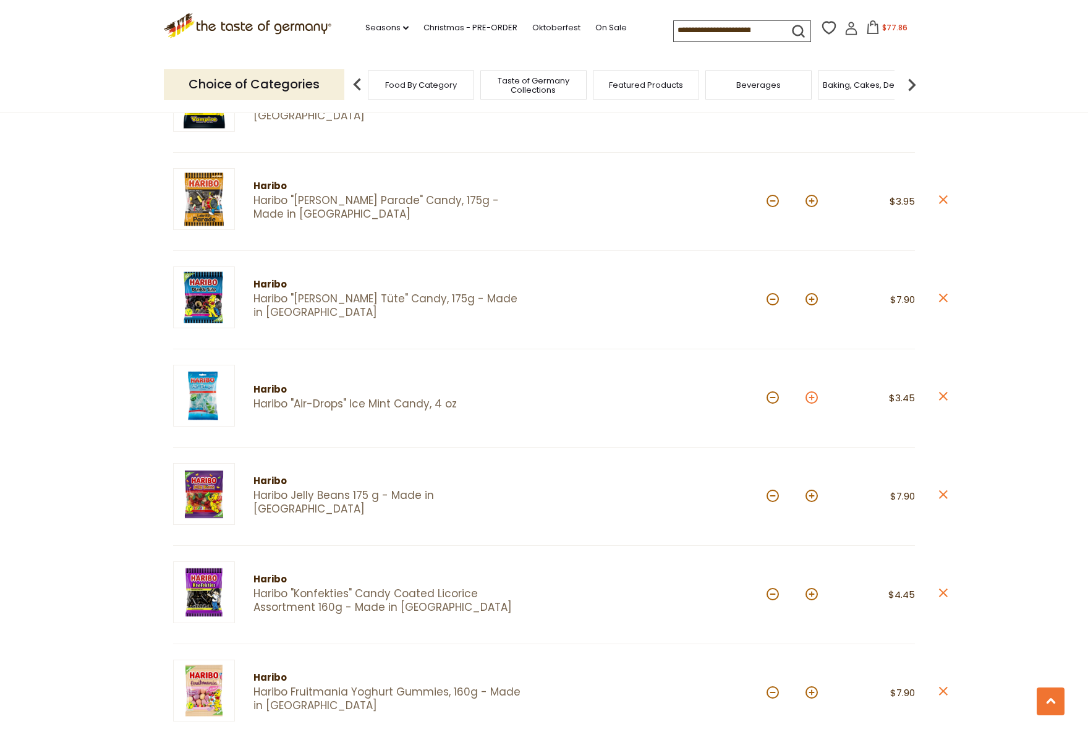
click at [811, 398] on button at bounding box center [812, 397] width 12 height 12
type input "*"
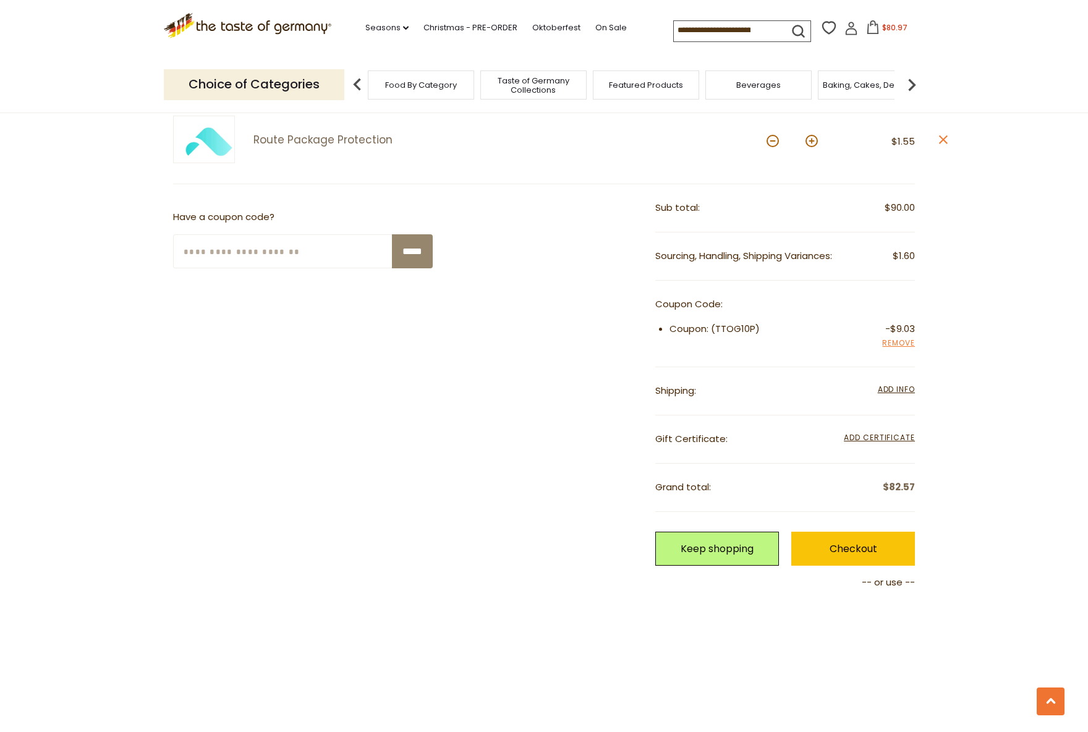
scroll to position [1546, 0]
click at [847, 555] on link "Checkout" at bounding box center [854, 548] width 124 height 34
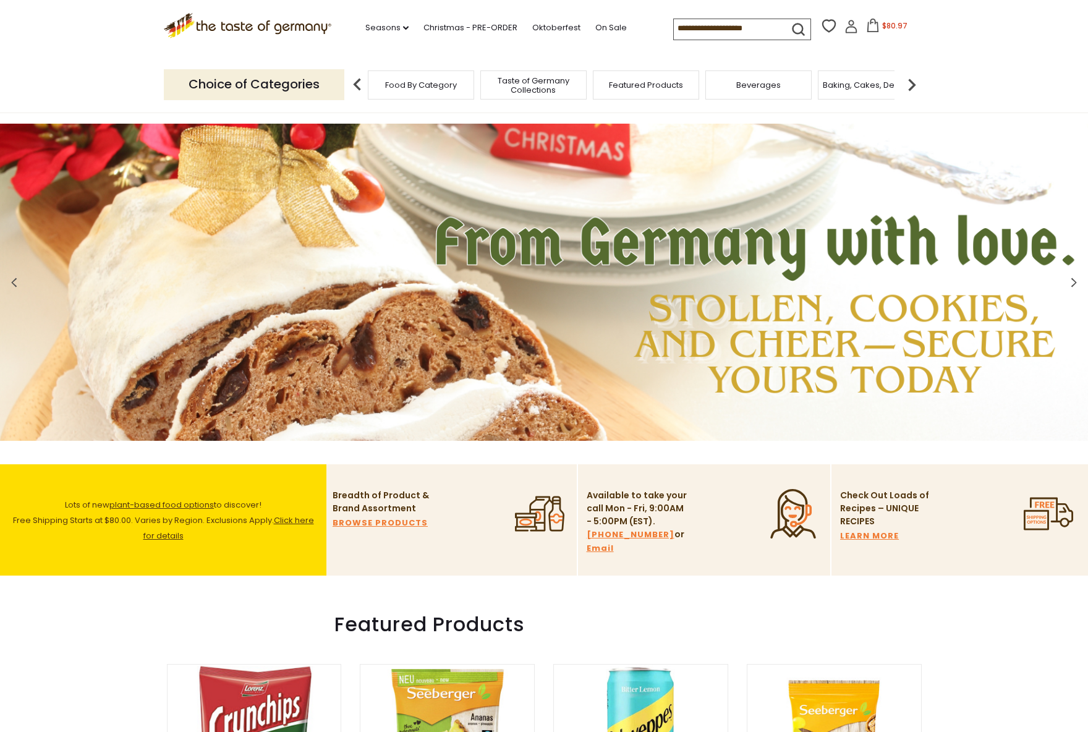
scroll to position [124, 0]
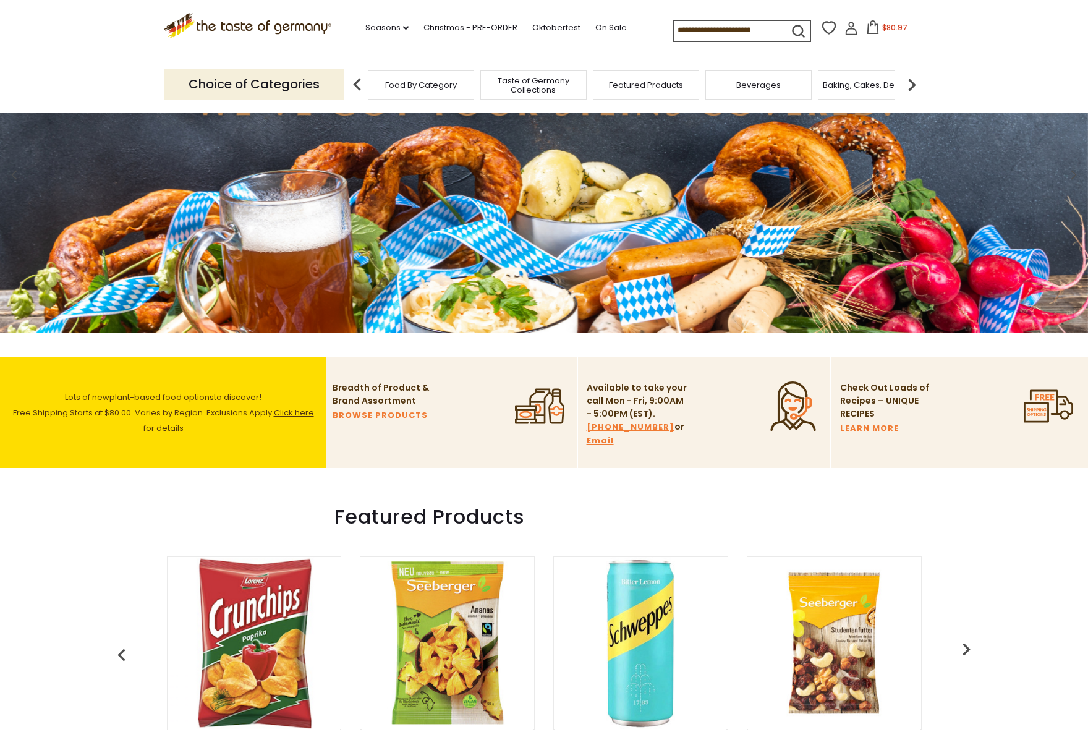
click at [174, 429] on link "Click here for details" at bounding box center [228, 420] width 171 height 27
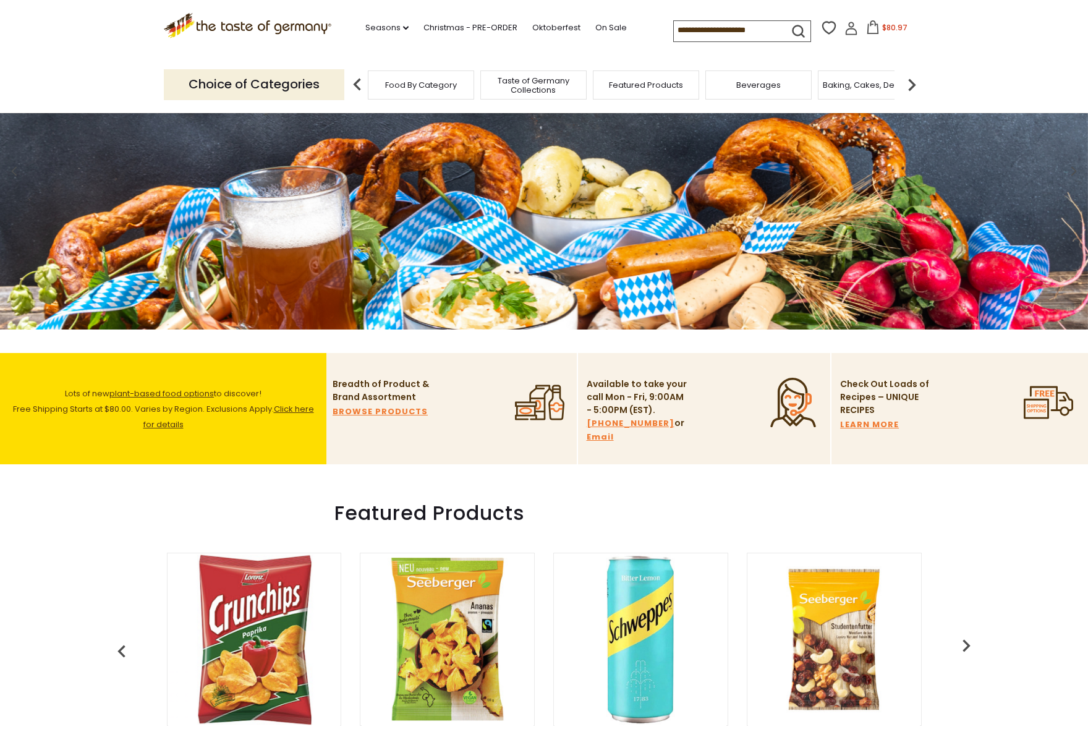
scroll to position [124, 0]
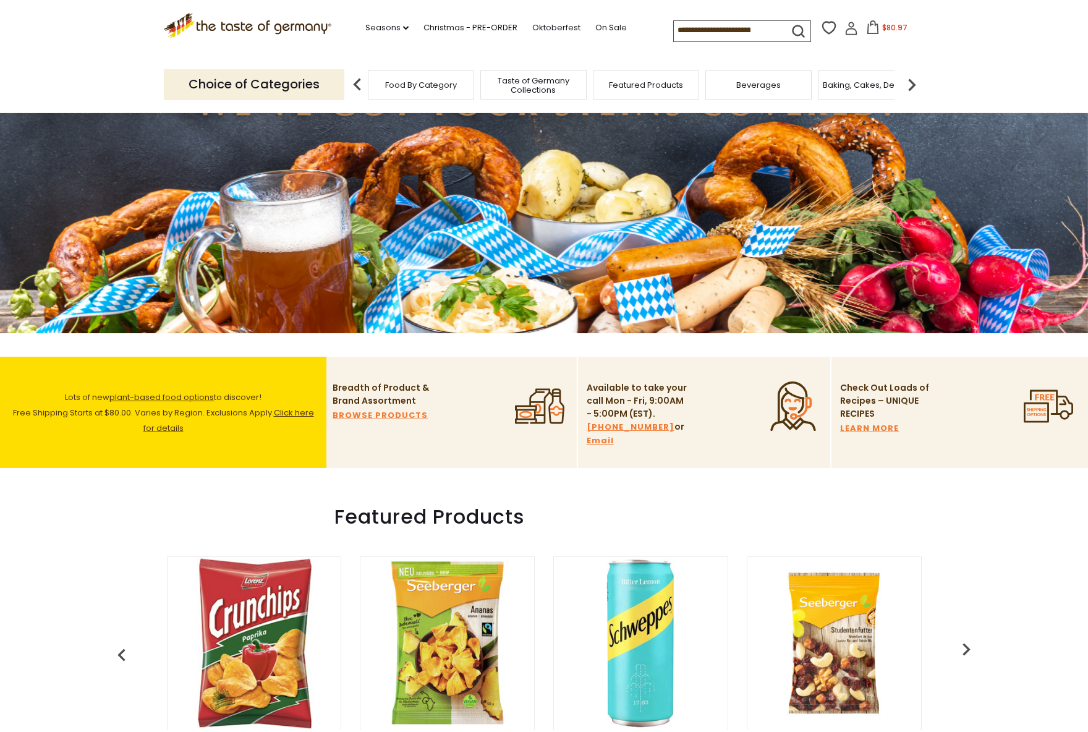
click at [293, 410] on link "Click here for details" at bounding box center [228, 420] width 171 height 27
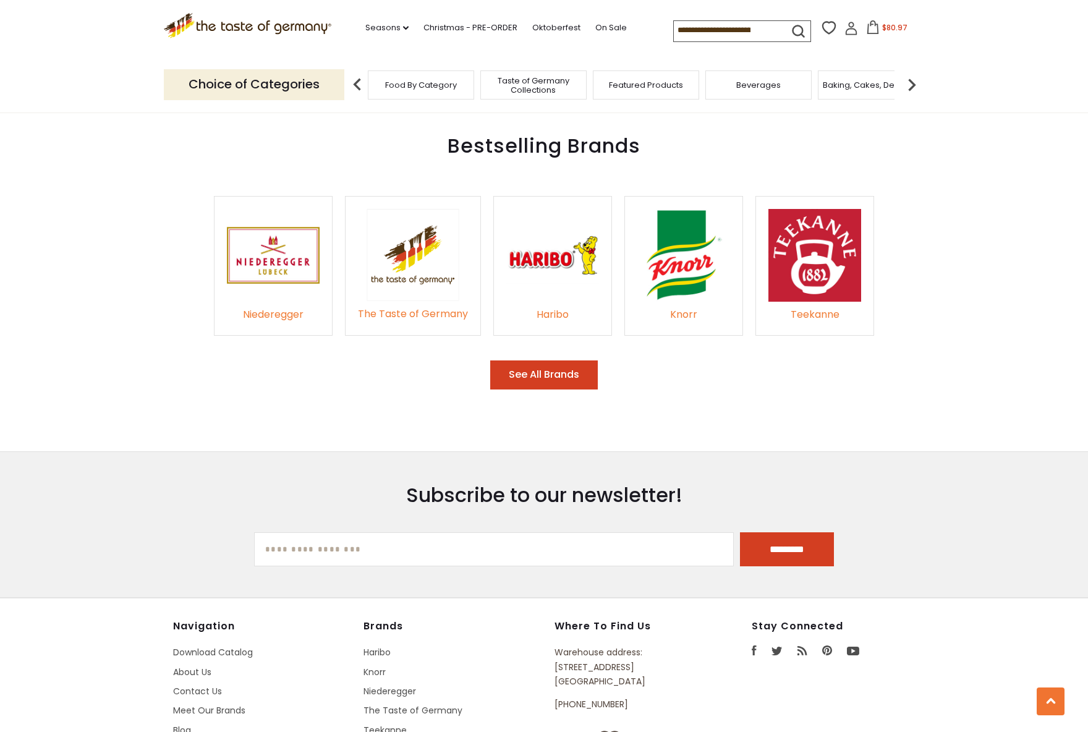
scroll to position [2036, 0]
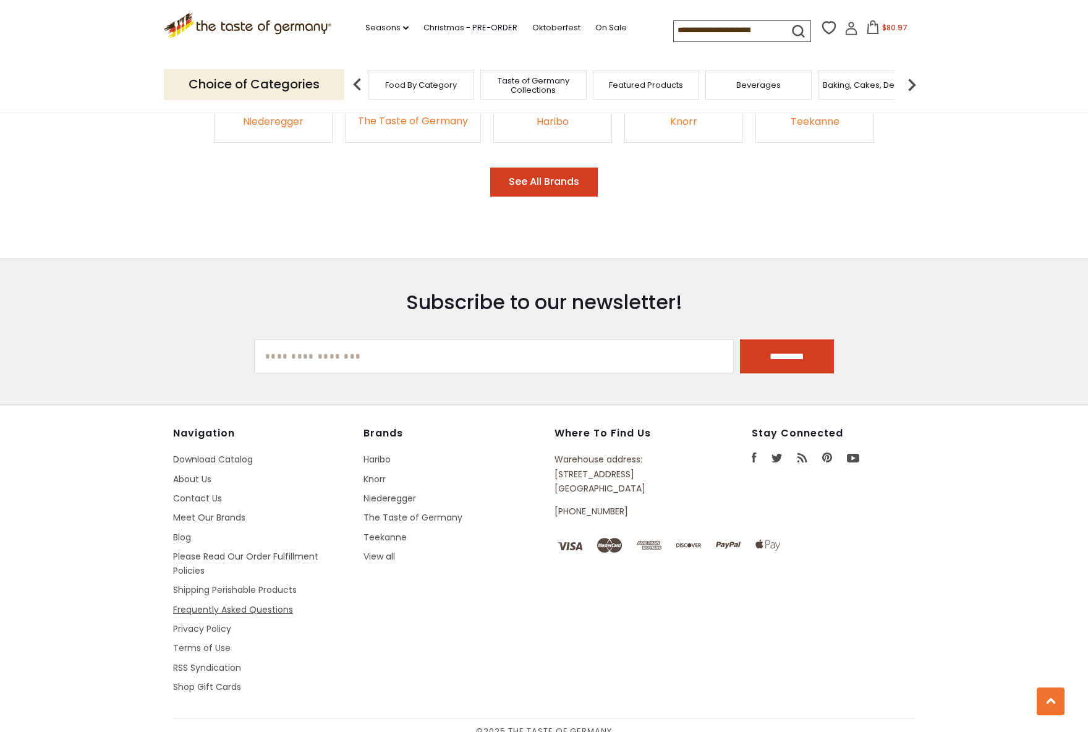
click at [241, 604] on link "Frequently Asked Questions" at bounding box center [233, 610] width 120 height 12
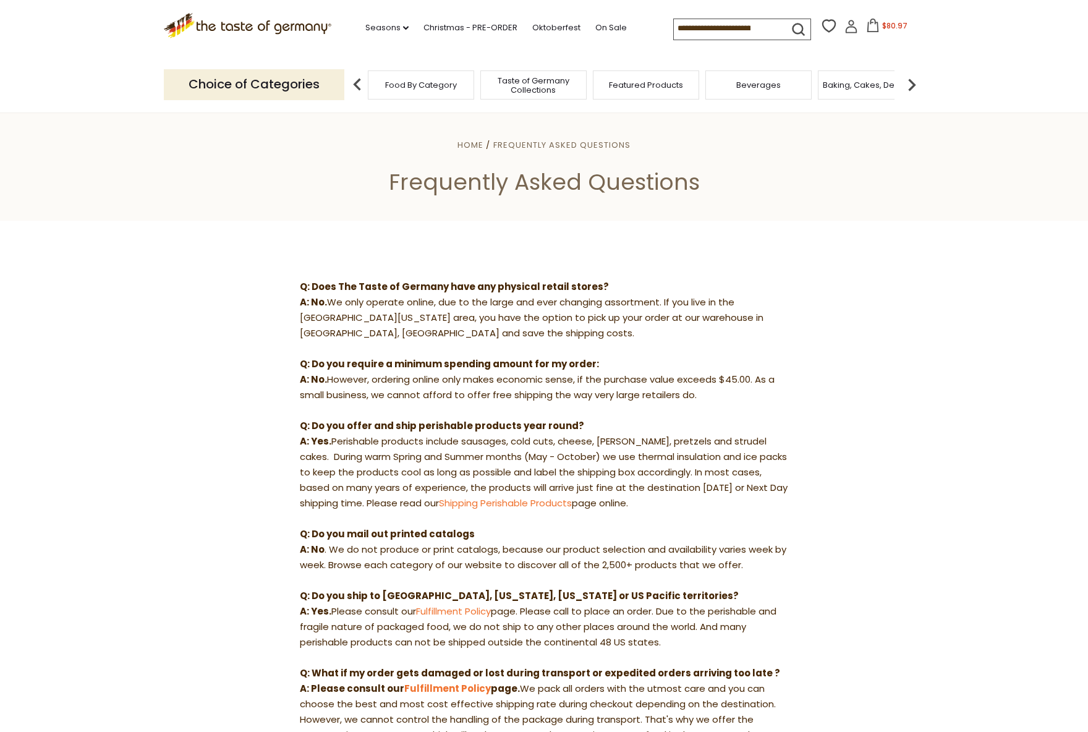
click at [889, 23] on span "$80.97" at bounding box center [894, 25] width 25 height 11
